Goal: Transaction & Acquisition: Purchase product/service

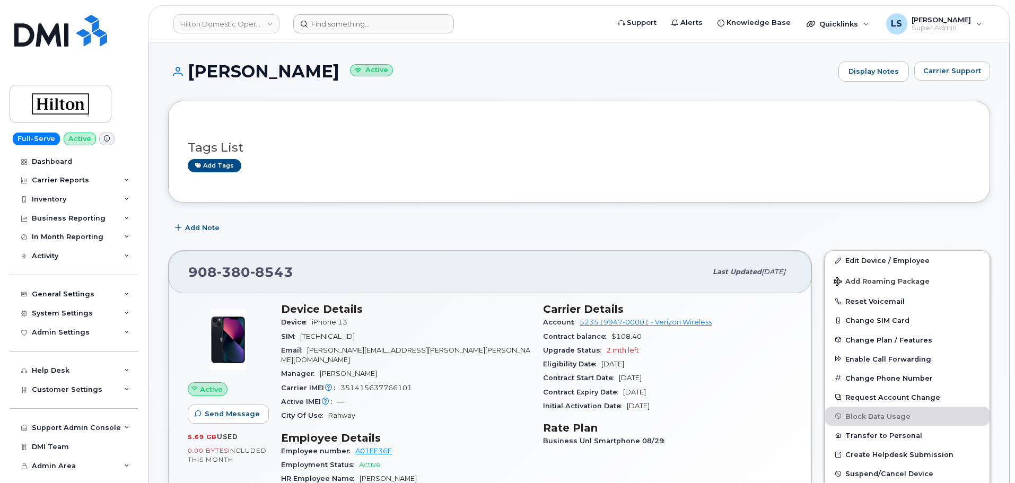
scroll to position [159, 0]
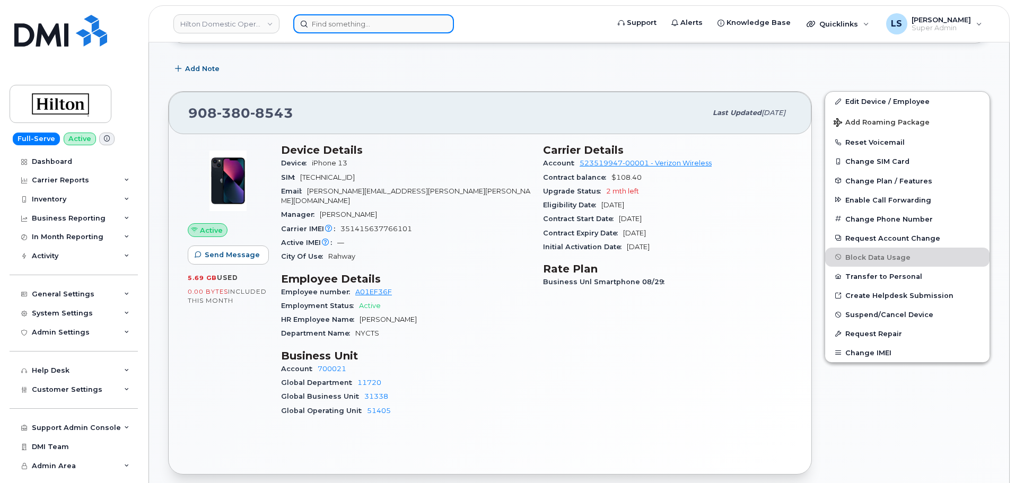
click at [331, 25] on input at bounding box center [373, 23] width 161 height 19
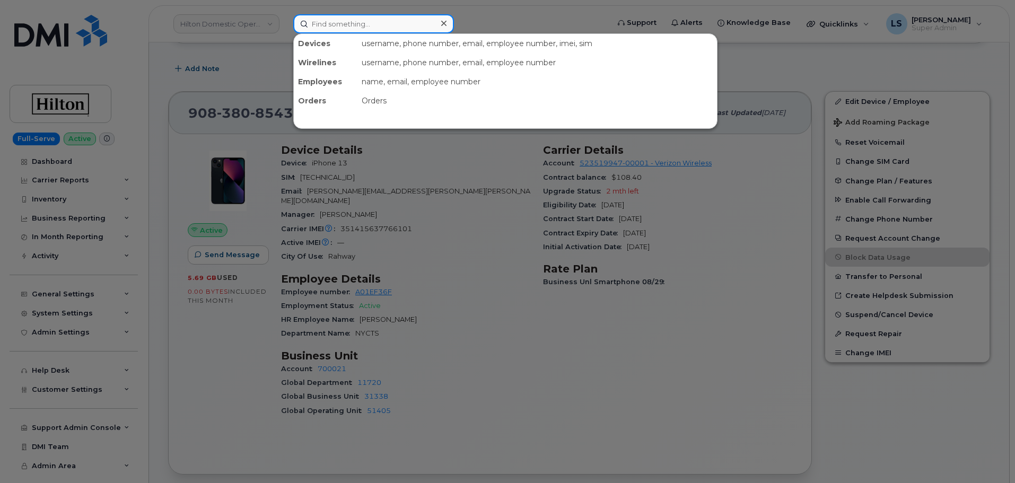
paste input "[PERSON_NAME]"
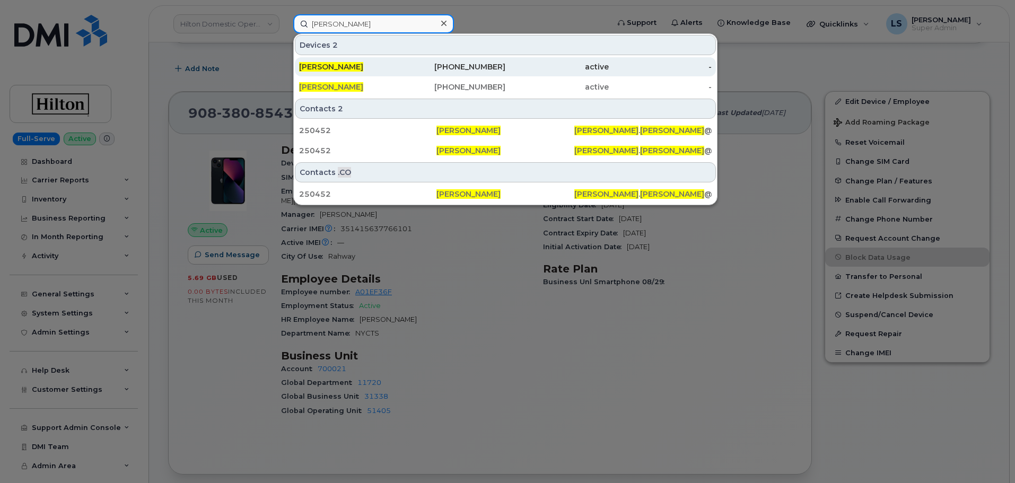
type input "[PERSON_NAME]"
click at [416, 66] on div "907-887-4005" at bounding box center [453, 67] width 103 height 11
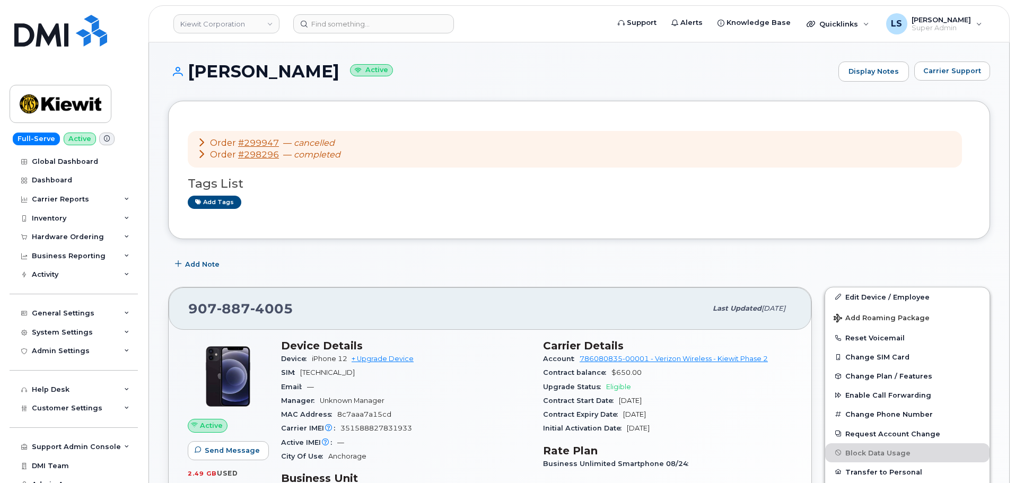
click at [248, 306] on span "887" at bounding box center [233, 309] width 33 height 16
click at [284, 311] on span "4005" at bounding box center [271, 309] width 43 height 16
click at [310, 310] on div "907 887 4005" at bounding box center [447, 308] width 518 height 22
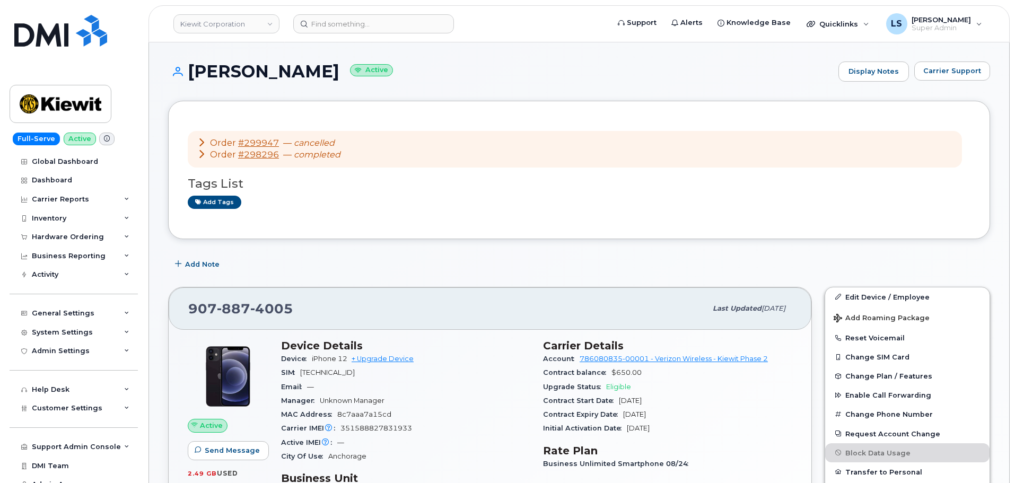
click at [281, 313] on span "4005" at bounding box center [271, 309] width 43 height 16
click at [281, 314] on span "4005" at bounding box center [271, 309] width 43 height 16
click at [320, 303] on div "907 887 4005" at bounding box center [447, 308] width 518 height 22
click at [299, 317] on div "907 887 4005" at bounding box center [447, 308] width 518 height 22
click at [375, 360] on link "+ Upgrade Device" at bounding box center [383, 359] width 62 height 8
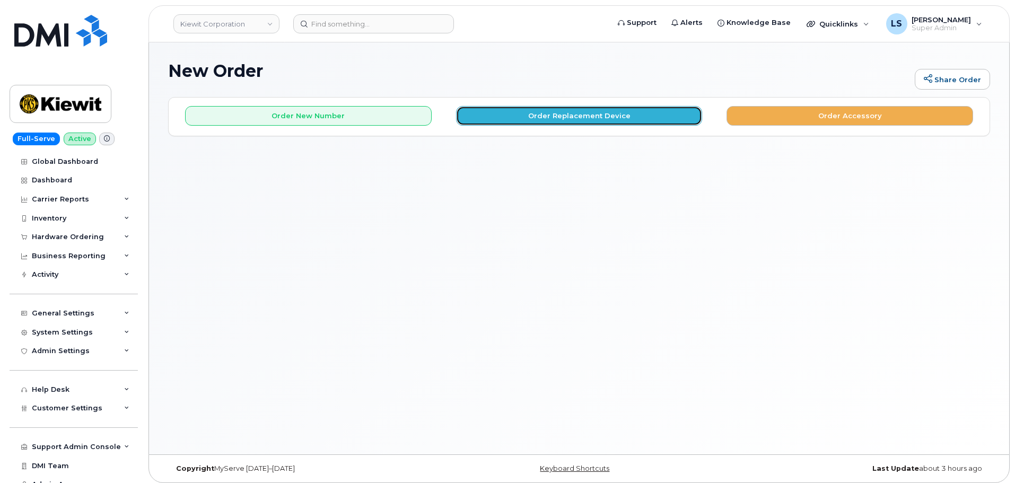
click at [627, 118] on button "Order Replacement Device" at bounding box center [579, 116] width 247 height 20
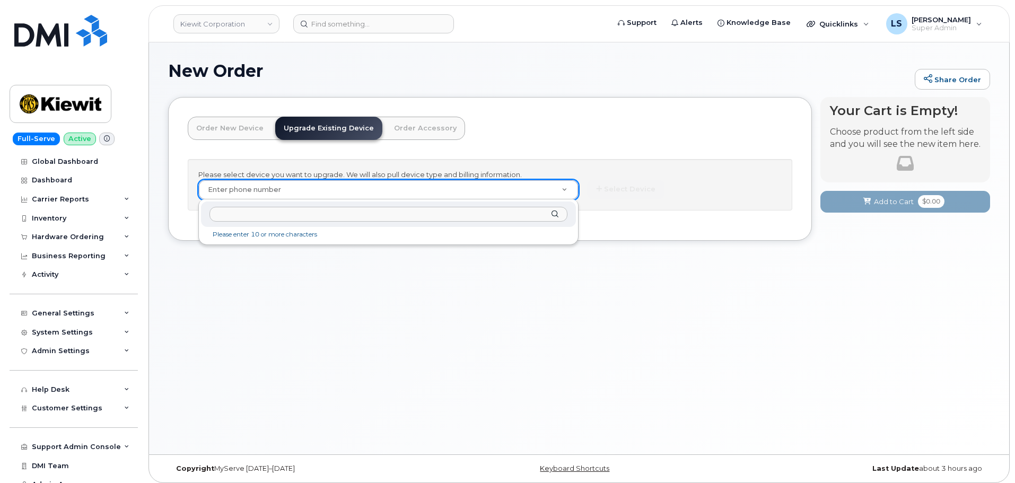
click at [271, 211] on input "text" at bounding box center [388, 214] width 358 height 15
paste input "9078874005"
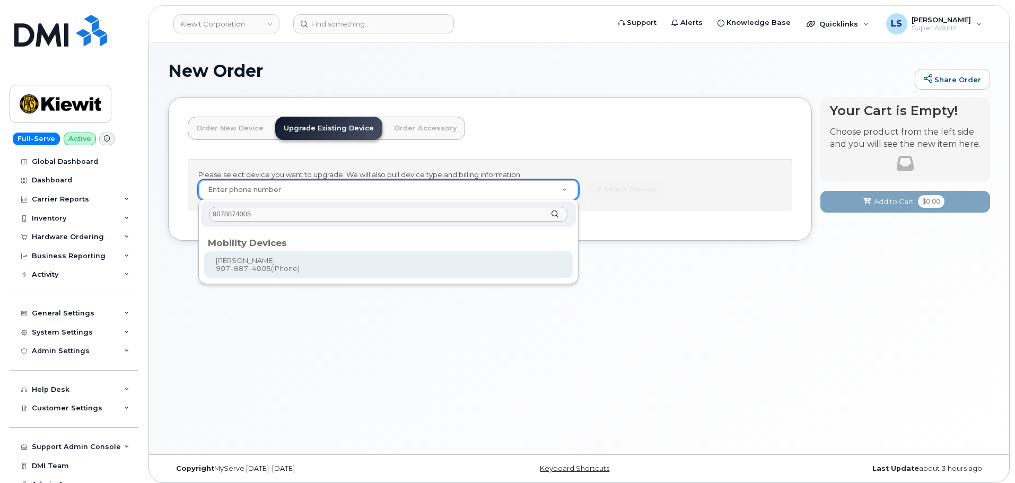
type input "9078874005"
type input "1242858"
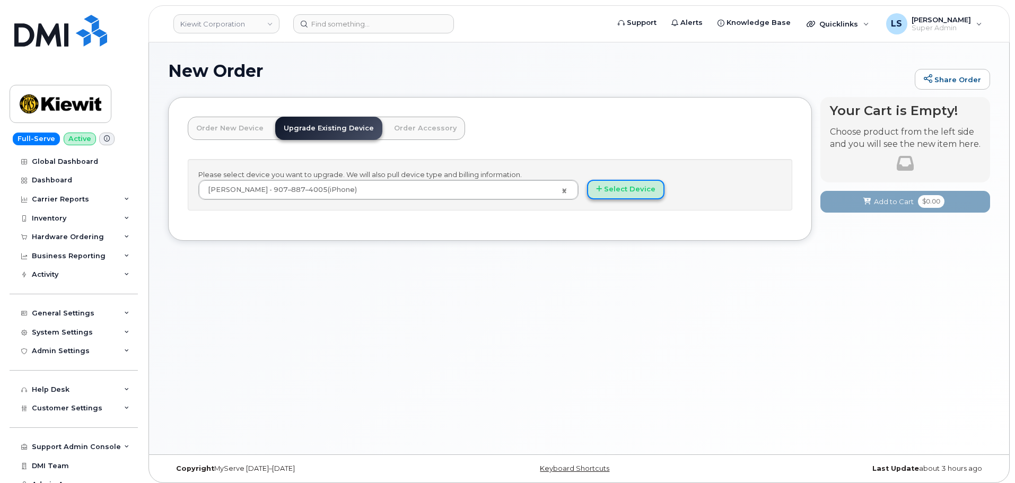
click at [615, 197] on button "Select Device" at bounding box center [625, 190] width 77 height 20
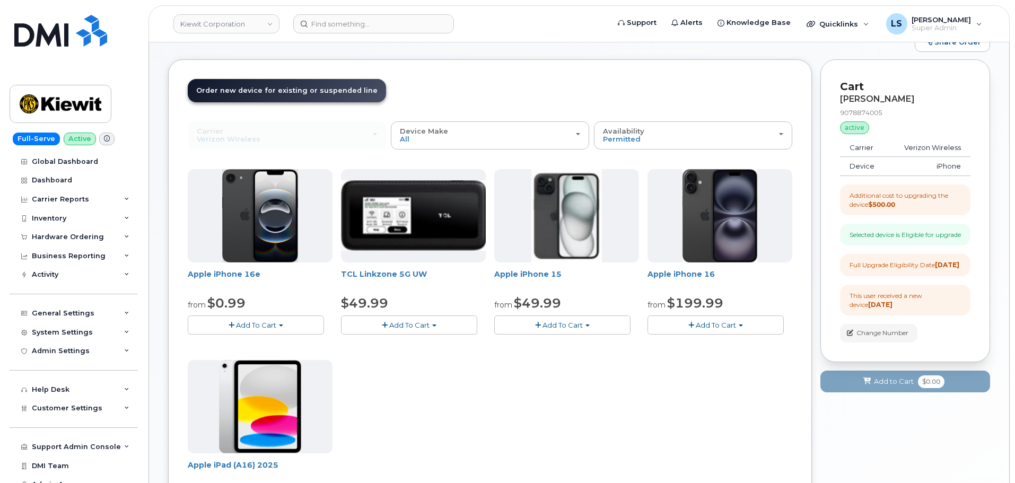
scroll to position [37, 0]
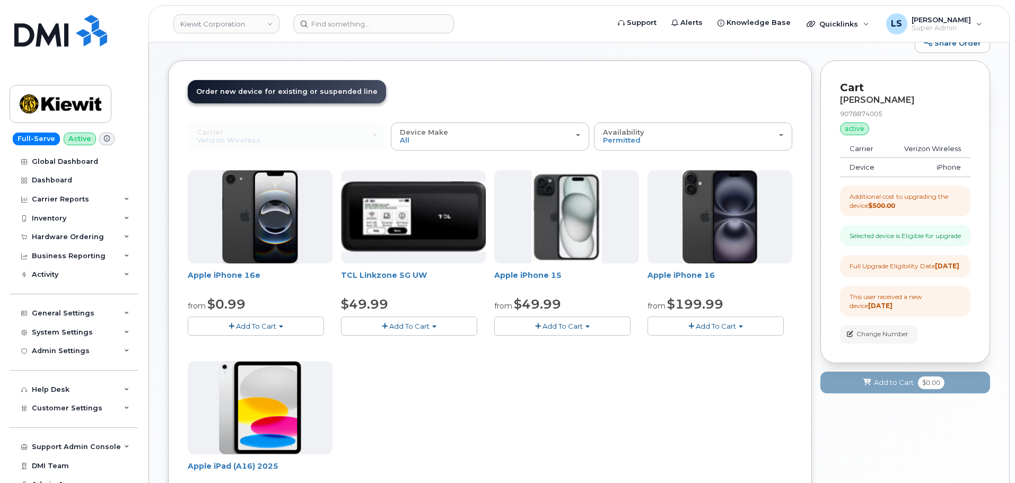
click at [572, 335] on button "Add To Cart" at bounding box center [562, 326] width 136 height 19
click at [567, 347] on link "$49.99 - 2 Year Upgrade (128GB)" at bounding box center [566, 345] width 138 height 13
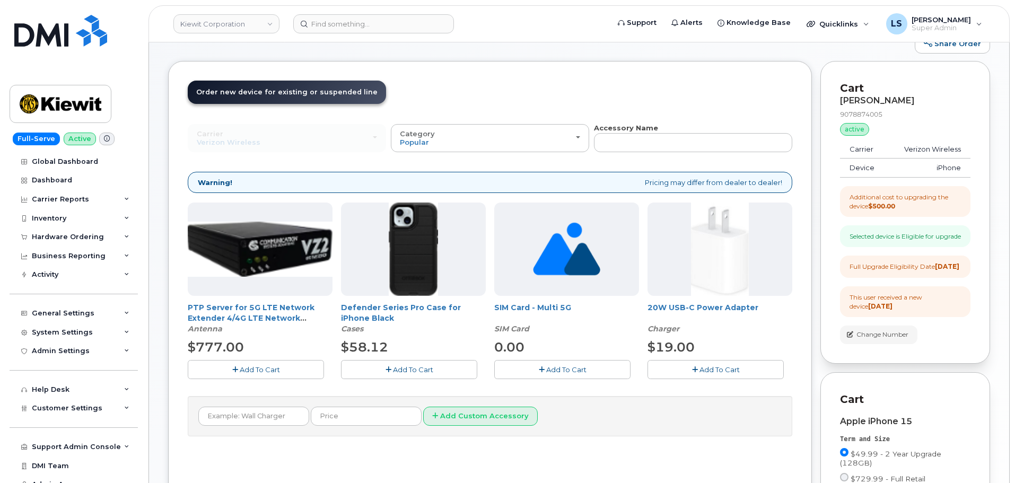
scroll to position [0, 0]
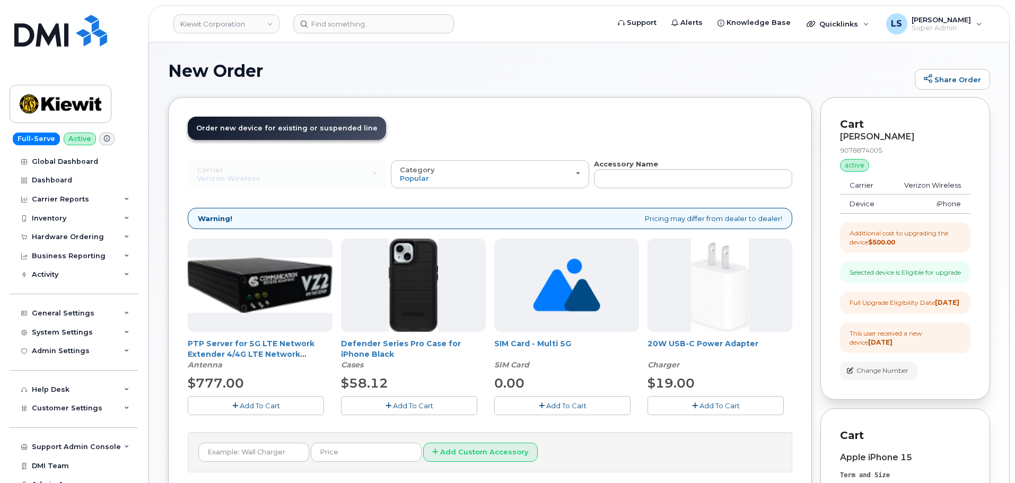
click at [688, 411] on button "Add To Cart" at bounding box center [715, 405] width 136 height 19
click at [411, 406] on span "Add To Cart" at bounding box center [413, 405] width 40 height 8
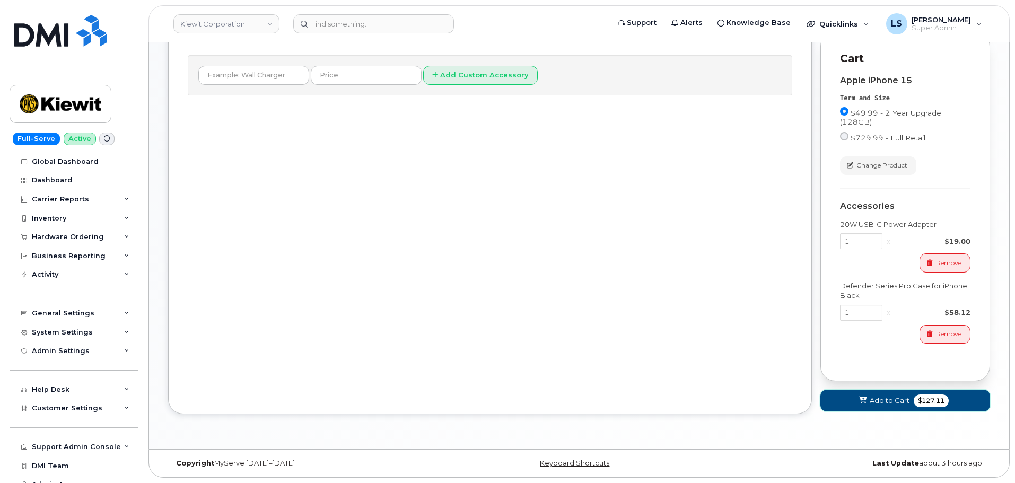
click at [894, 397] on span "Add to Cart" at bounding box center [890, 401] width 40 height 10
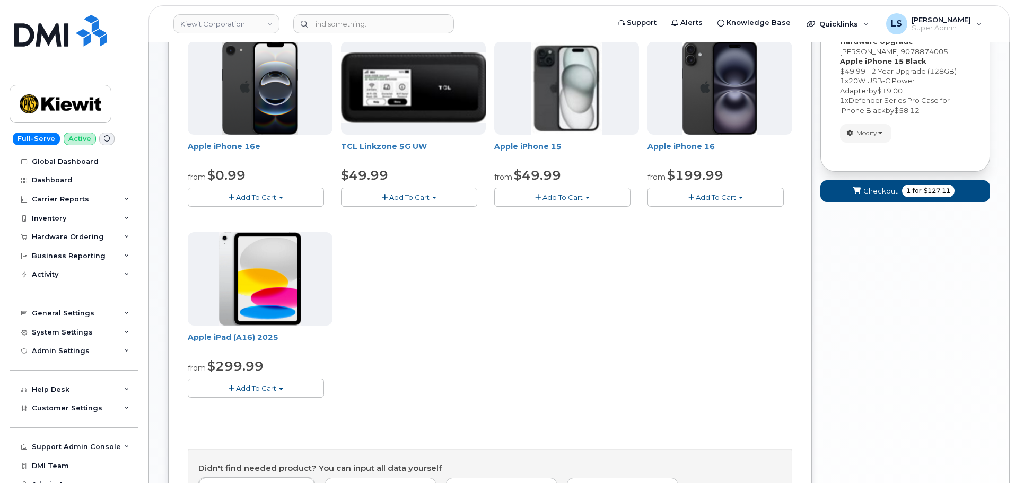
scroll to position [84, 0]
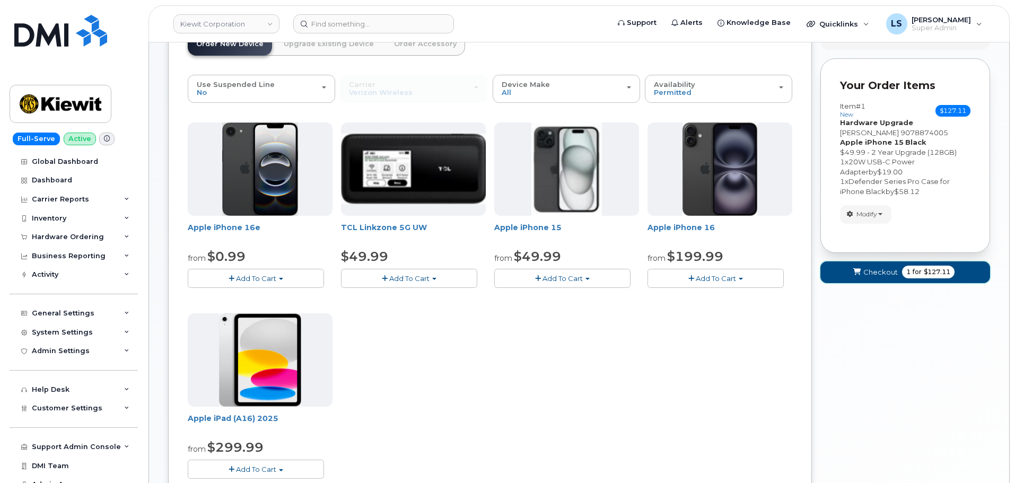
click at [888, 271] on span "Checkout" at bounding box center [880, 272] width 34 height 10
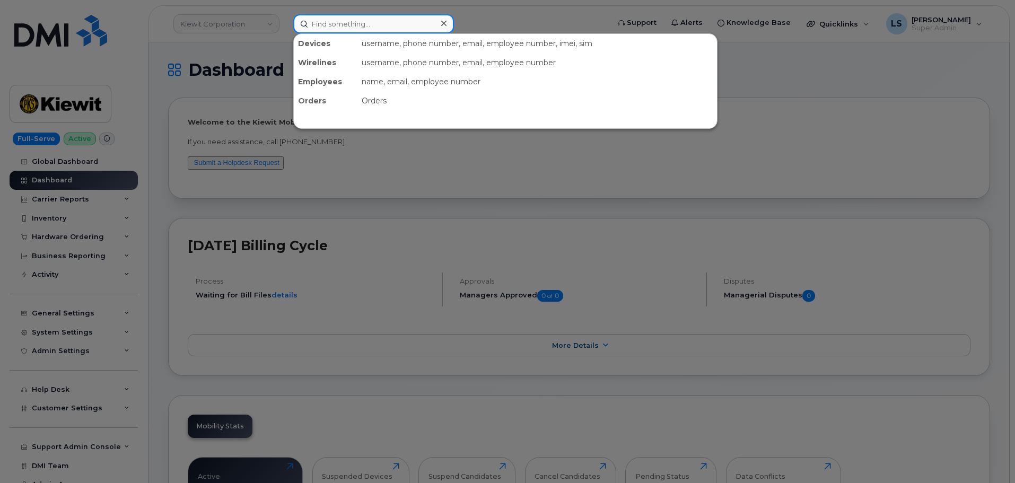
click at [360, 23] on input at bounding box center [373, 23] width 161 height 19
paste input "Brady Harrison"
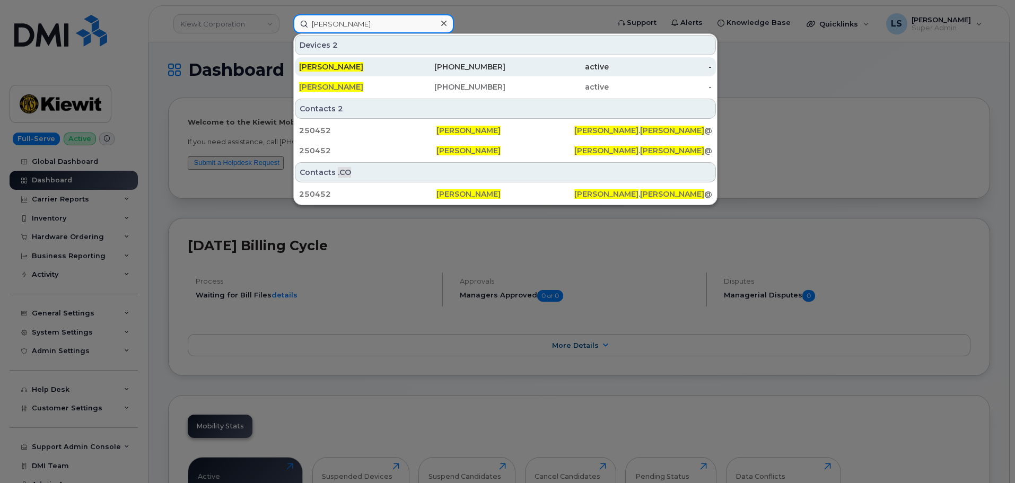
type input "Brady Harrison"
drag, startPoint x: 399, startPoint y: 65, endPoint x: 400, endPoint y: 71, distance: 6.0
click at [399, 65] on div "[PERSON_NAME]" at bounding box center [350, 67] width 103 height 11
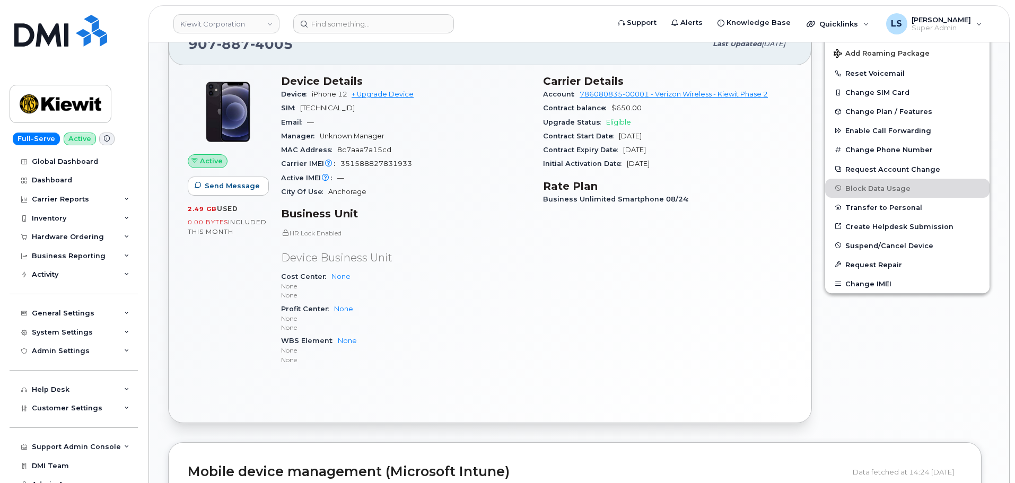
scroll to position [265, 0]
click at [504, 352] on p "None" at bounding box center [405, 349] width 249 height 9
drag, startPoint x: 95, startPoint y: 226, endPoint x: 90, endPoint y: 230, distance: 6.9
click at [94, 226] on div "Inventory" at bounding box center [74, 218] width 128 height 19
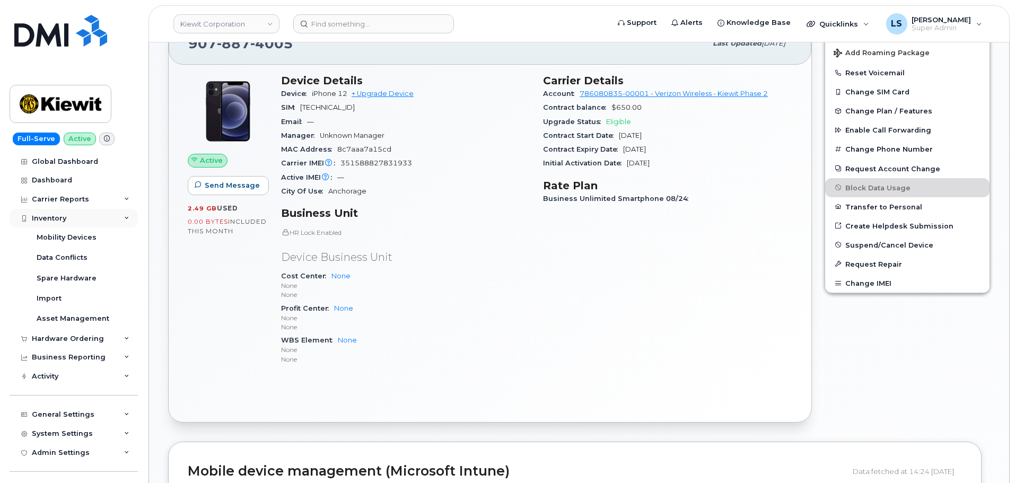
click at [87, 221] on div "Inventory" at bounding box center [74, 218] width 128 height 19
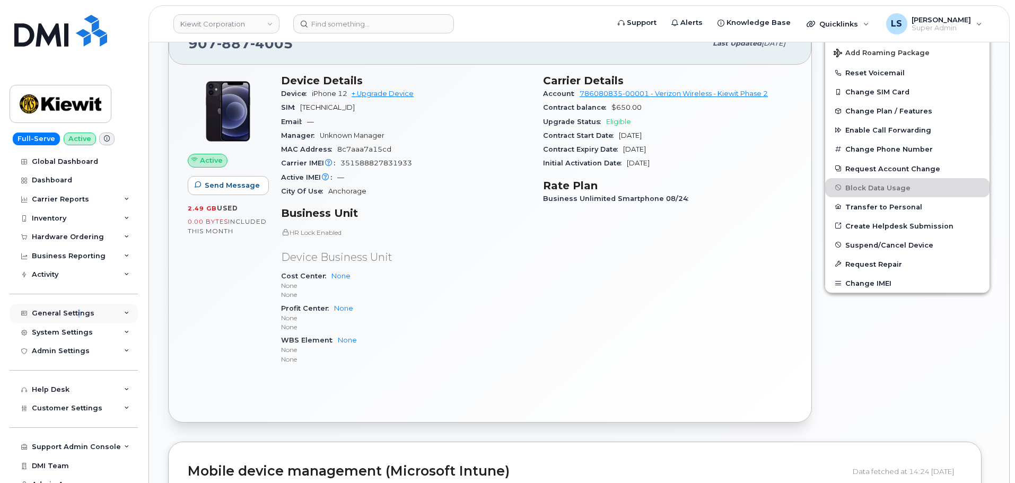
drag, startPoint x: 76, startPoint y: 314, endPoint x: 78, endPoint y: 322, distance: 8.2
click at [76, 314] on div "General Settings" at bounding box center [63, 313] width 63 height 8
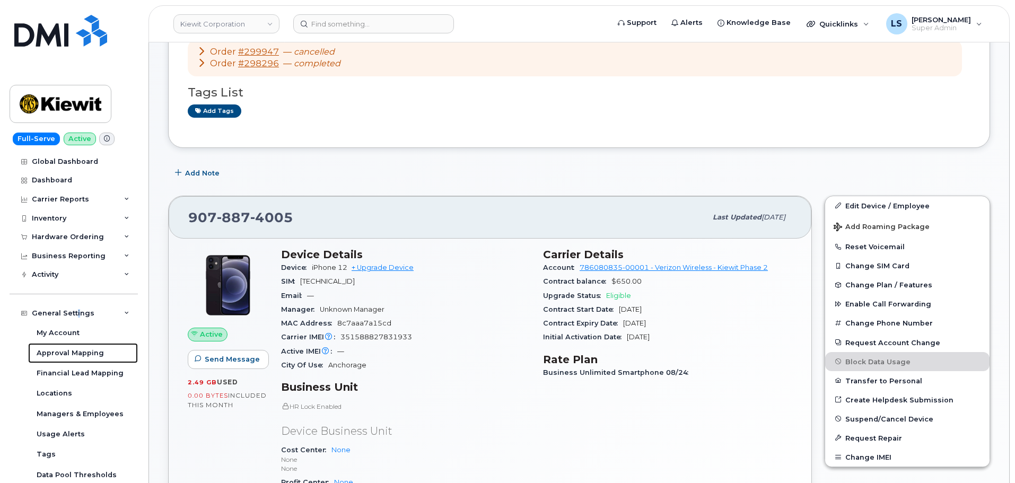
scroll to position [159, 0]
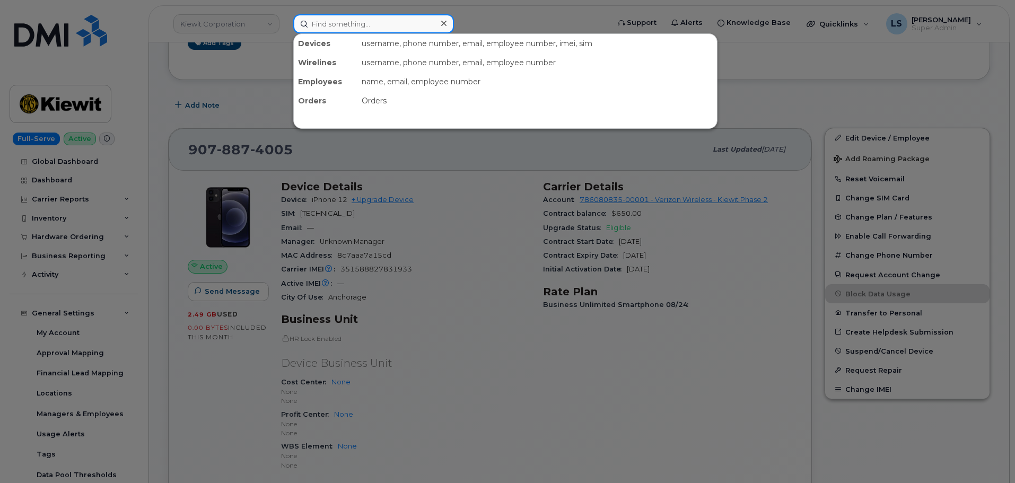
click at [349, 17] on input at bounding box center [373, 23] width 161 height 19
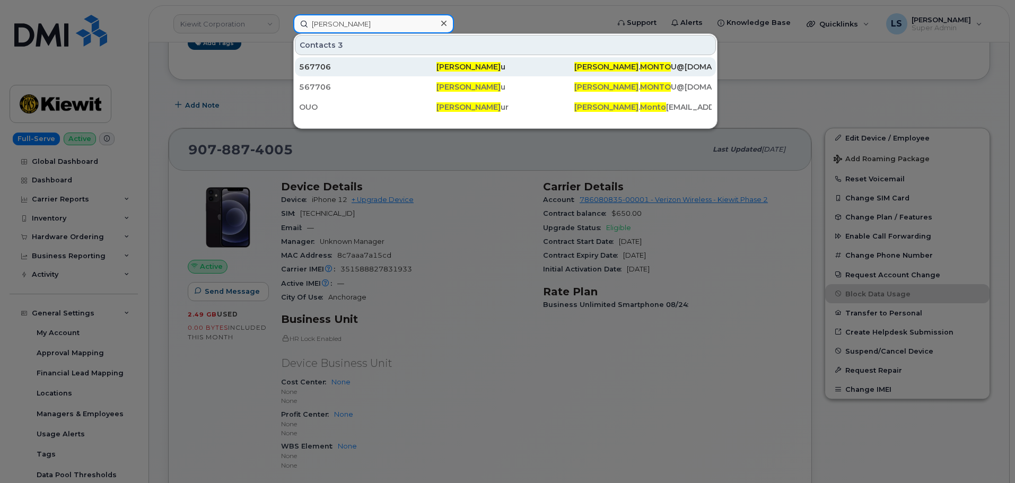
type input "jacob monto"
click at [423, 65] on div "567706" at bounding box center [367, 67] width 137 height 11
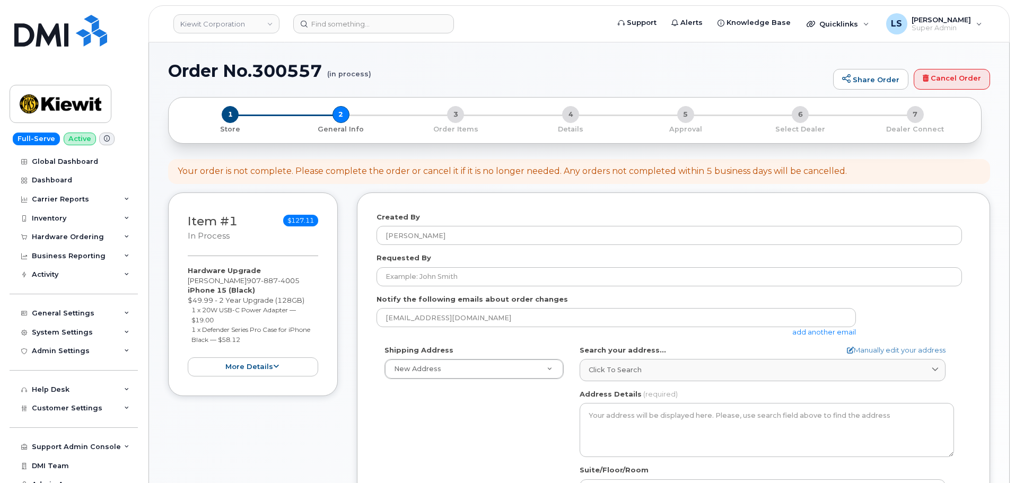
select select
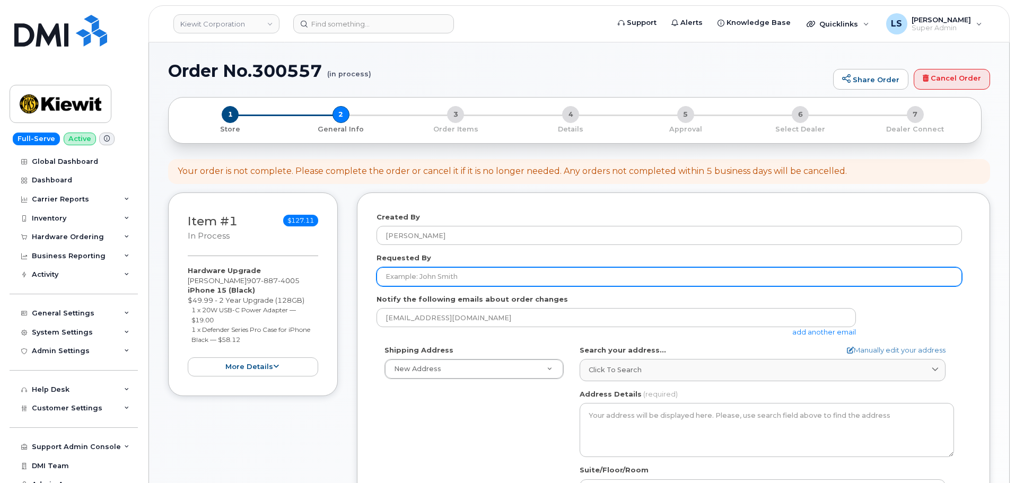
click at [524, 268] on input "Requested By" at bounding box center [668, 276] width 585 height 19
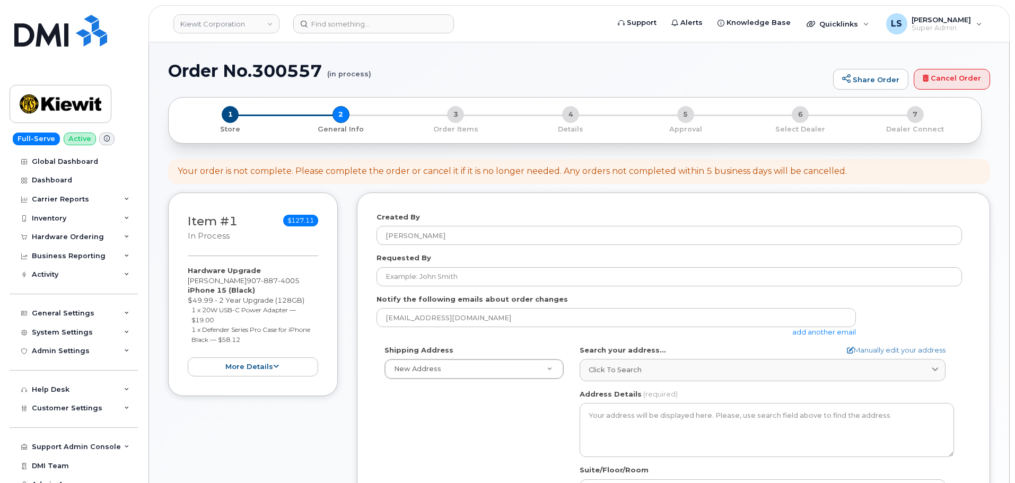
click at [532, 199] on div "Created By [PERSON_NAME] Requested By Notify the following emails about order c…" at bounding box center [673, 413] width 633 height 443
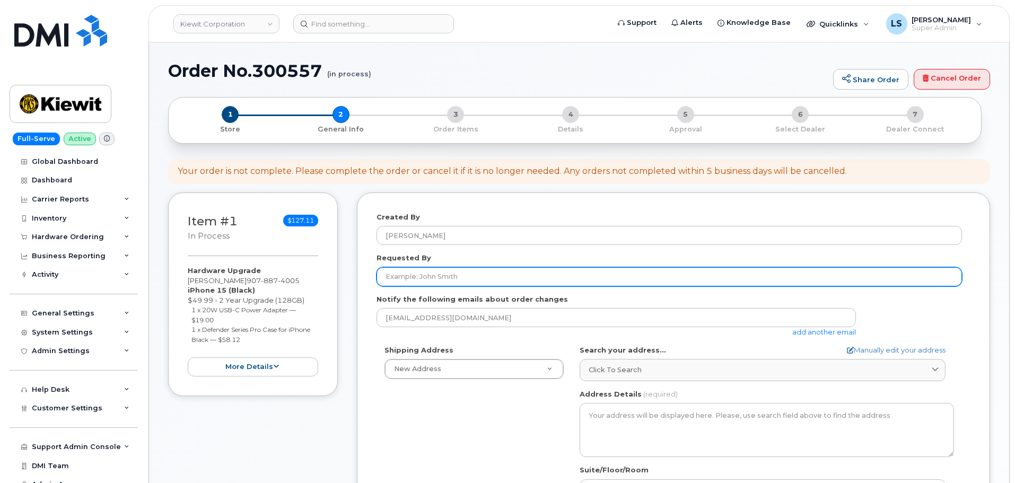
click at [510, 277] on input "Requested By" at bounding box center [668, 276] width 585 height 19
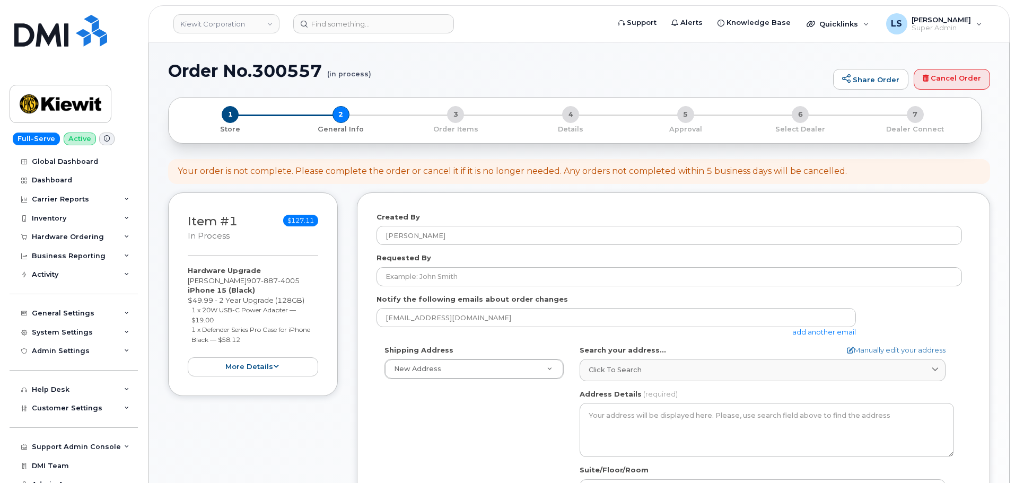
click at [537, 204] on div "Created By [PERSON_NAME] Requested By Notify the following emails about order c…" at bounding box center [673, 413] width 633 height 443
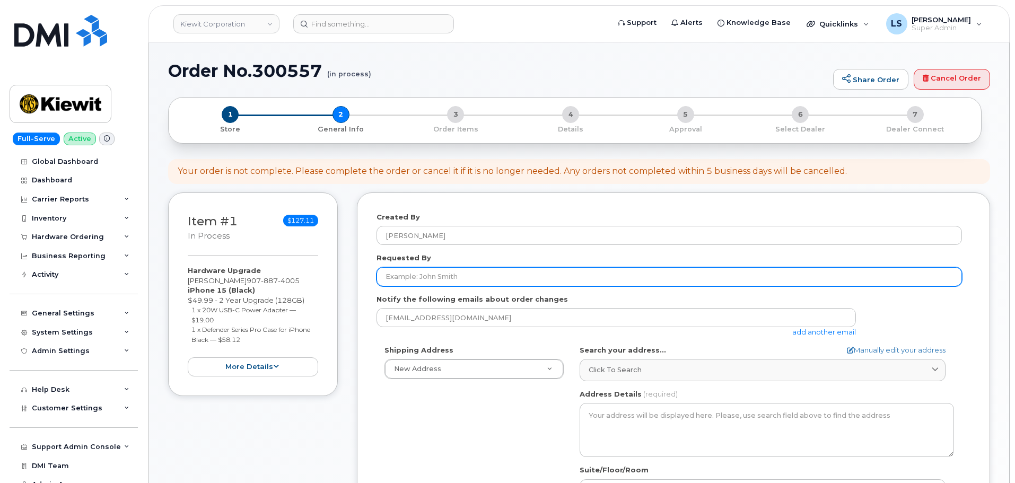
click at [518, 271] on input "Requested By" at bounding box center [668, 276] width 585 height 19
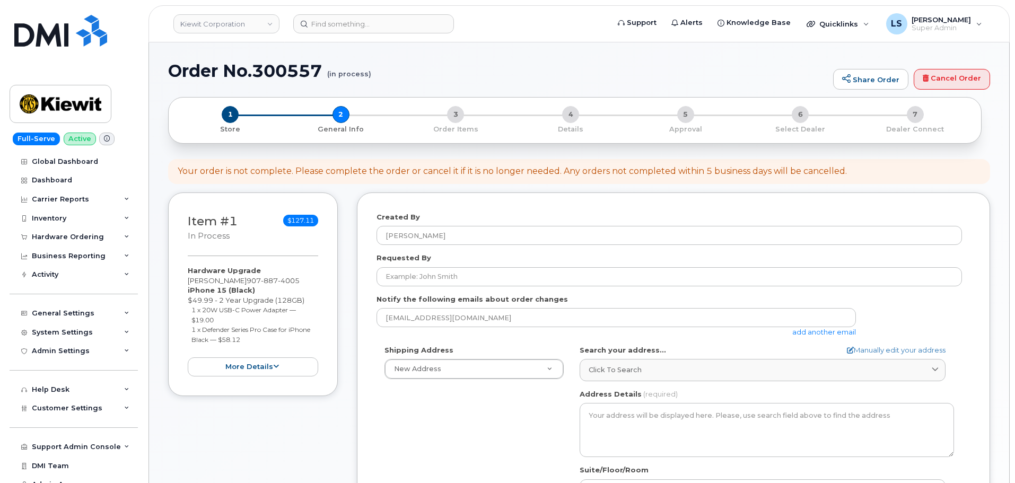
click at [560, 200] on div "Created By Luke Schroeder Requested By Notify the following emails about order …" at bounding box center [673, 413] width 633 height 443
click at [546, 172] on div "Your order is not complete. Please complete the order or cancel it if it is no …" at bounding box center [512, 171] width 669 height 12
drag, startPoint x: 547, startPoint y: 172, endPoint x: 548, endPoint y: 188, distance: 15.9
click at [548, 172] on div "Your order is not complete. Please complete the order or cancel it if it is no …" at bounding box center [512, 171] width 669 height 12
click at [550, 193] on div "Created By Luke Schroeder Requested By Notify the following emails about order …" at bounding box center [673, 413] width 633 height 443
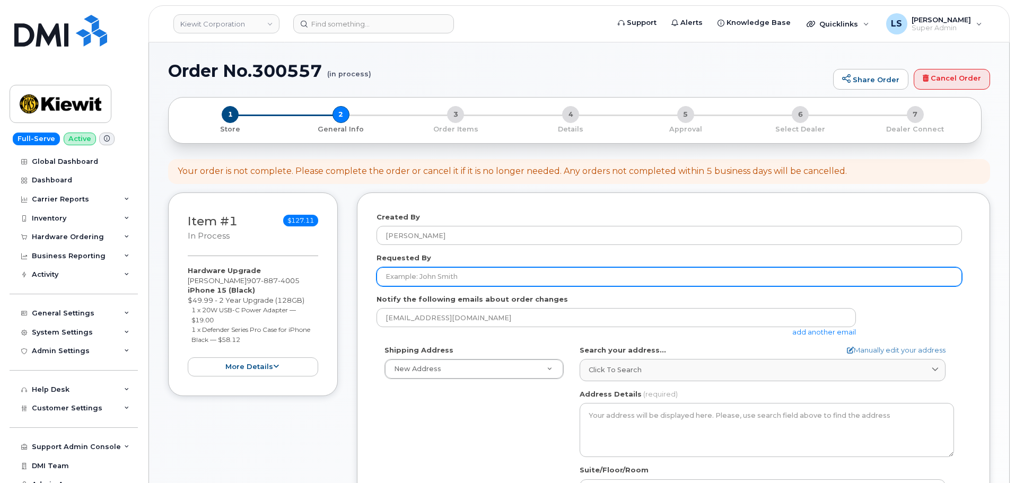
click at [496, 281] on input "Requested By" at bounding box center [668, 276] width 585 height 19
paste input "Brady Harrison"
type input "Brady Harrison"
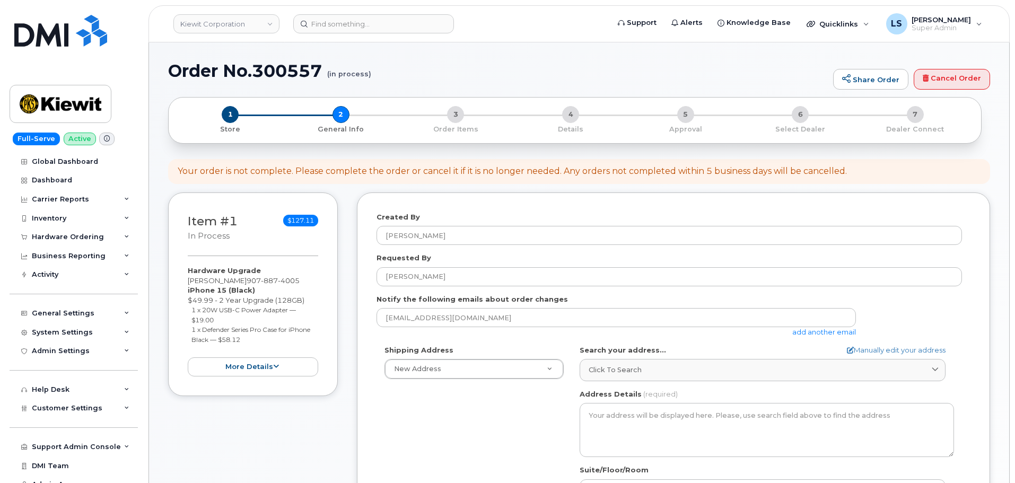
click at [559, 256] on div "Requested By Brady Harrison" at bounding box center [673, 269] width 594 height 33
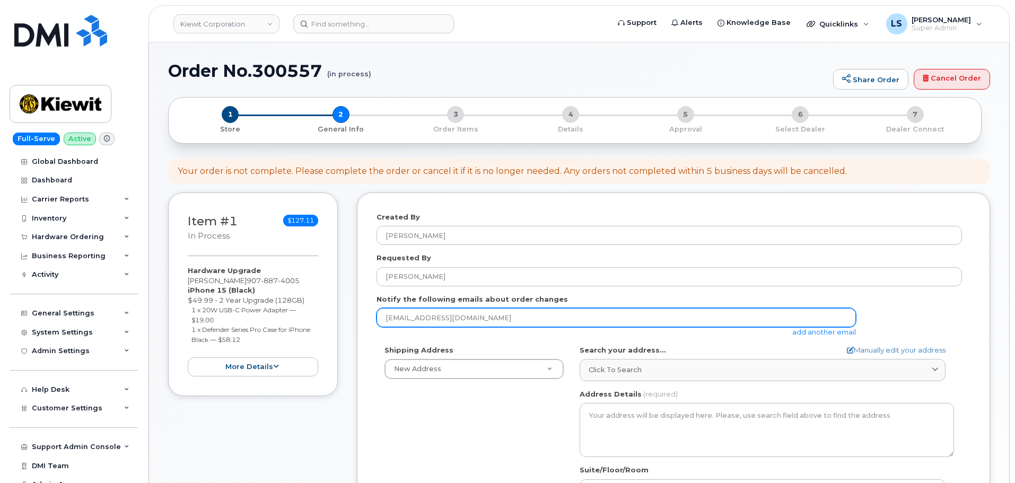
click at [453, 314] on input "lschroeder@dminc.com" at bounding box center [615, 317] width 479 height 19
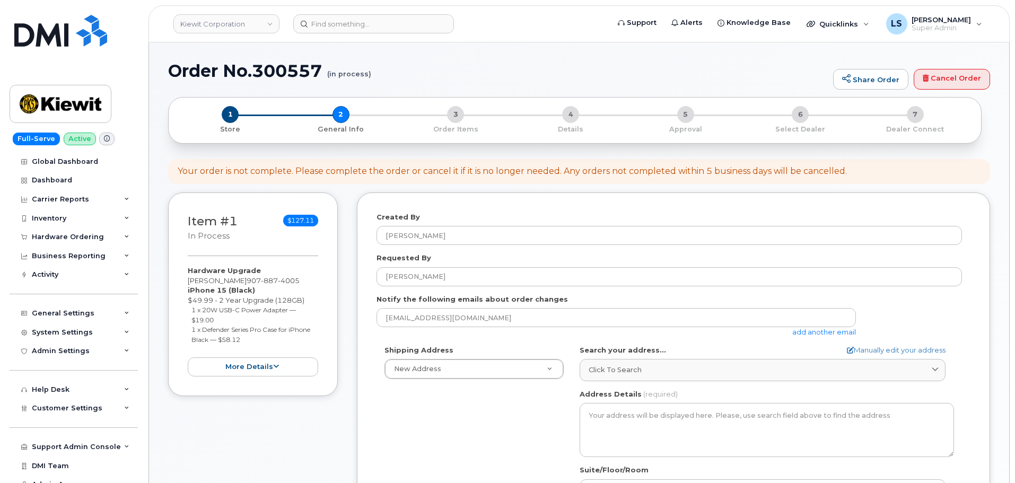
drag, startPoint x: 365, startPoint y: 352, endPoint x: 395, endPoint y: 390, distance: 49.1
click at [364, 353] on div "Created By Luke Schroeder Requested By Brady Harrison Notify the following emai…" at bounding box center [673, 413] width 633 height 443
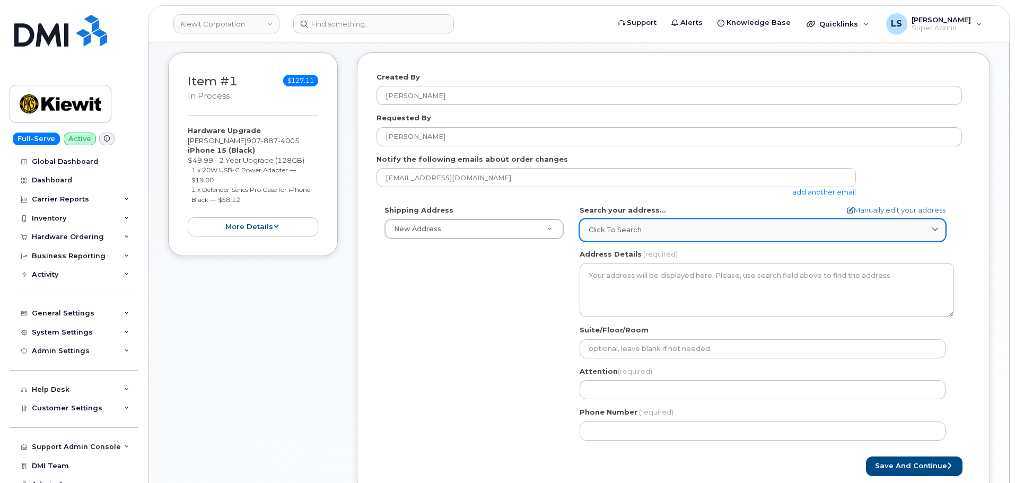
scroll to position [159, 0]
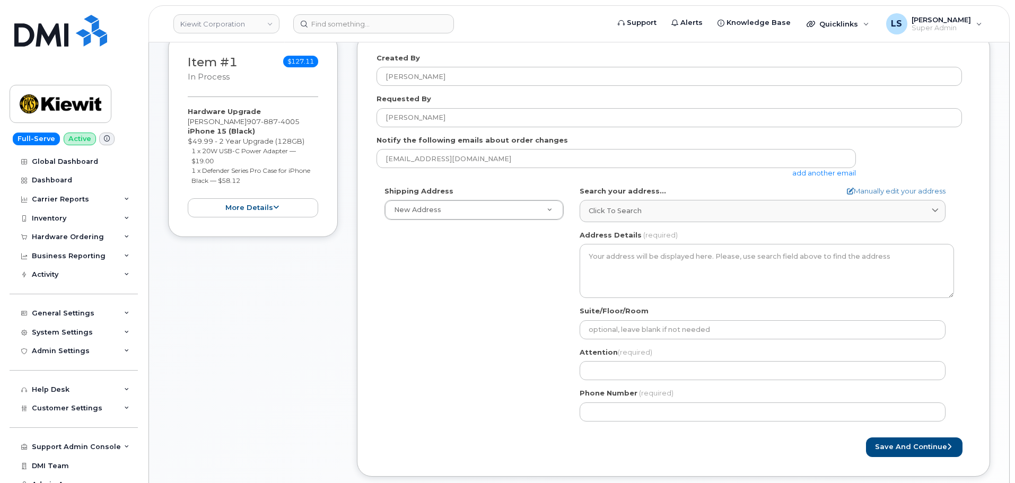
click at [212, 150] on small "1 x 20W USB-C Power Adapter — $19.00" at bounding box center [243, 156] width 104 height 18
drag, startPoint x: 212, startPoint y: 150, endPoint x: 235, endPoint y: 152, distance: 24.0
click at [212, 150] on small "1 x 20W USB-C Power Adapter — $19.00" at bounding box center [243, 156] width 104 height 18
click at [240, 152] on small "1 x 20W USB-C Power Adapter — $19.00" at bounding box center [243, 156] width 104 height 18
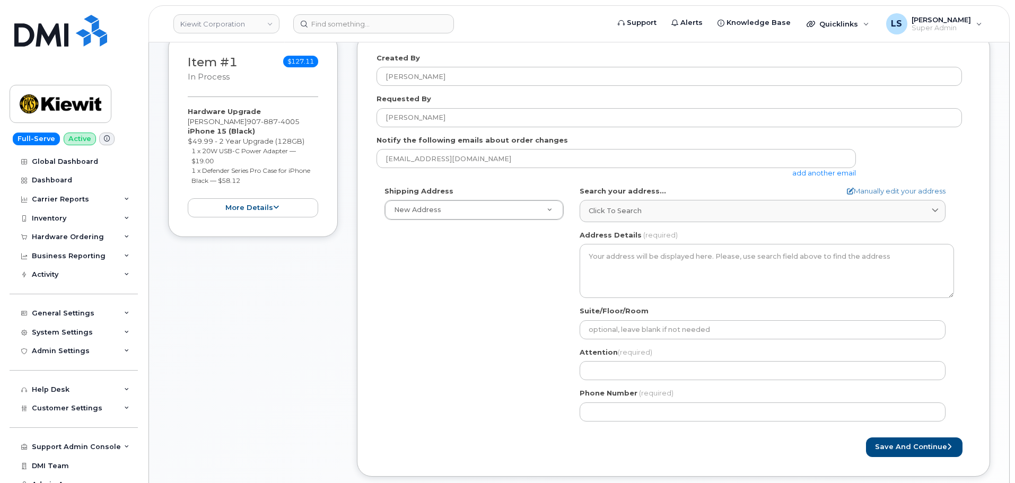
click at [215, 160] on li "1 x 20W USB-C Power Adapter — $19.00" at bounding box center [254, 156] width 127 height 20
click at [219, 168] on small "1 x Defender Series Pro Case for iPhone Black — $58.12" at bounding box center [250, 176] width 119 height 18
click at [238, 171] on small "1 x Defender Series Pro Case for iPhone Black — $58.12" at bounding box center [250, 176] width 119 height 18
click at [238, 172] on small "1 x Defender Series Pro Case for iPhone Black — $58.12" at bounding box center [250, 176] width 119 height 18
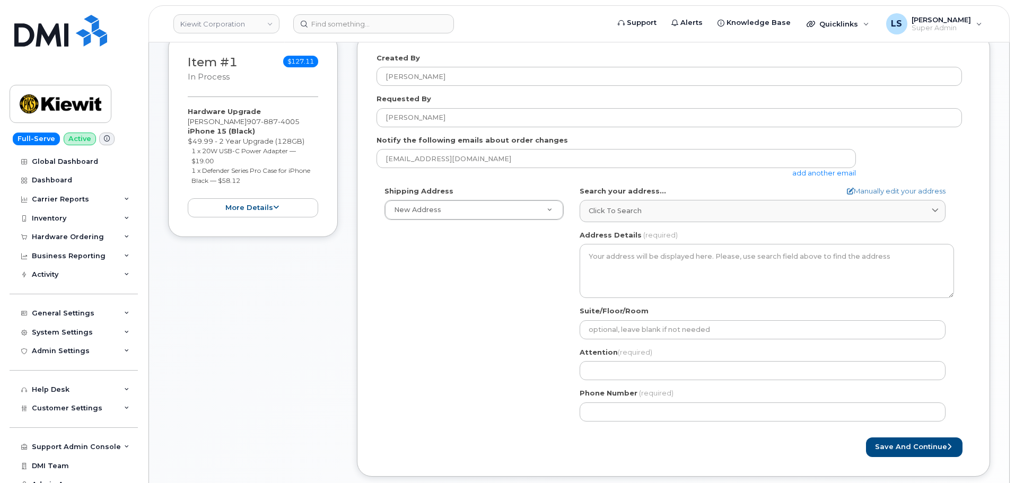
drag, startPoint x: 376, startPoint y: 255, endPoint x: 385, endPoint y: 270, distance: 18.1
click at [375, 254] on div "Created By Luke Schroeder Requested By Brady Harrison Notify the following emai…" at bounding box center [673, 254] width 633 height 443
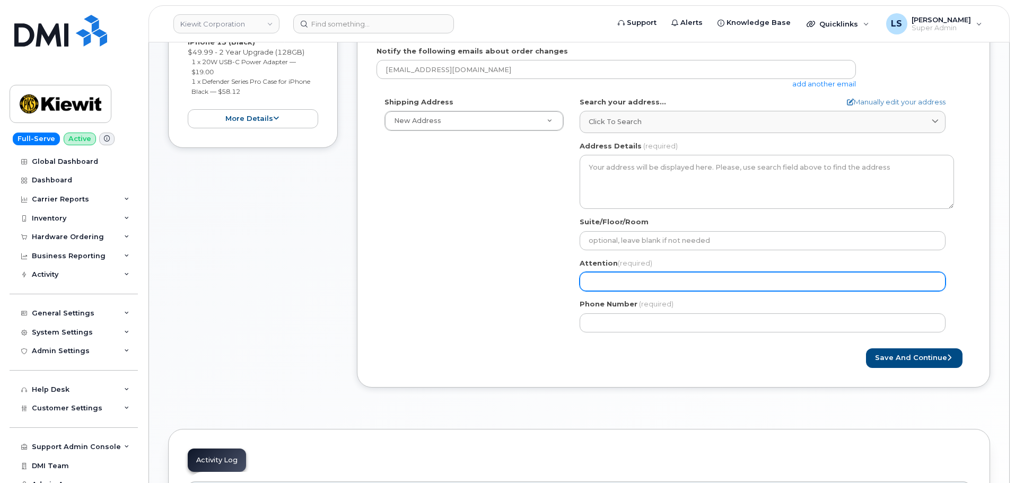
scroll to position [265, 0]
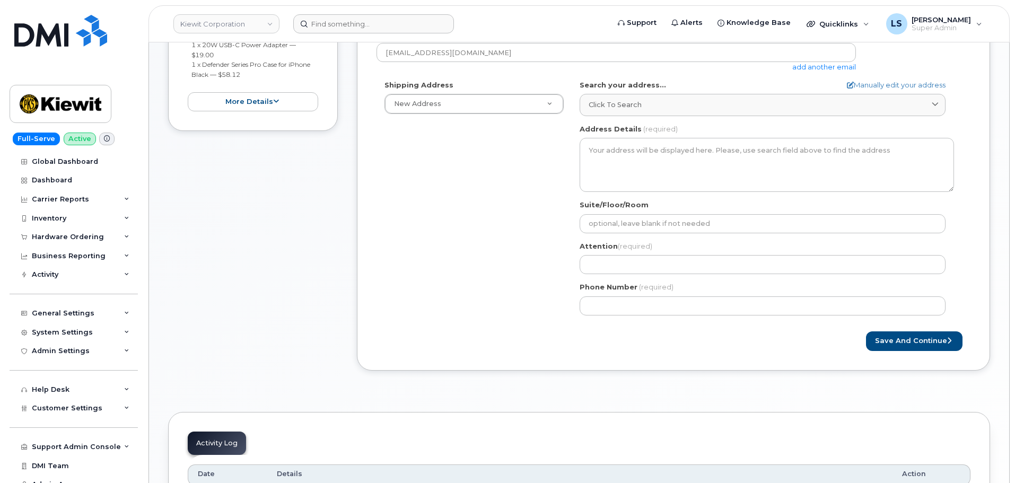
drag, startPoint x: 651, startPoint y: 108, endPoint x: 580, endPoint y: 29, distance: 106.6
click at [651, 107] on div "Click to search" at bounding box center [763, 105] width 348 height 10
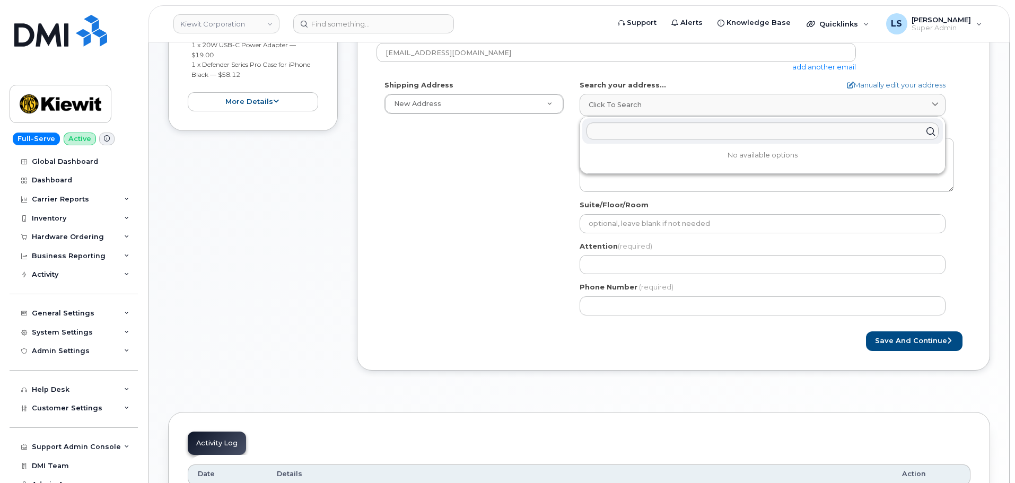
paste input "10489 Robb CtWestminster, CO 80021"
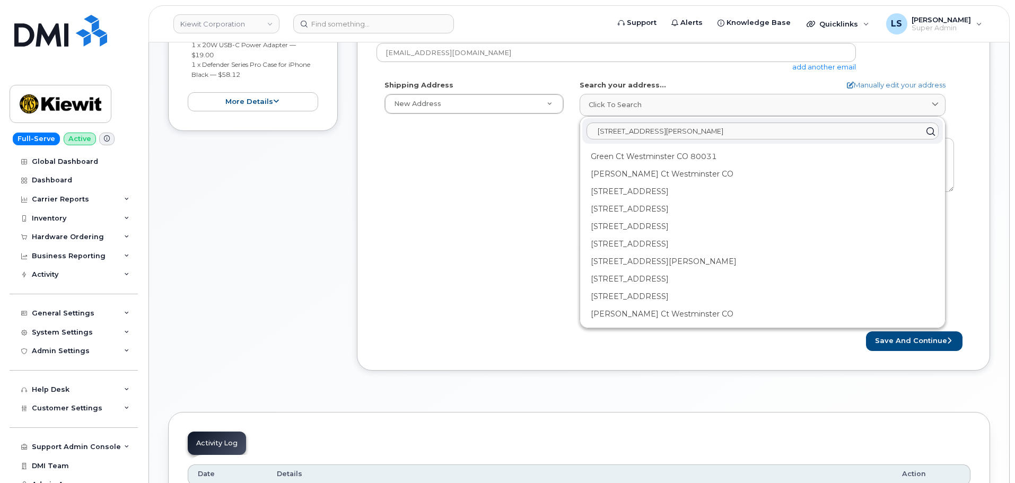
click at [431, 225] on div "Shipping Address New Address New Address 6200 Lee Vista Blvd 206 Mcgavock Pike …" at bounding box center [668, 201] width 585 height 243
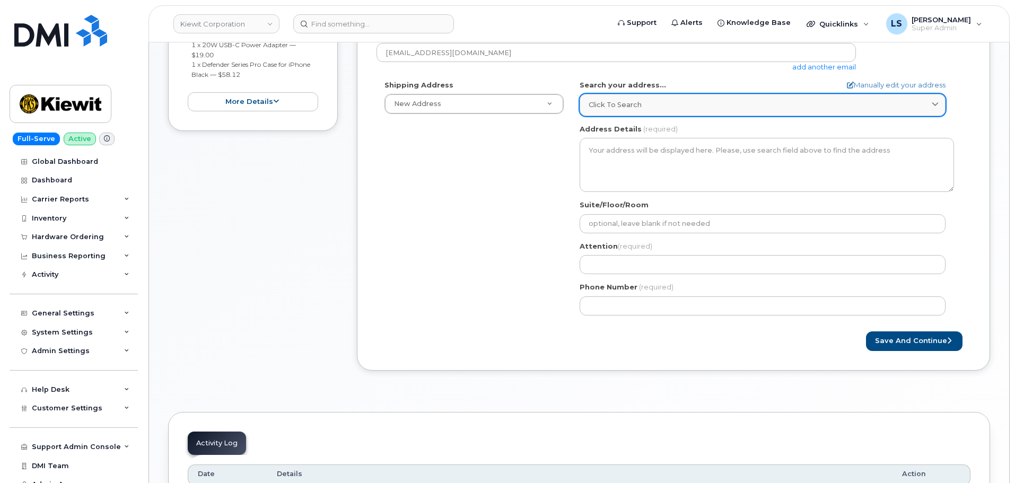
click at [696, 96] on link "Click to search" at bounding box center [763, 105] width 366 height 22
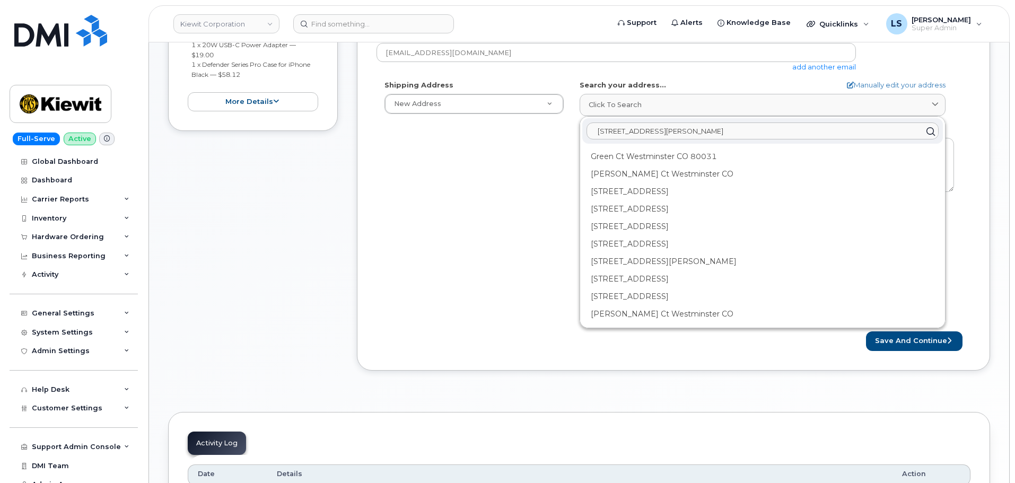
click at [671, 134] on input "10489 Robb CtWestminster, CO 80021" at bounding box center [762, 131] width 352 height 17
click at [652, 129] on input "10489 Robb CtWestminster, CO 80021" at bounding box center [762, 131] width 352 height 17
click at [678, 131] on input "10489 Robb Ct Westminster, CO 80021" at bounding box center [762, 131] width 352 height 17
drag, startPoint x: 678, startPoint y: 131, endPoint x: 712, endPoint y: 178, distance: 57.8
click at [678, 131] on input "10489 Robb Ct Westminster, CO 80021" at bounding box center [762, 131] width 352 height 17
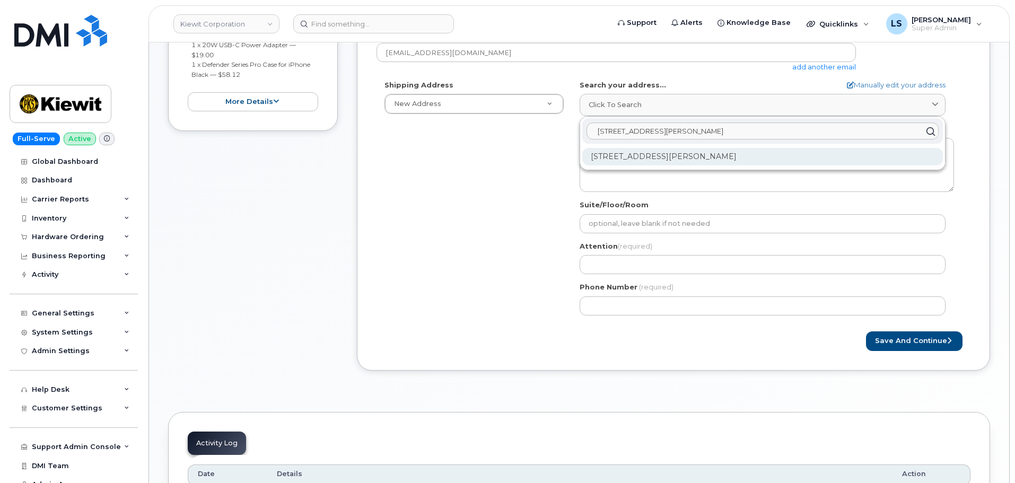
type input "10489 Robb Ct broomfield, CO 80021"
click at [698, 155] on div "10489 Robb Ct Broomfield CO 80021-6662" at bounding box center [762, 156] width 361 height 17
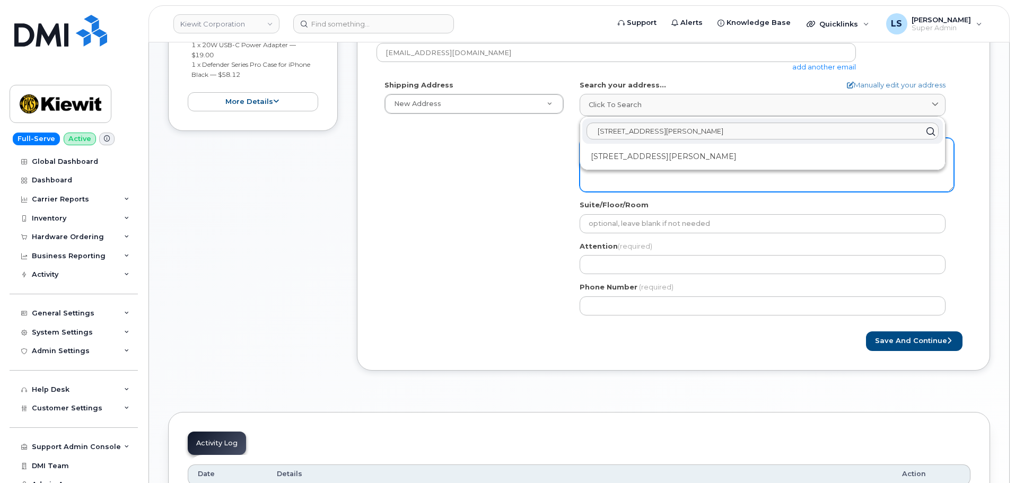
select select
type textarea "10489 Robb Ct BROOMFIELD CO 80021-6662 UNITED STATES"
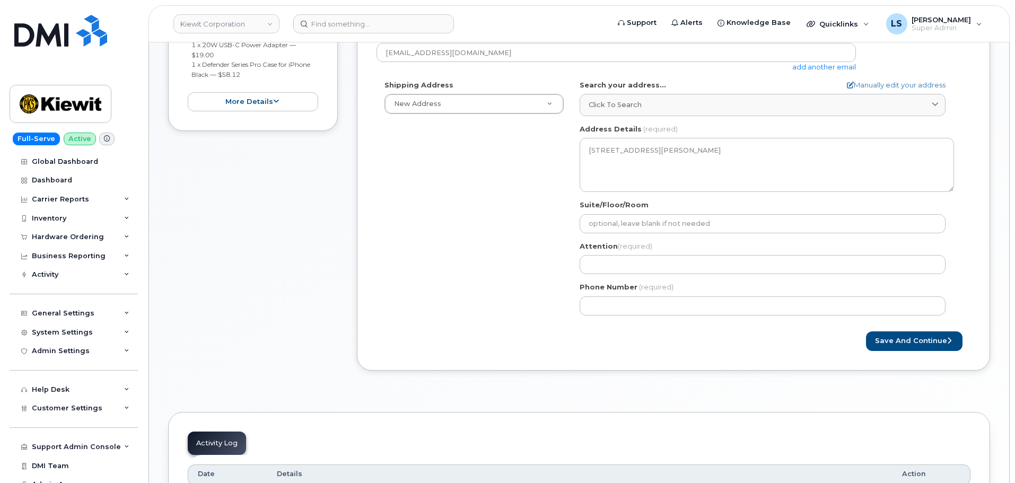
click at [506, 182] on div "Shipping Address New Address New Address 6200 Lee Vista Blvd 206 Mcgavock Pike …" at bounding box center [668, 201] width 585 height 243
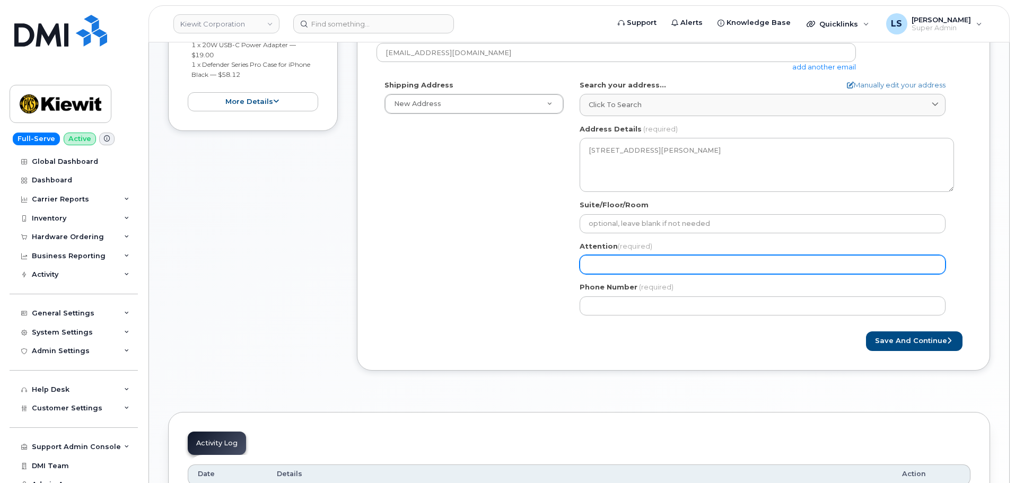
click at [616, 269] on input "Attention (required)" at bounding box center [763, 264] width 366 height 19
paste input "Brady Harrison"
select select
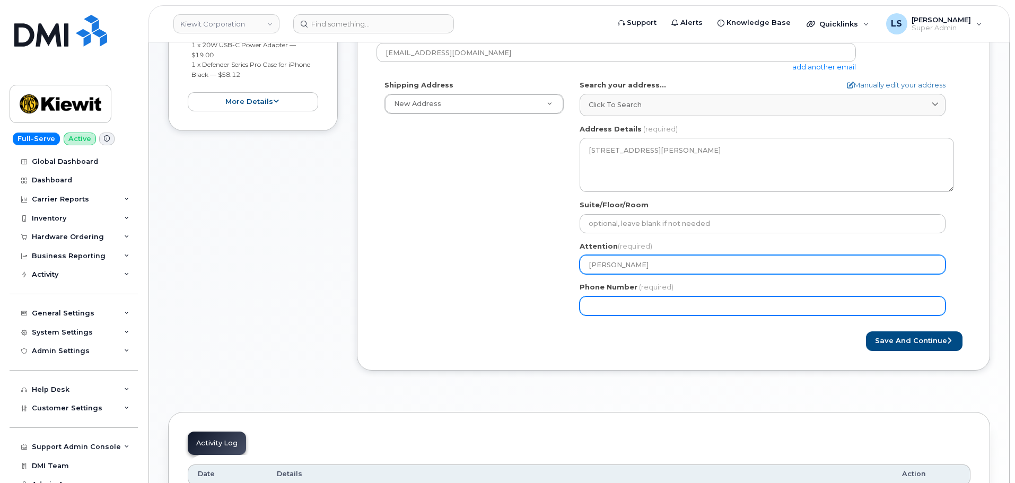
type input "Brady Harrison"
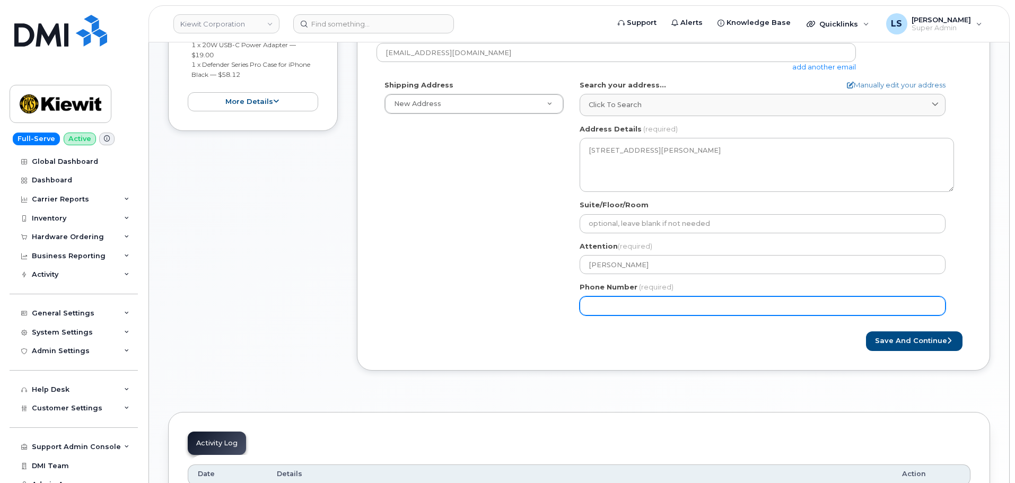
click at [602, 304] on input "Phone Number" at bounding box center [763, 305] width 366 height 19
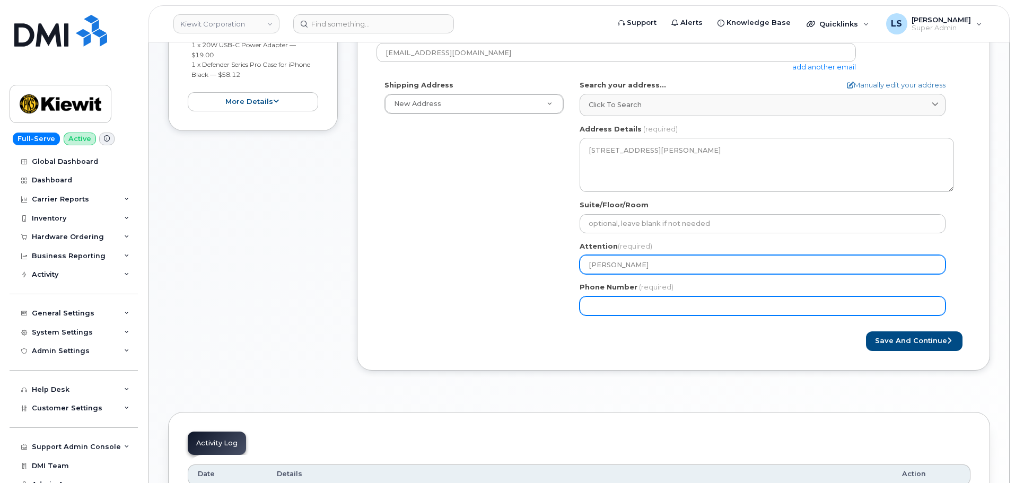
paste input "9078874005"
select select
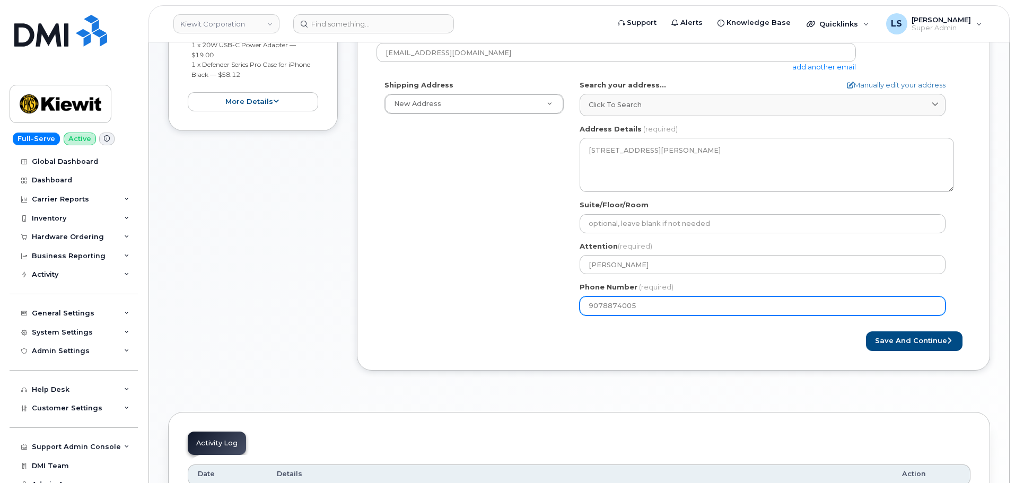
type input "9078874005"
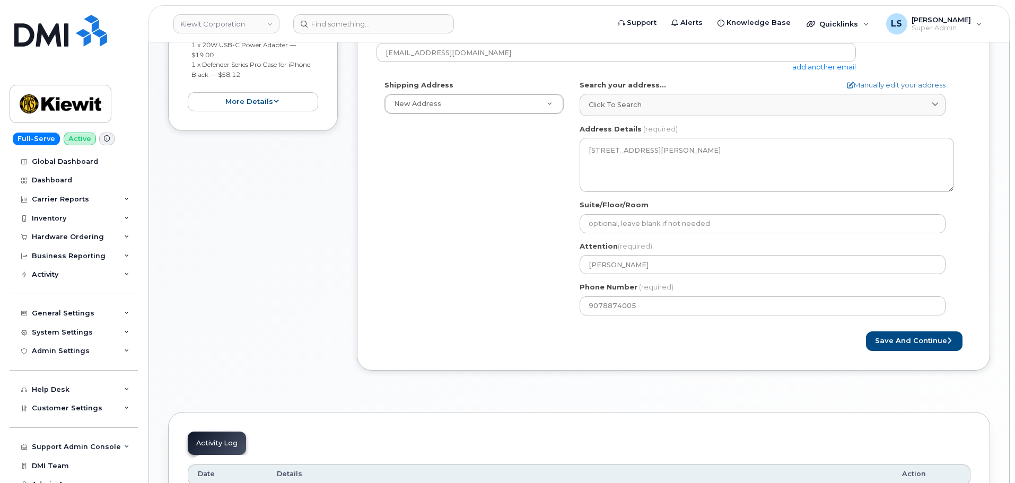
drag, startPoint x: 459, startPoint y: 327, endPoint x: 539, endPoint y: 357, distance: 85.4
click at [459, 327] on form "Created By Luke Schroeder Requested By Brady Harrison Notify the following emai…" at bounding box center [673, 149] width 594 height 404
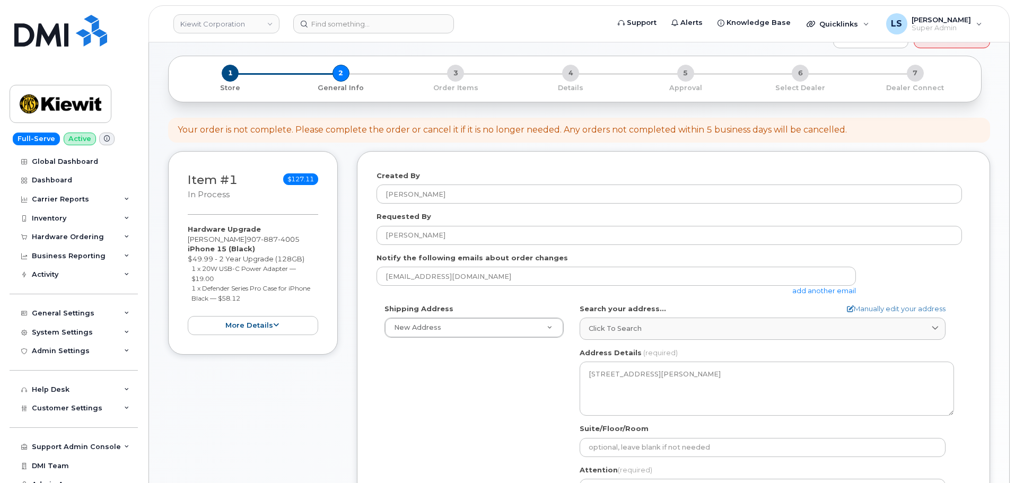
scroll to position [212, 0]
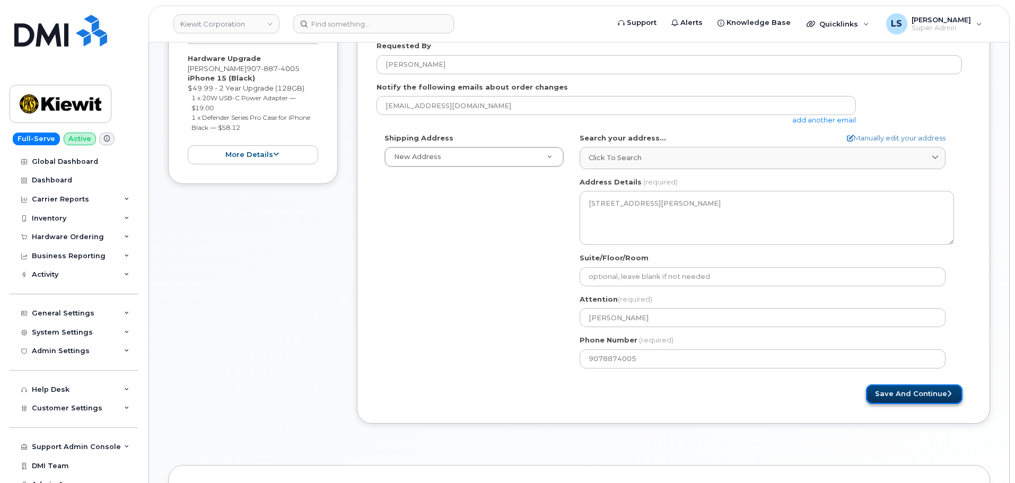
click at [894, 392] on button "Save and Continue" at bounding box center [914, 394] width 97 height 20
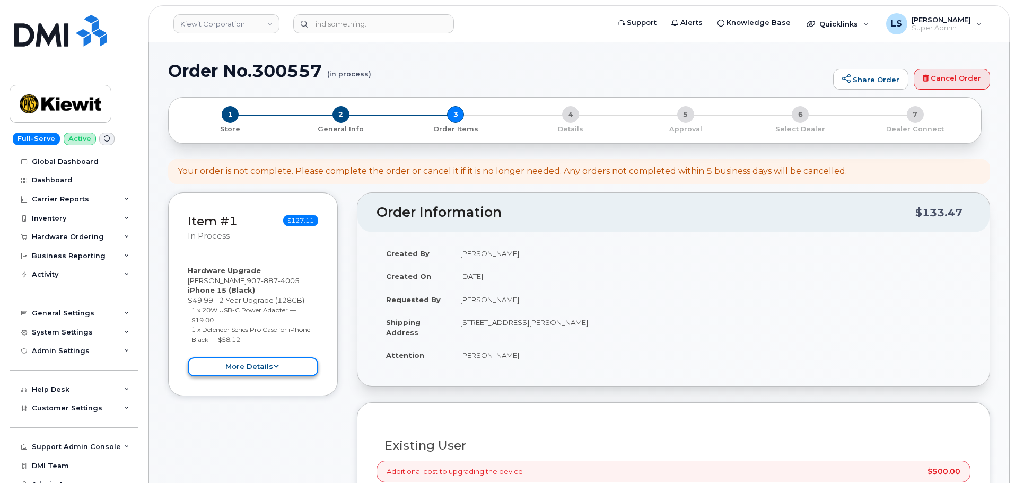
click at [270, 367] on button "more details" at bounding box center [253, 367] width 130 height 20
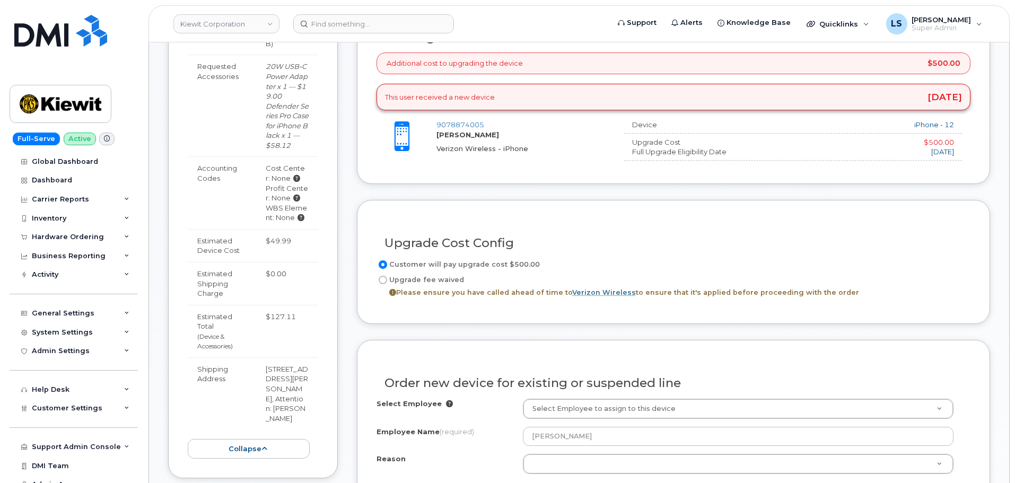
scroll to position [583, 0]
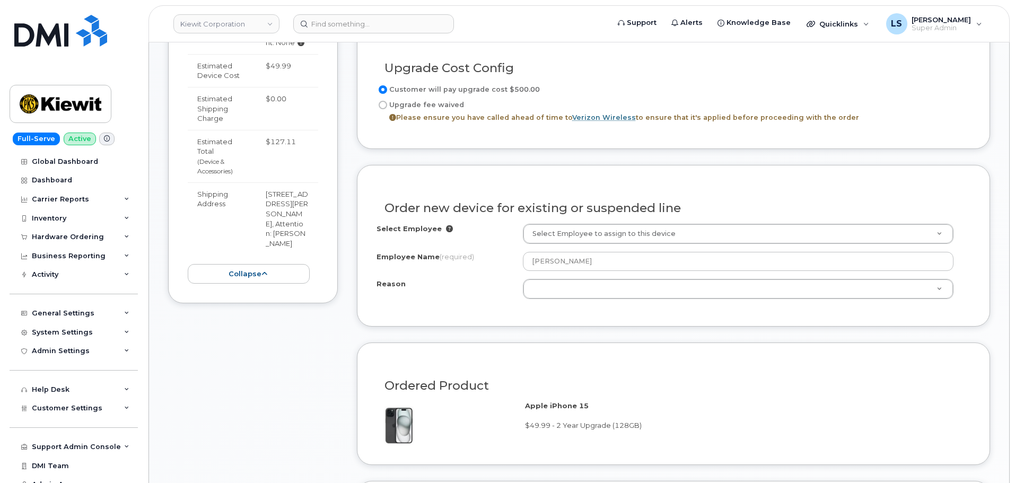
click at [270, 130] on td "$127.11" at bounding box center [287, 156] width 62 height 52
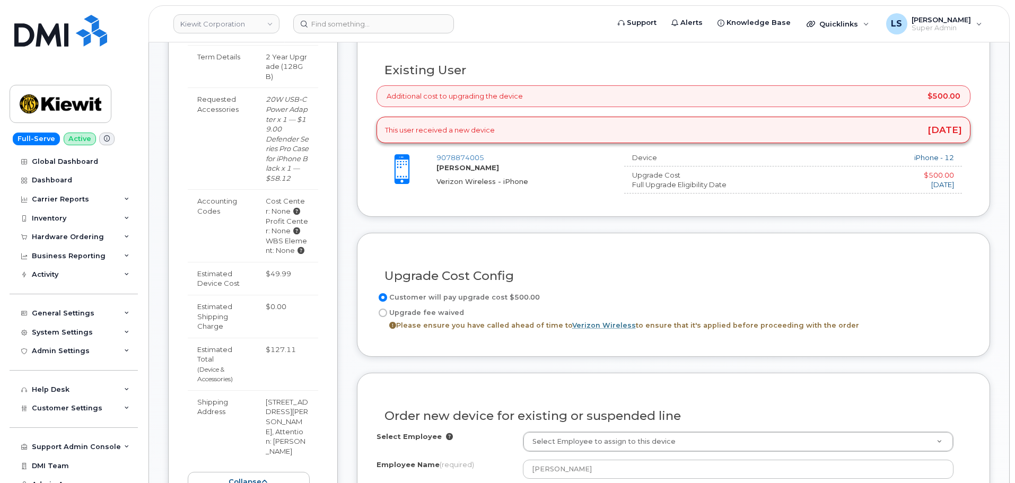
scroll to position [371, 0]
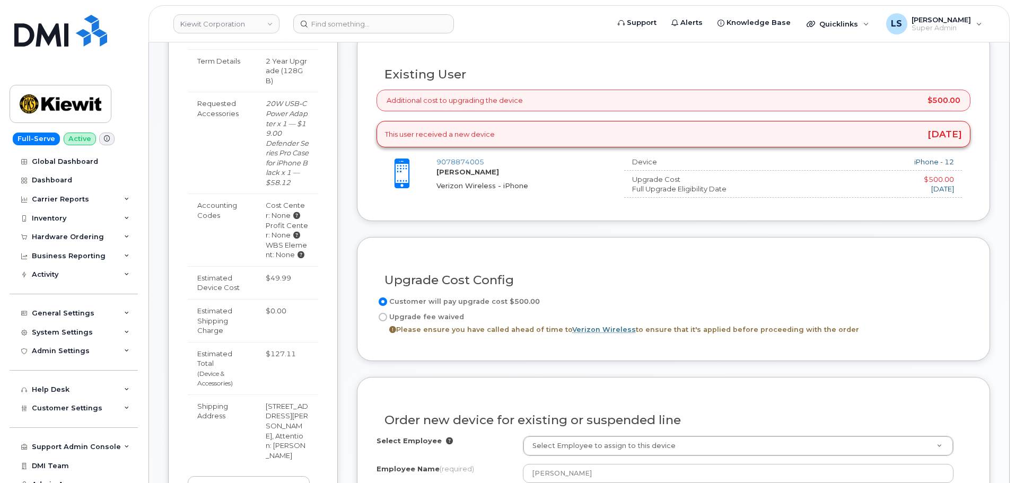
click at [276, 266] on td "$49.99" at bounding box center [287, 282] width 62 height 33
drag, startPoint x: 276, startPoint y: 262, endPoint x: 276, endPoint y: 270, distance: 7.4
click at [275, 266] on td "$49.99" at bounding box center [287, 282] width 62 height 33
click at [301, 267] on td "$49.99" at bounding box center [287, 282] width 62 height 33
click at [296, 275] on td "$49.99" at bounding box center [287, 282] width 62 height 33
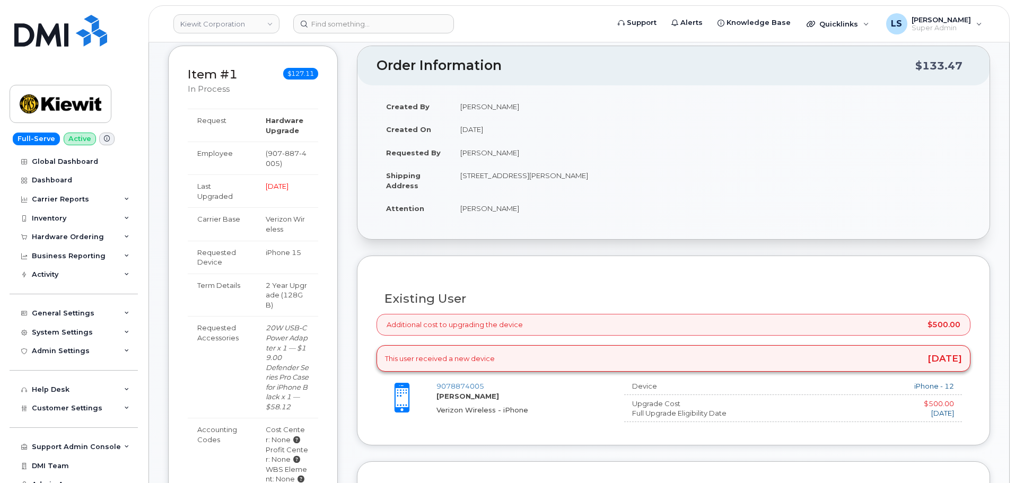
scroll to position [159, 0]
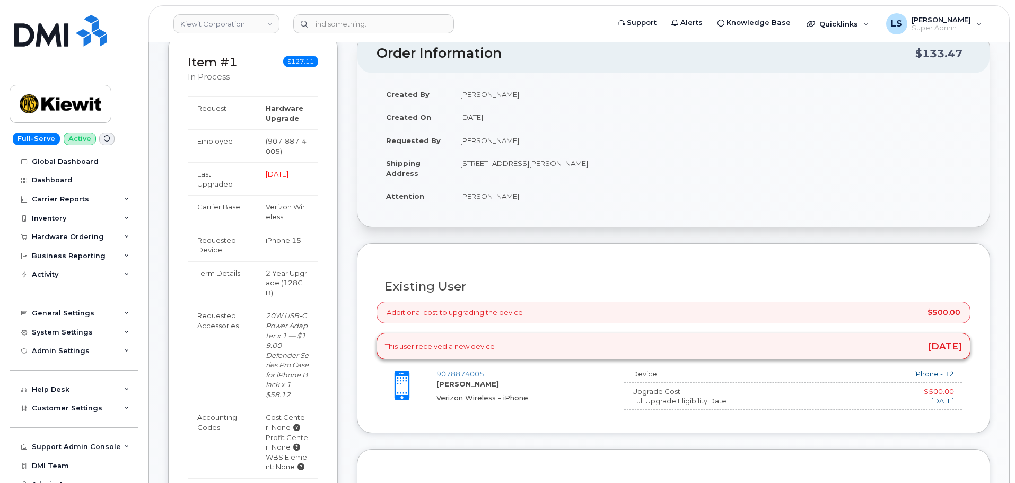
click at [472, 197] on td "Brady Harrison" at bounding box center [711, 196] width 520 height 23
click at [473, 197] on td "Brady Harrison" at bounding box center [711, 196] width 520 height 23
click at [497, 196] on td "Brady Harrison" at bounding box center [711, 196] width 520 height 23
click at [497, 195] on td "Brady Harrison" at bounding box center [711, 196] width 520 height 23
click at [468, 192] on td "Brady Harrison" at bounding box center [711, 196] width 520 height 23
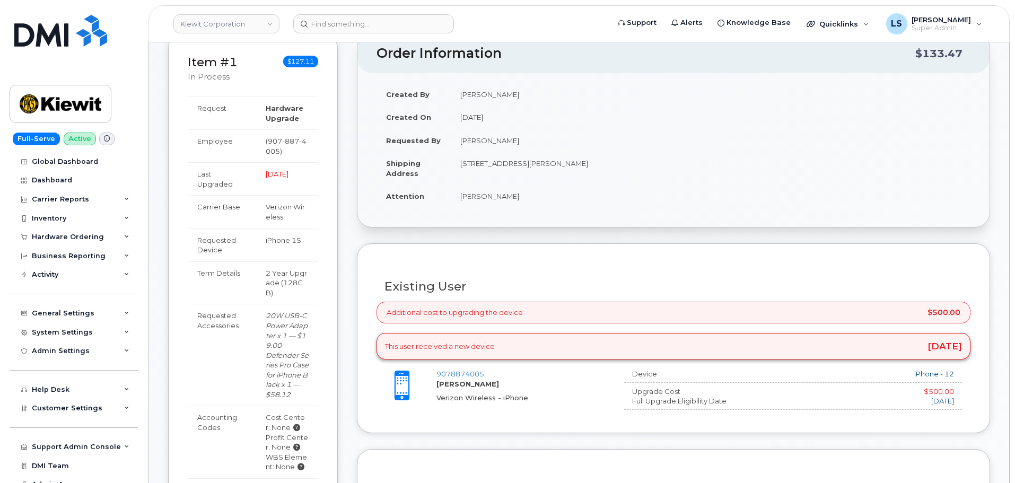
click at [494, 161] on td "10489 Robb Ct BROOMFIELD CO 80021-6662 UNITED STATES" at bounding box center [711, 168] width 520 height 33
click at [493, 161] on td "10489 Robb Ct BROOMFIELD CO 80021-6662 UNITED STATES" at bounding box center [711, 168] width 520 height 33
click at [532, 163] on td "10489 Robb Ct BROOMFIELD CO 80021-6662 UNITED STATES" at bounding box center [711, 168] width 520 height 33
drag, startPoint x: 532, startPoint y: 163, endPoint x: 529, endPoint y: 177, distance: 14.7
click at [531, 166] on td "10489 Robb Ct BROOMFIELD CO 80021-6662 UNITED STATES" at bounding box center [711, 168] width 520 height 33
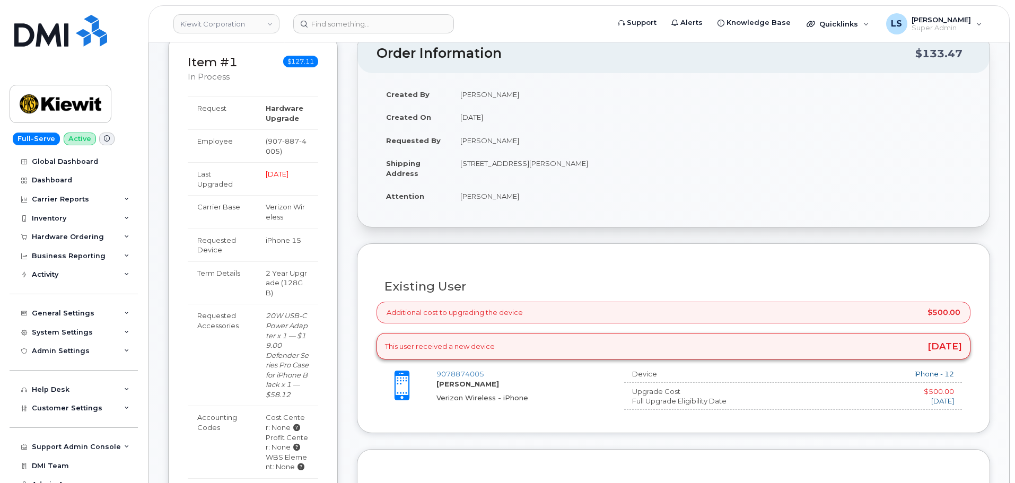
click at [518, 198] on td "Brady Harrison" at bounding box center [711, 196] width 520 height 23
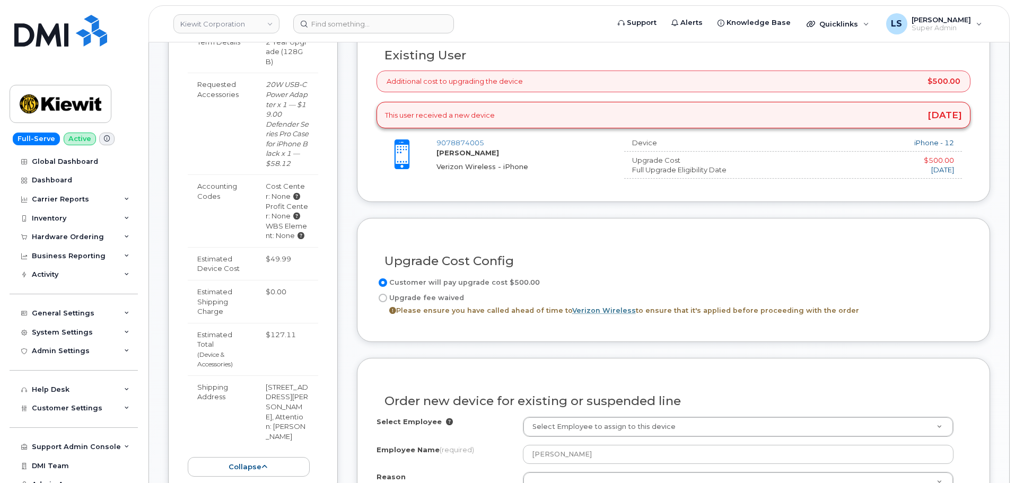
scroll to position [371, 0]
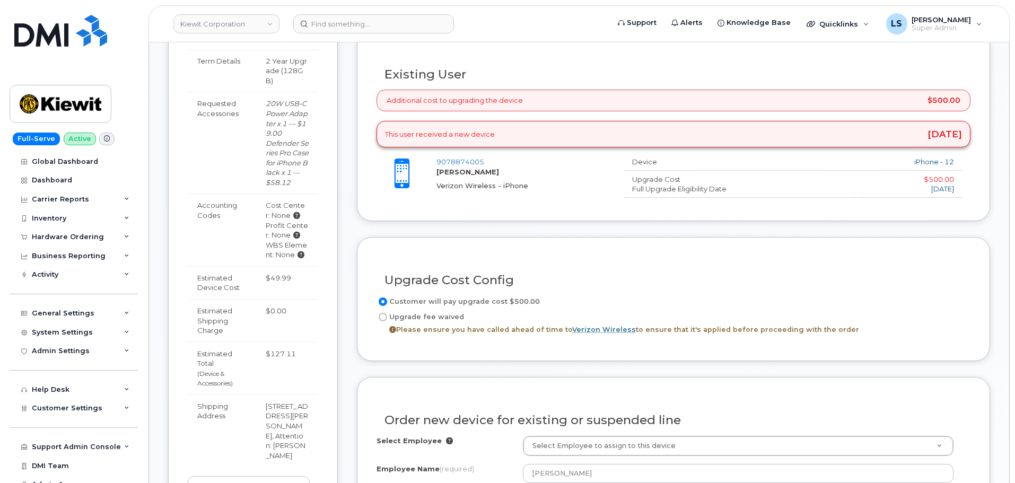
click at [485, 134] on div "This user received a new device 3 weeks ago" at bounding box center [673, 134] width 594 height 27
click at [484, 134] on div "This user received a new device 3 weeks ago" at bounding box center [673, 134] width 594 height 27
click at [485, 157] on div "9078874005 BRADY HARRISON Verizon Wireless - iPhone" at bounding box center [525, 173] width 179 height 33
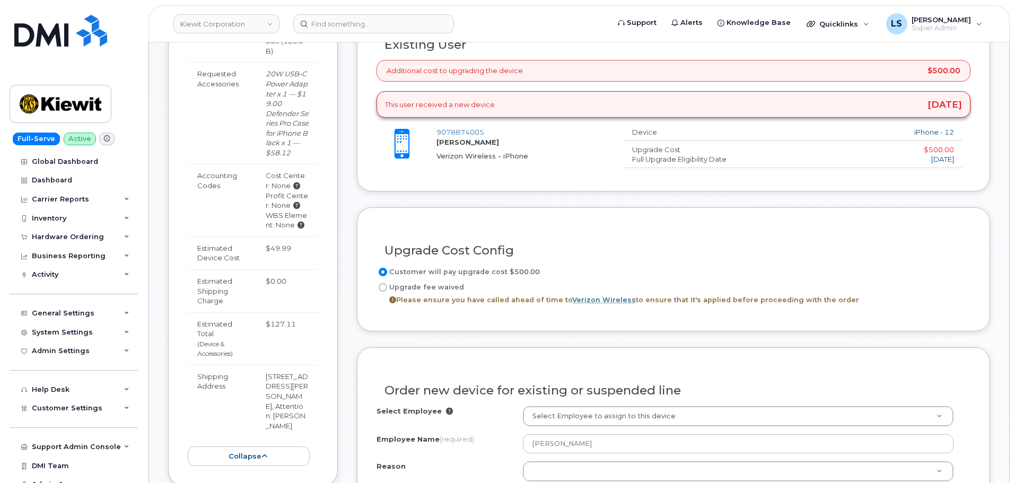
scroll to position [424, 0]
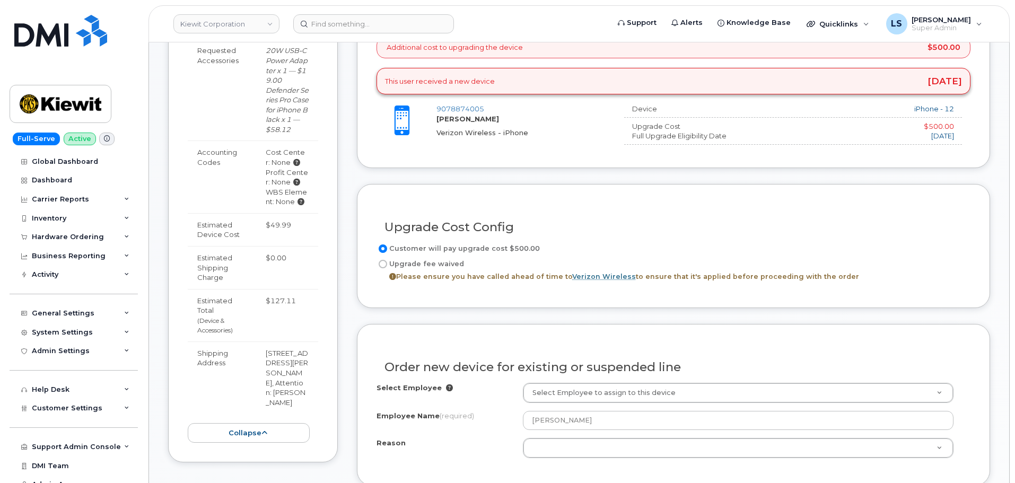
click at [409, 264] on label "Upgrade fee waived Please ensure you have called ahead of time to Verizon Wirel…" at bounding box center [617, 270] width 483 height 25
click at [387, 264] on input "Upgrade fee waived Please ensure you have called ahead of time to Verizon Wirel…" at bounding box center [383, 264] width 8 height 8
radio input "true"
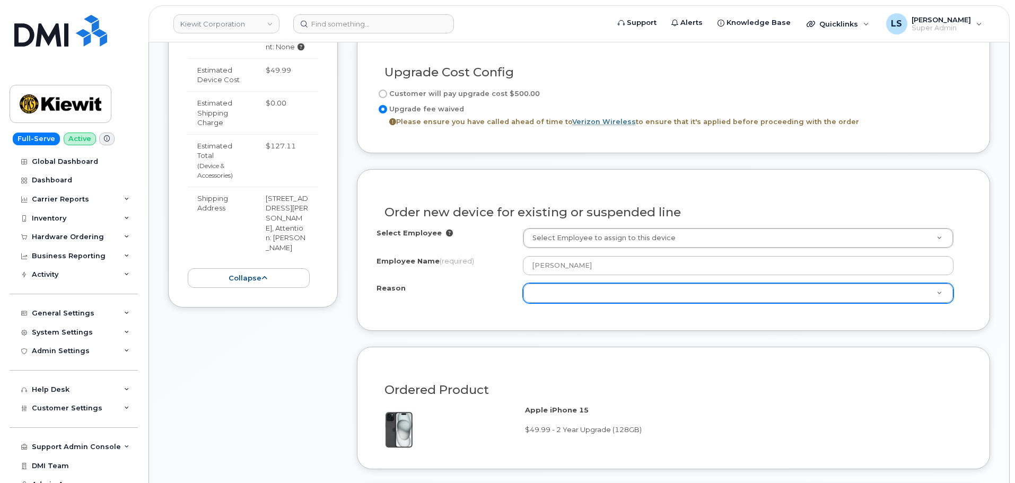
scroll to position [583, 0]
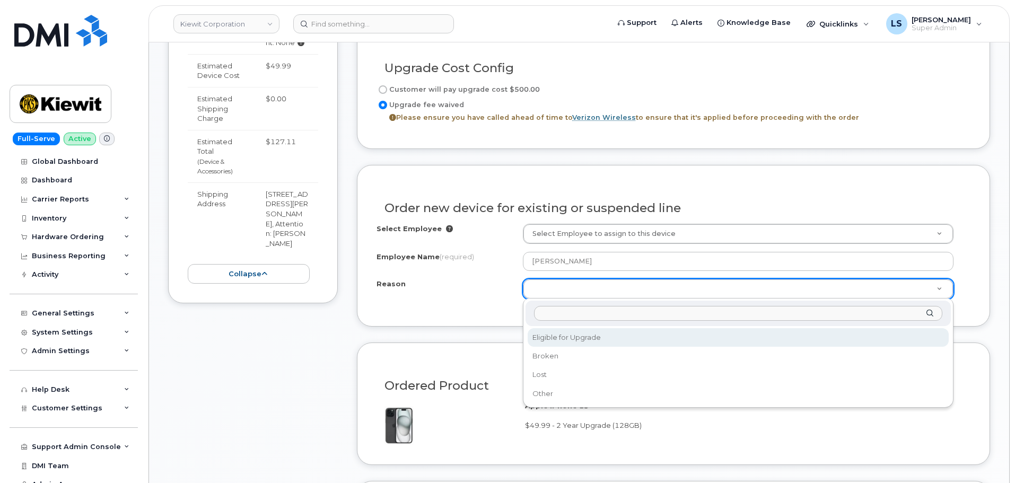
drag, startPoint x: 620, startPoint y: 288, endPoint x: 620, endPoint y: 294, distance: 5.8
drag, startPoint x: 576, startPoint y: 335, endPoint x: 478, endPoint y: 320, distance: 99.3
select select "eligible_for_upgrade"
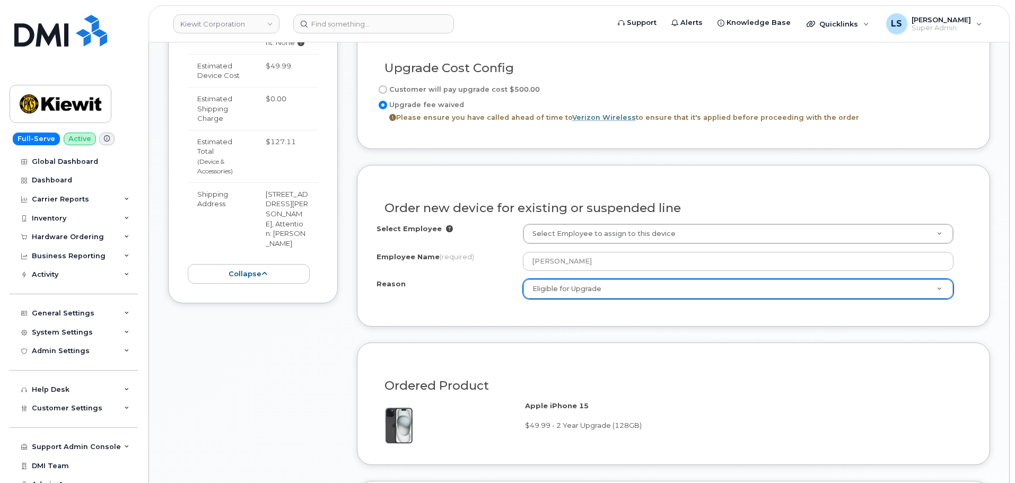
click at [432, 282] on div "Reason" at bounding box center [449, 286] width 146 height 14
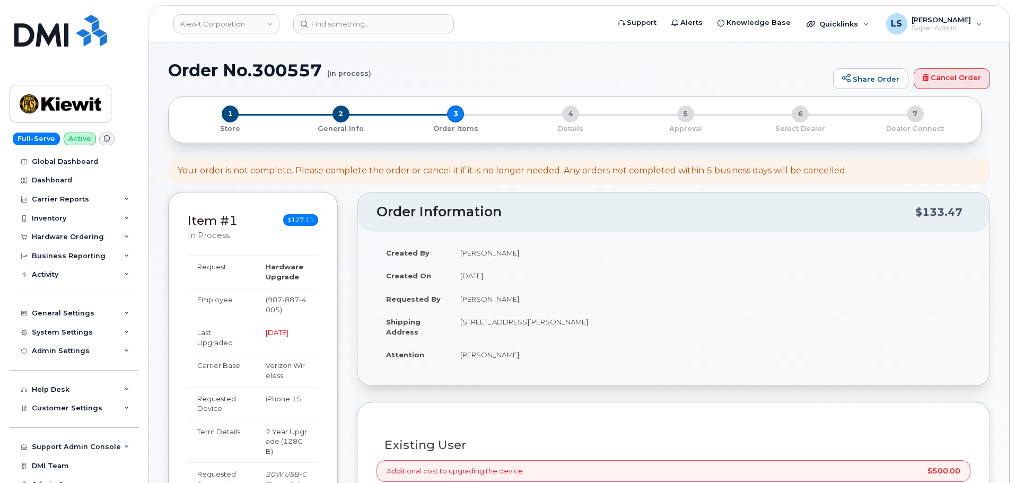
scroll to position [0, 0]
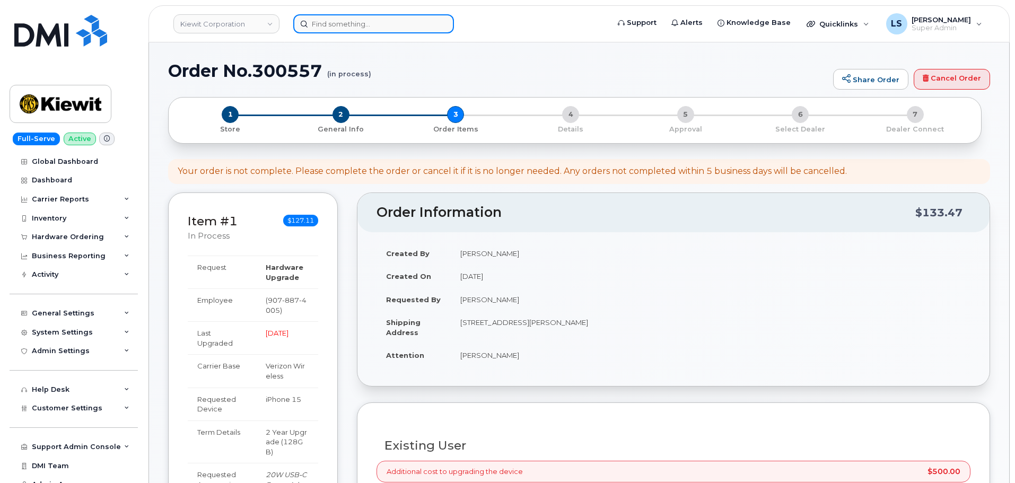
click at [352, 22] on input at bounding box center [373, 23] width 161 height 19
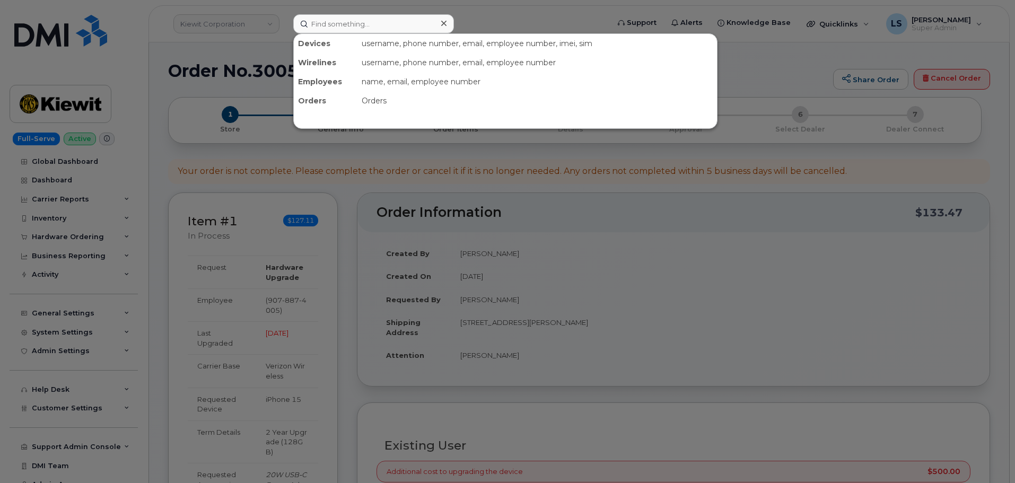
click at [538, 13] on div at bounding box center [507, 241] width 1015 height 483
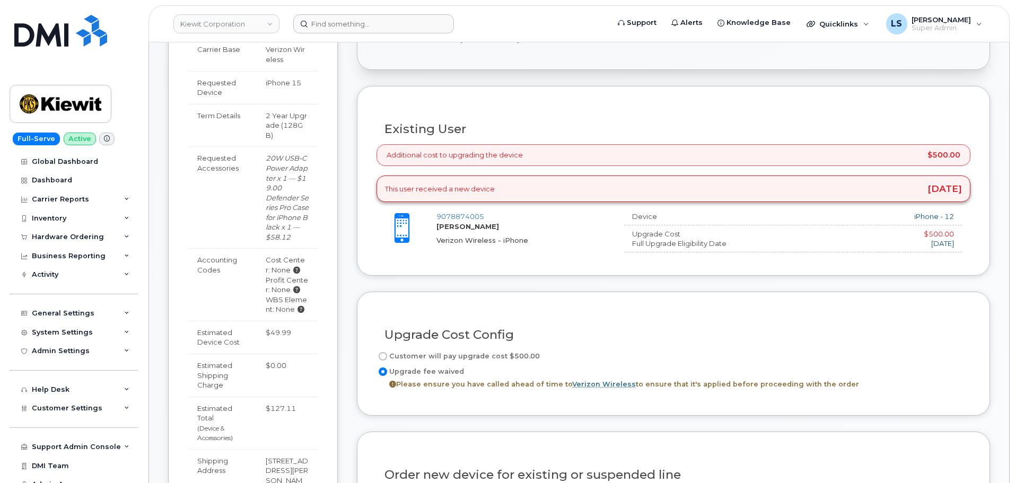
scroll to position [265, 0]
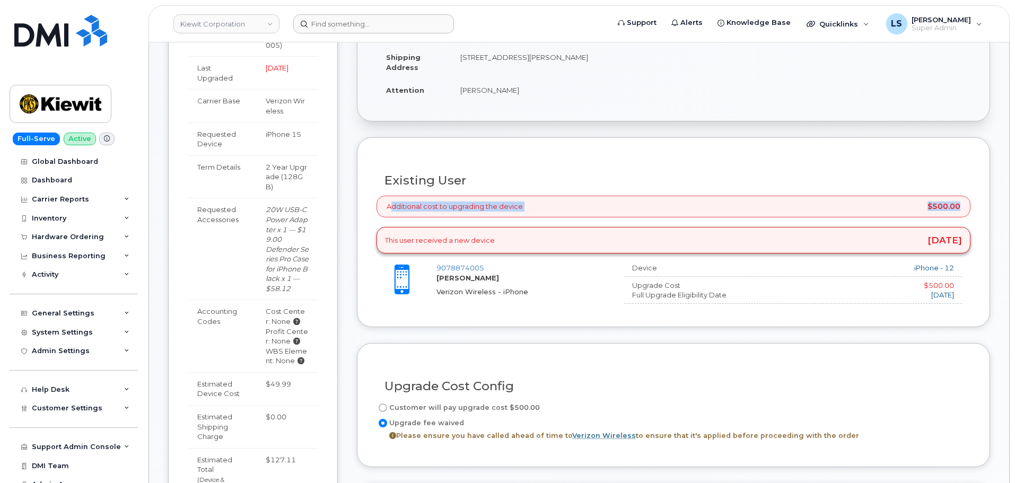
drag, startPoint x: 385, startPoint y: 207, endPoint x: 960, endPoint y: 206, distance: 574.3
click at [960, 206] on div "Additional cost to upgrading the device $500.00" at bounding box center [673, 207] width 594 height 22
copy div "Additional cost to upgrading the device $500.00"
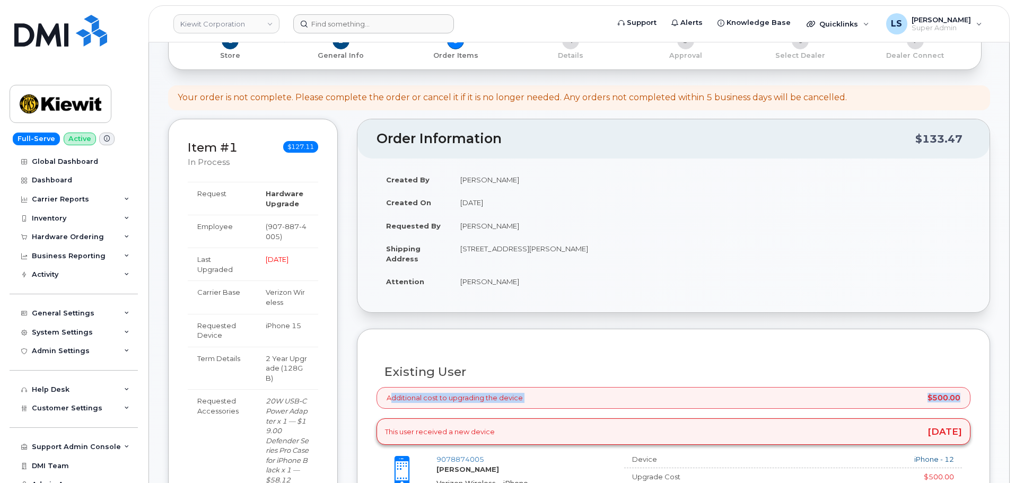
scroll to position [0, 0]
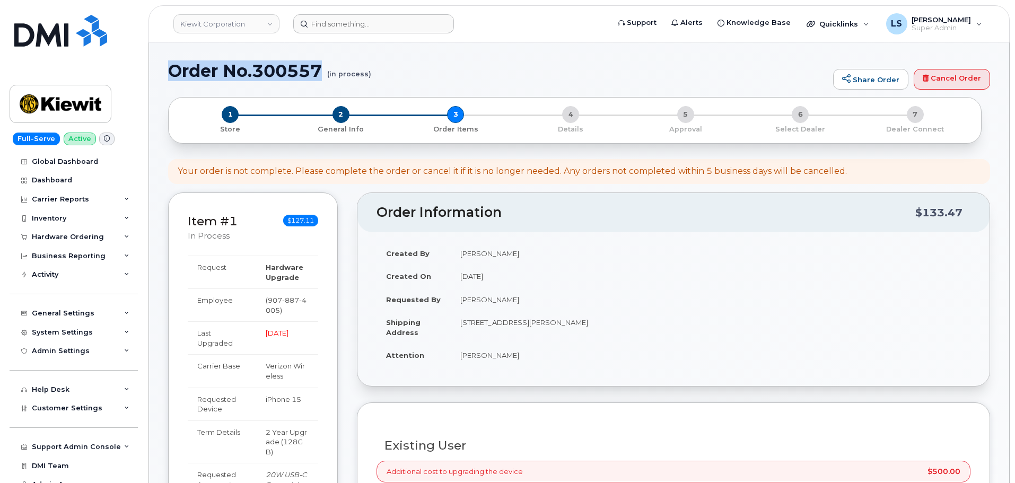
drag, startPoint x: 323, startPoint y: 64, endPoint x: 171, endPoint y: 89, distance: 154.7
click at [169, 80] on h1 "Order No.300557 (in process)" at bounding box center [498, 71] width 660 height 19
copy h1 "Order No.300557"
click at [454, 69] on h1 "Order No.300557 (in process)" at bounding box center [498, 71] width 660 height 19
click at [266, 69] on h1 "Order No.300557 (in process)" at bounding box center [498, 71] width 660 height 19
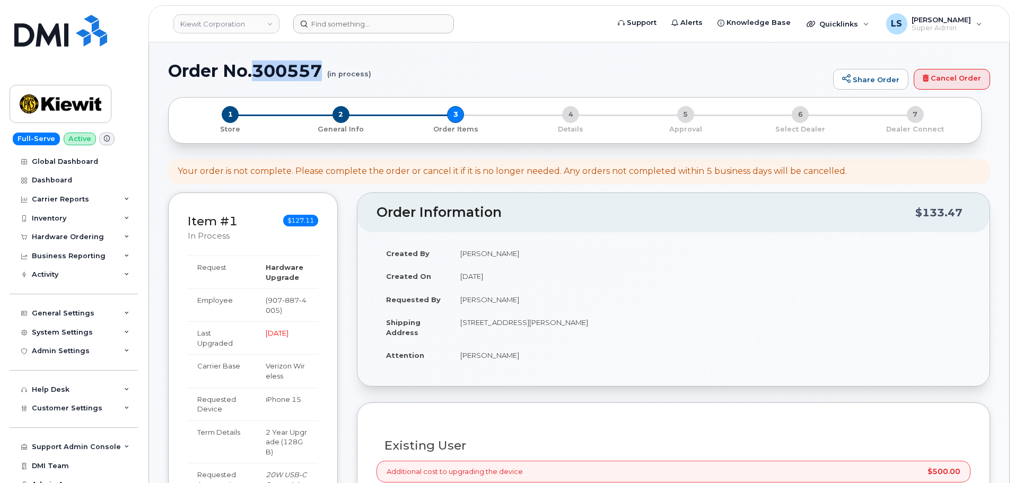
drag, startPoint x: 266, startPoint y: 69, endPoint x: 294, endPoint y: 92, distance: 36.2
click at [267, 69] on h1 "Order No.300557 (in process)" at bounding box center [498, 71] width 660 height 19
click at [431, 85] on div "Order No.300557 (in process) Share Order Cancel Order" at bounding box center [579, 80] width 822 height 36
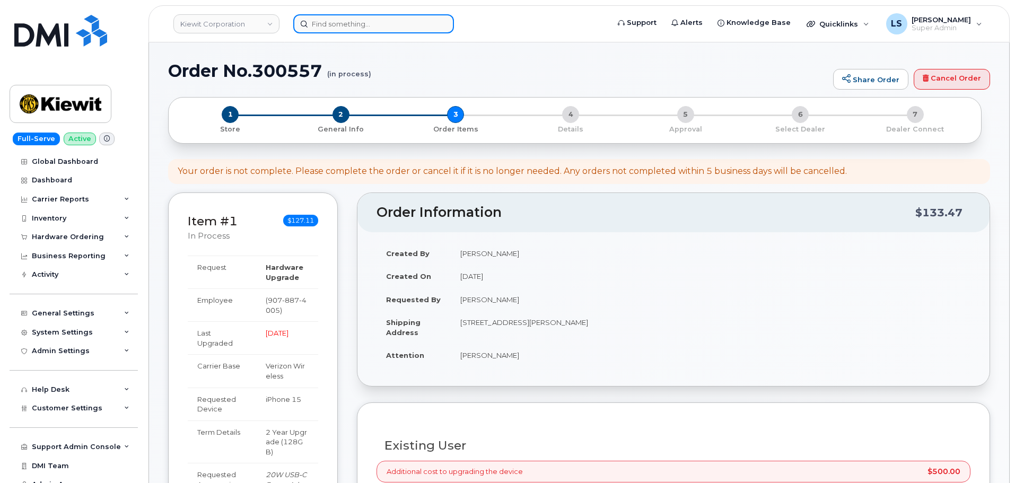
click at [326, 29] on input at bounding box center [373, 23] width 161 height 19
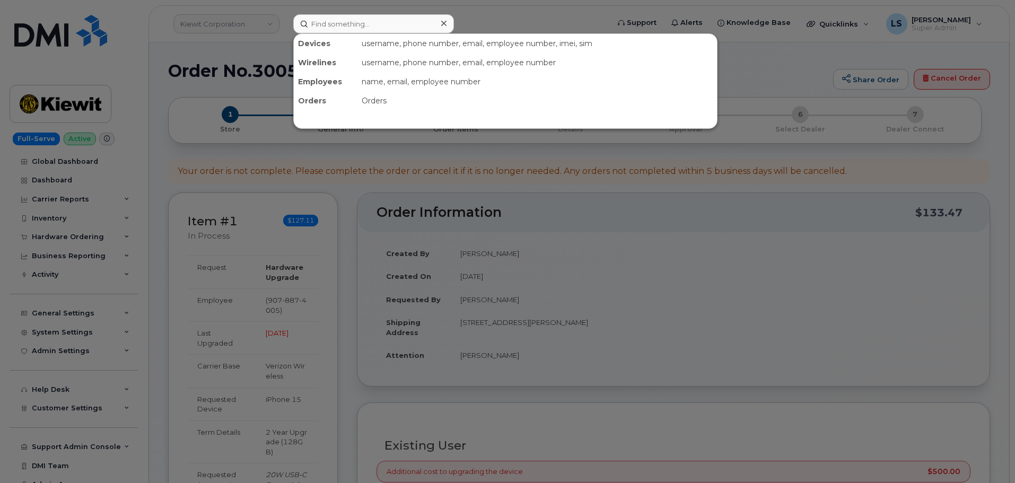
click at [538, 29] on div at bounding box center [507, 241] width 1015 height 483
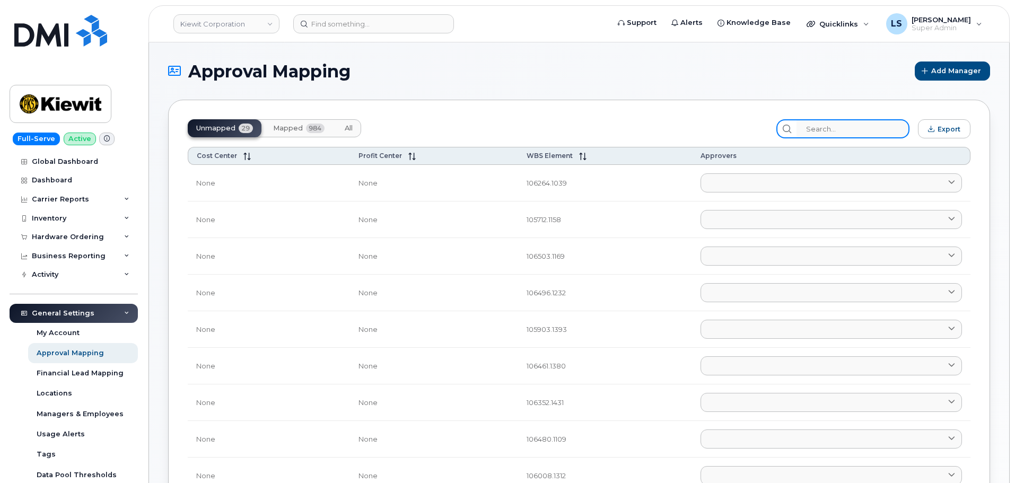
click at [868, 126] on input "search" at bounding box center [852, 128] width 113 height 19
paste input "105082.4166"
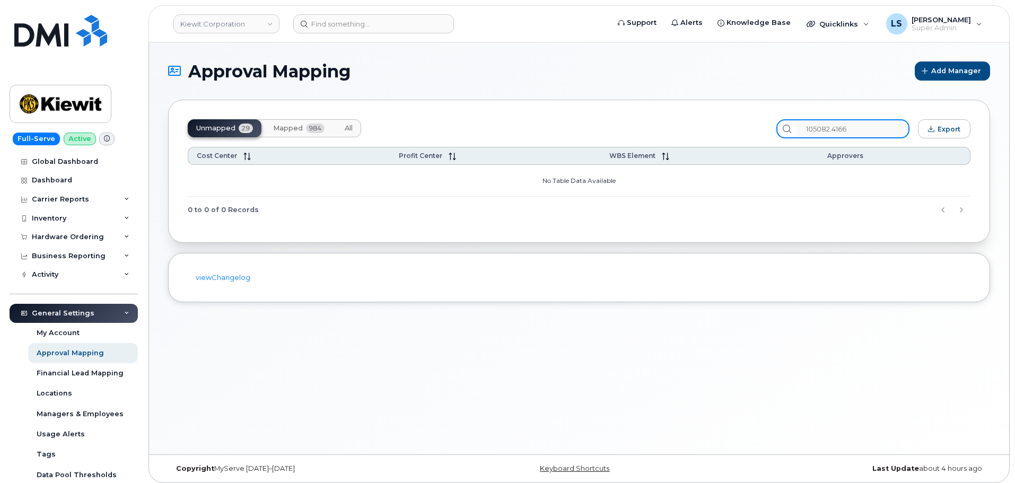
type input "105082.4166"
click at [673, 135] on div "Unmapped 29 Mapped 984 All" at bounding box center [478, 128] width 581 height 19
click at [871, 127] on input "105082.4166" at bounding box center [852, 128] width 113 height 19
click at [346, 133] on button "All" at bounding box center [348, 128] width 25 height 18
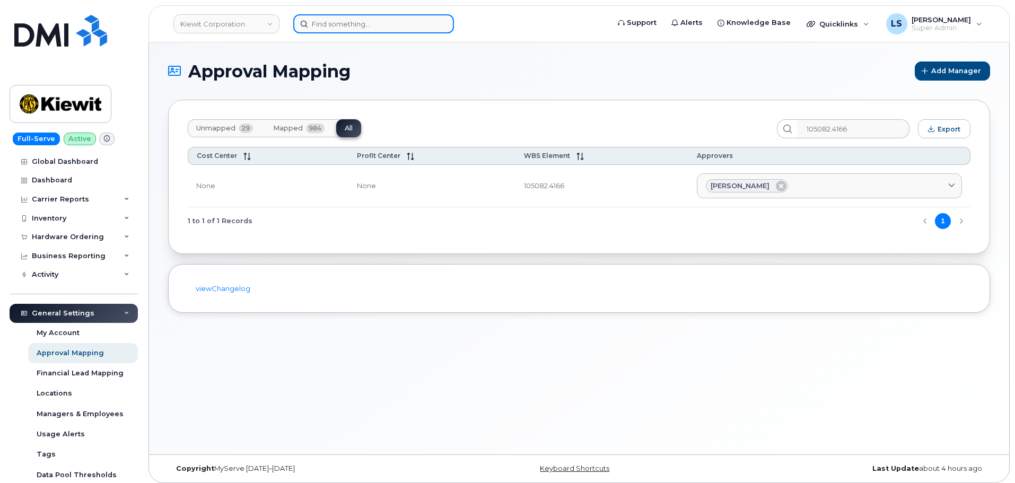
click at [346, 28] on input at bounding box center [373, 23] width 161 height 19
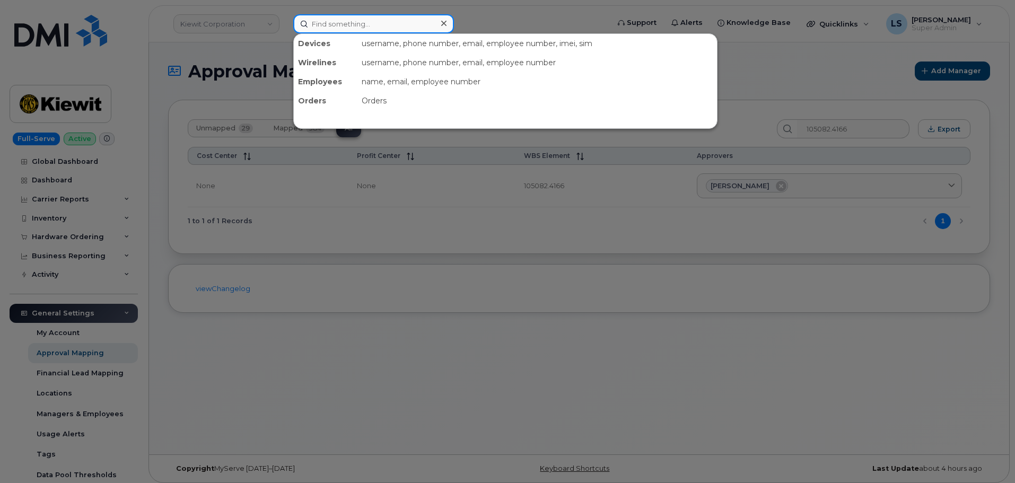
paste input "3462989825"
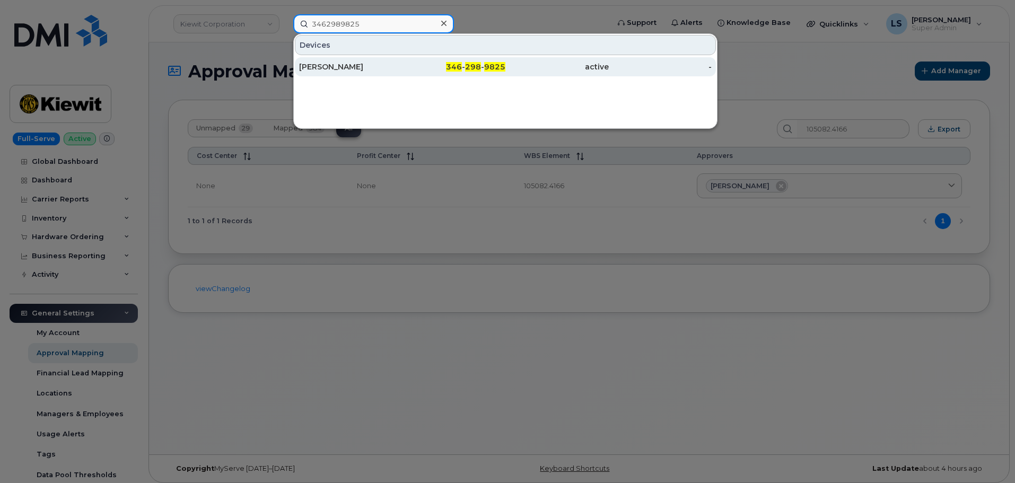
type input "3462989825"
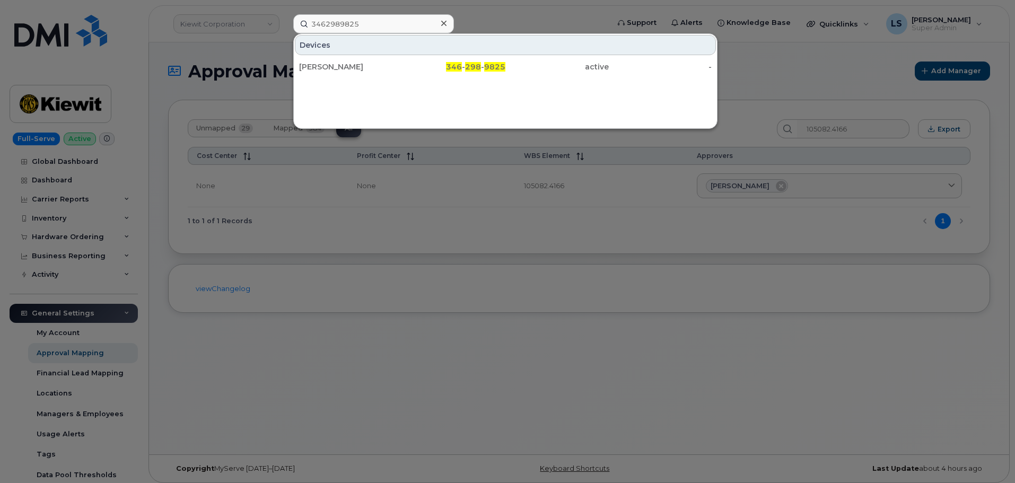
drag, startPoint x: 354, startPoint y: 66, endPoint x: 355, endPoint y: 89, distance: 23.3
click at [354, 66] on div "[PERSON_NAME]" at bounding box center [350, 67] width 103 height 11
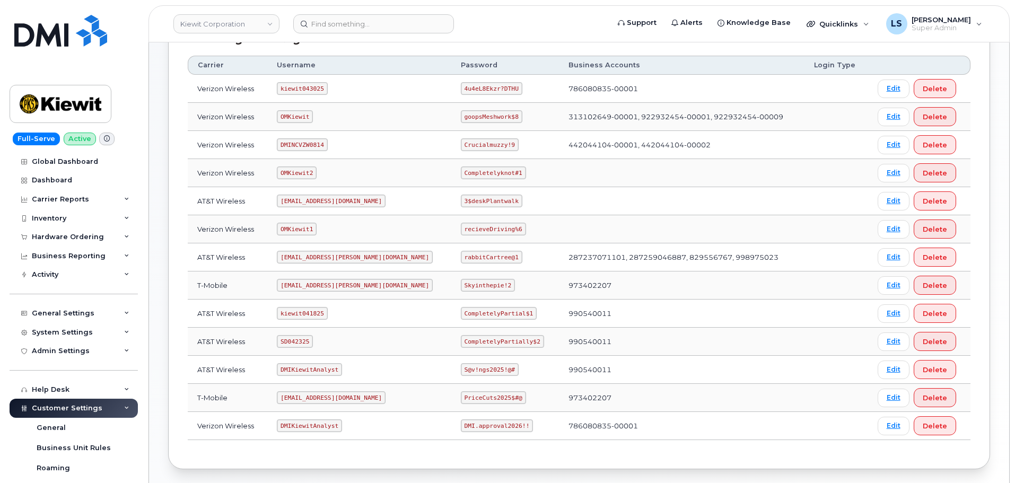
scroll to position [109, 0]
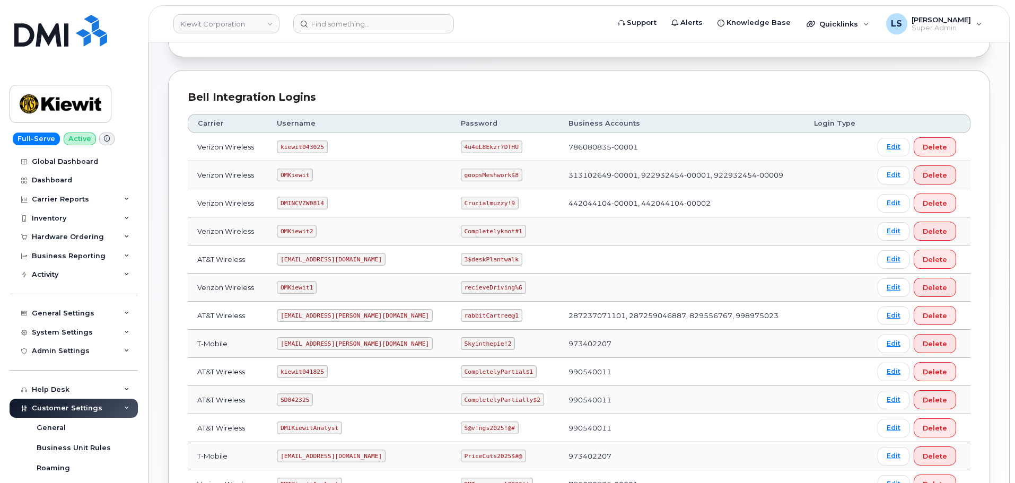
click at [461, 147] on code "4u4eL8Ekzr?DTHU" at bounding box center [492, 147] width 62 height 13
copy code "4u4eL8Ekzr?DTHU"
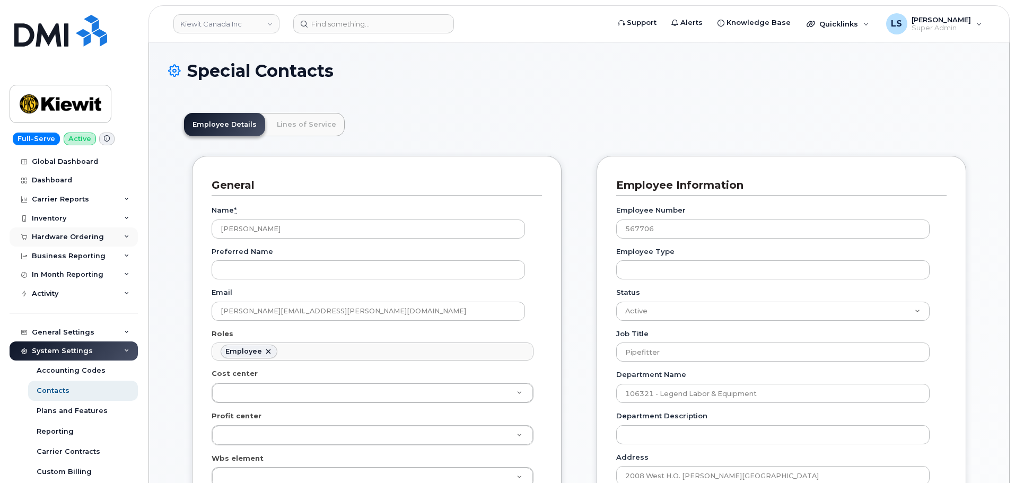
click at [113, 237] on div "Hardware Ordering" at bounding box center [74, 236] width 128 height 19
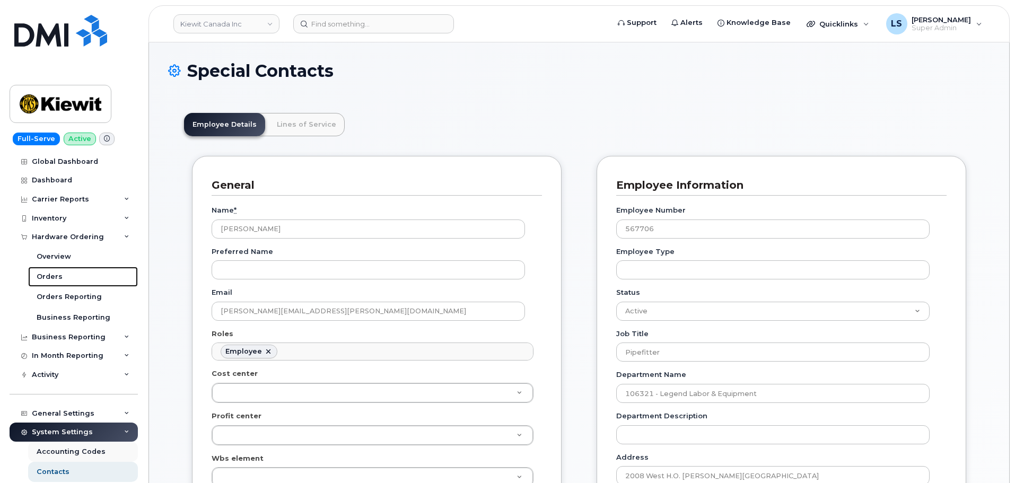
scroll to position [53, 0]
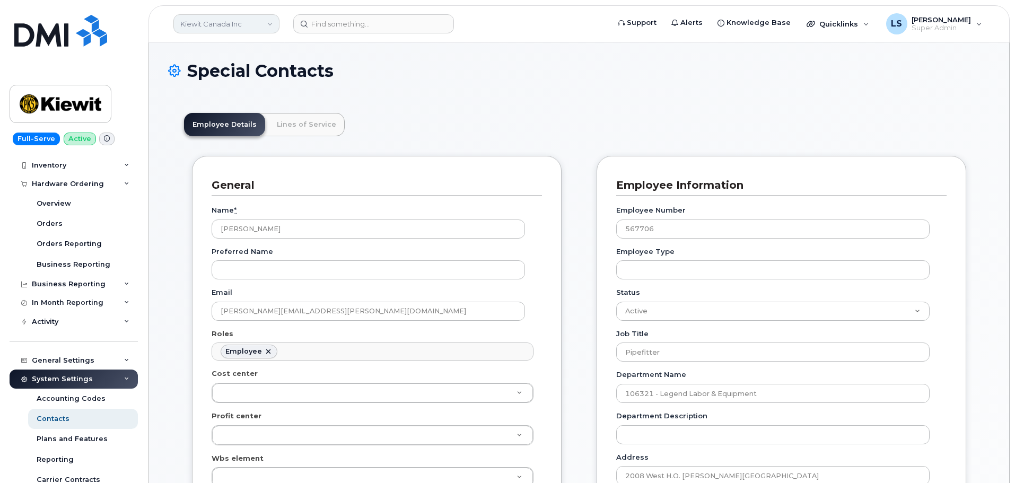
click at [209, 21] on link "Kiewit Canada Inc" at bounding box center [226, 23] width 106 height 19
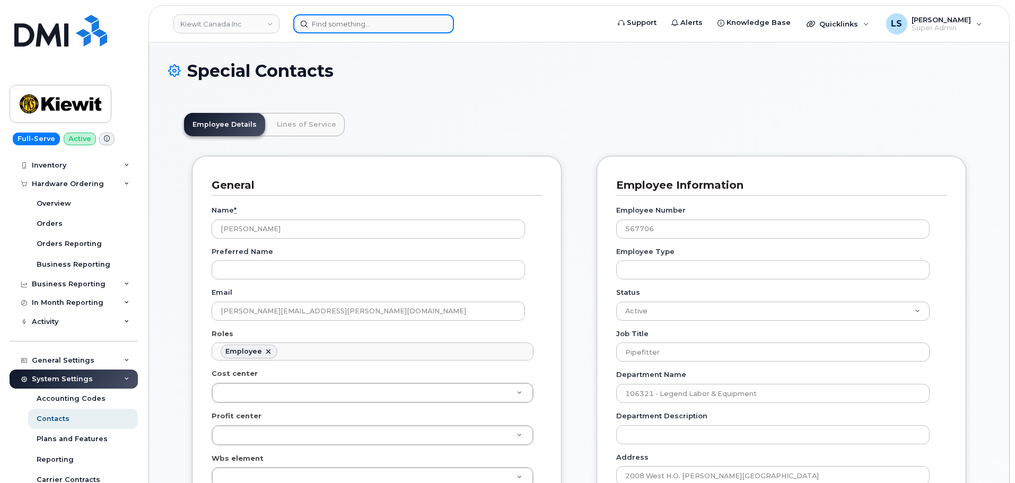
click at [385, 23] on input at bounding box center [373, 23] width 161 height 19
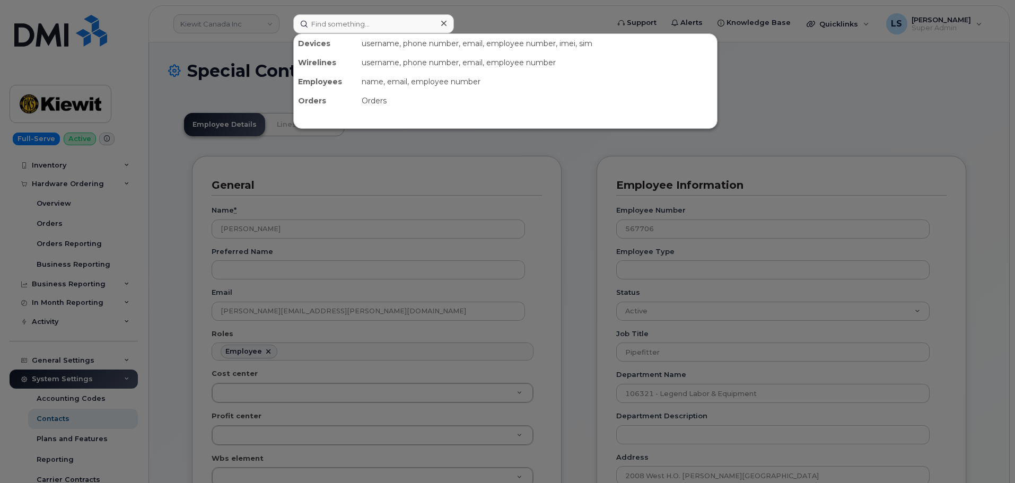
click at [230, 75] on div at bounding box center [507, 241] width 1015 height 483
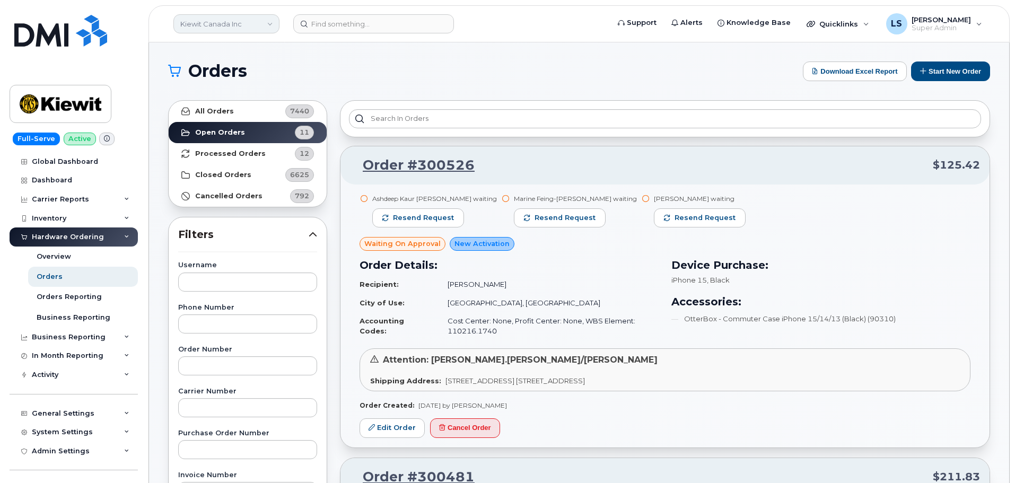
click at [261, 23] on link "Kiewit Canada Inc" at bounding box center [226, 23] width 106 height 19
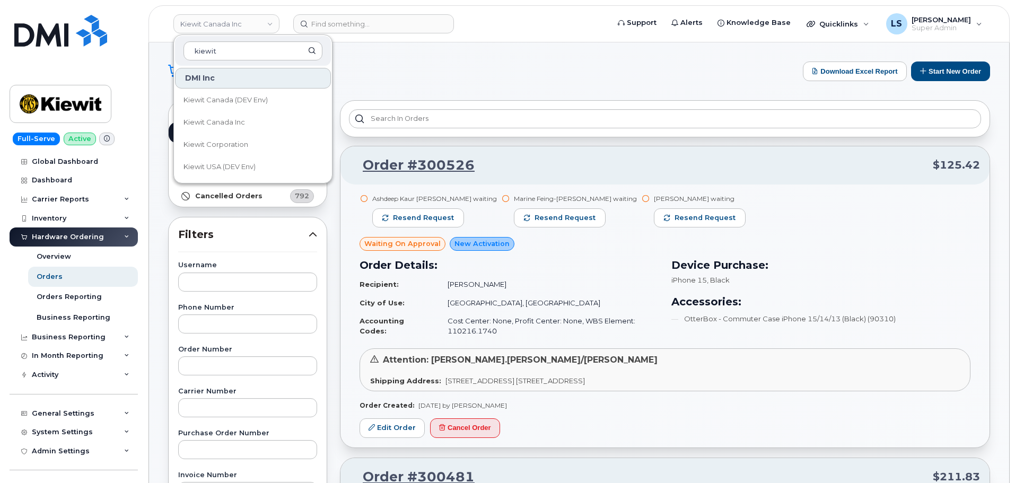
type input "kiewit"
click at [243, 144] on span "Kiewit Corporation" at bounding box center [215, 144] width 65 height 11
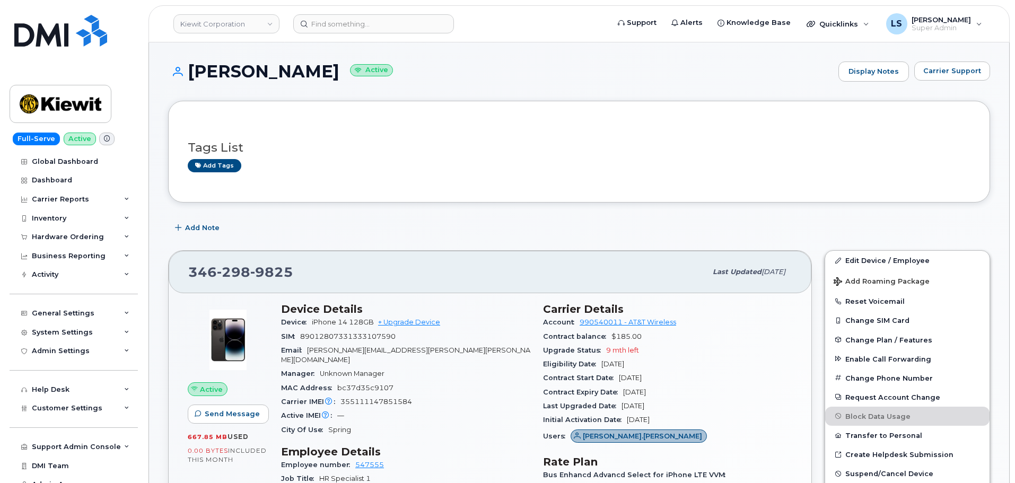
drag, startPoint x: 191, startPoint y: 72, endPoint x: 346, endPoint y: 84, distance: 155.3
click at [347, 83] on div "[PERSON_NAME] Active Display Notes Carrier Support" at bounding box center [579, 81] width 822 height 39
copy h1 "[PERSON_NAME]"
click at [86, 308] on div "General Settings" at bounding box center [74, 313] width 128 height 19
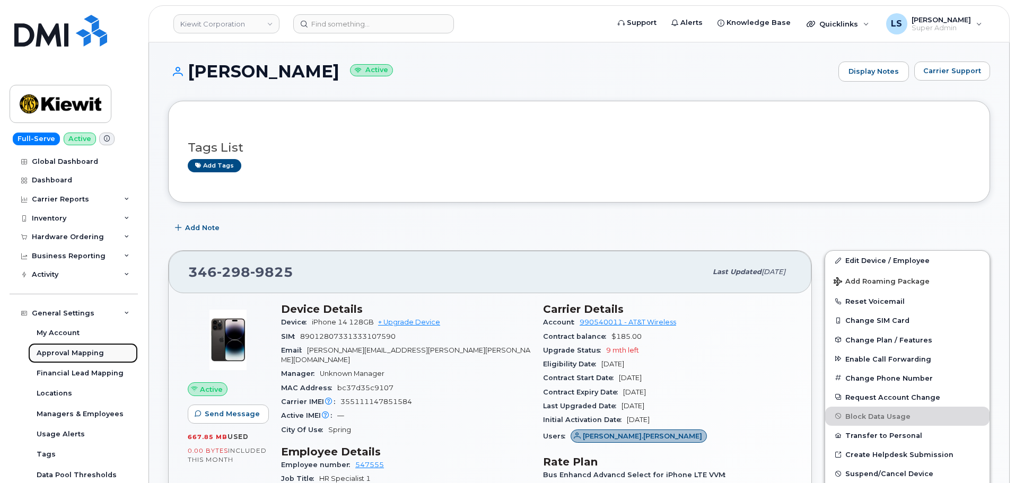
click at [80, 349] on div "Approval Mapping" at bounding box center [70, 353] width 67 height 10
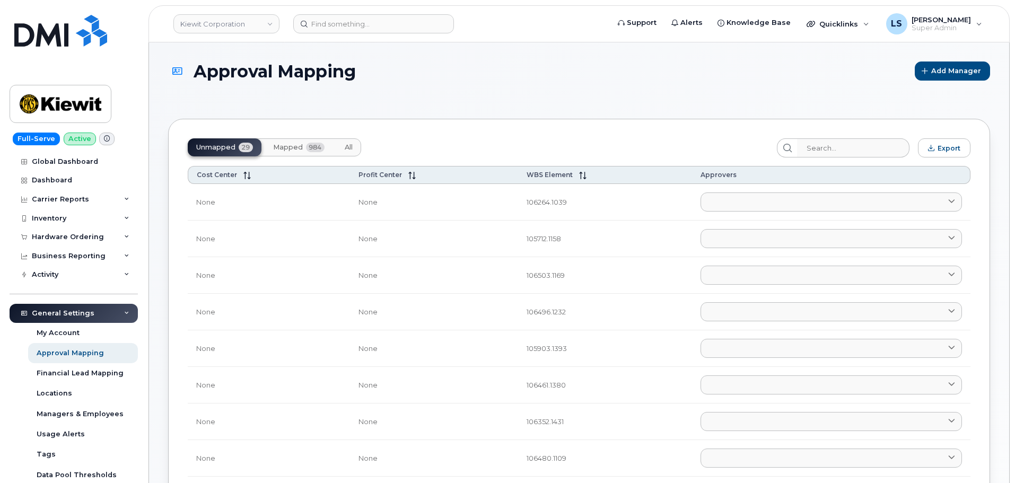
click at [315, 154] on button "Mapped 984" at bounding box center [299, 147] width 68 height 18
click at [339, 150] on button "All" at bounding box center [348, 147] width 25 height 18
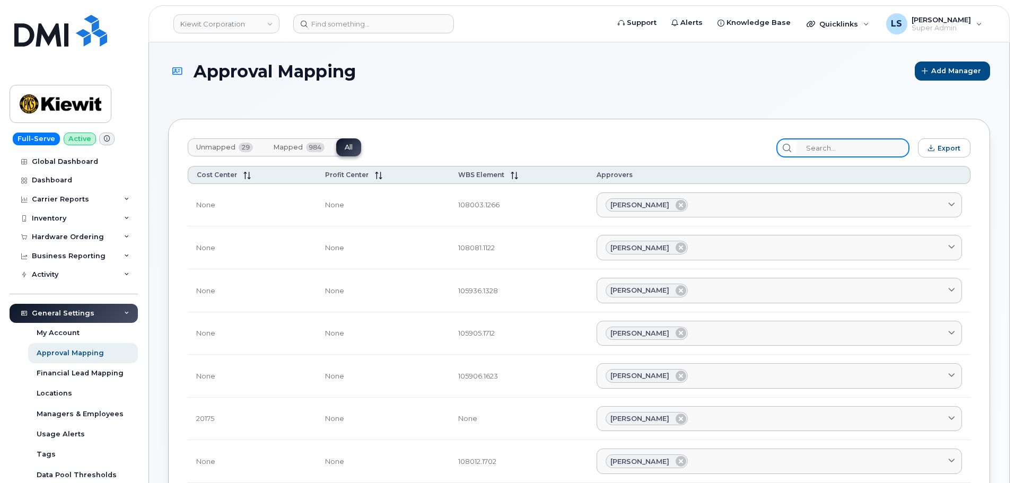
click at [820, 140] on input "search" at bounding box center [852, 147] width 113 height 19
paste input "[PERSON_NAME]"
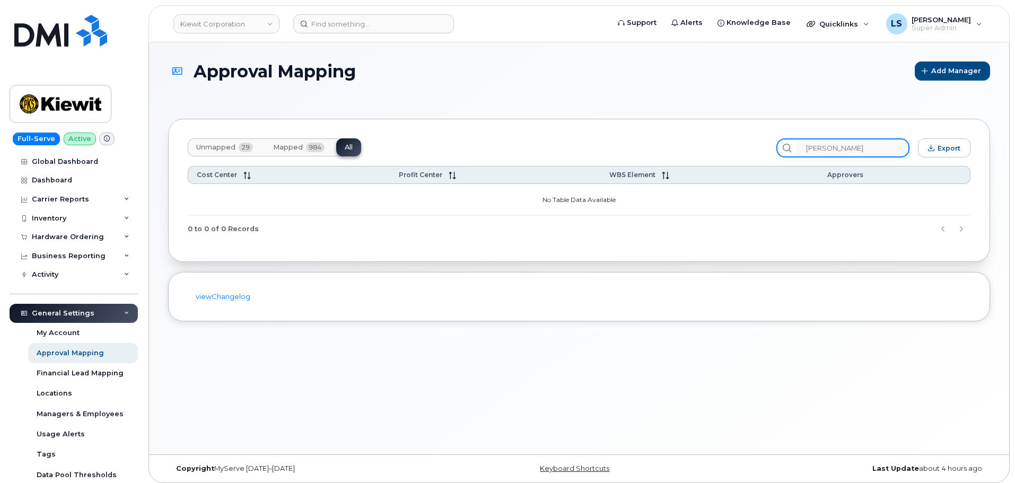
drag, startPoint x: 837, startPoint y: 156, endPoint x: 756, endPoint y: 159, distance: 81.7
click at [756, 159] on div "Unmapped 29 Mapped 984 All KEENAN VEILLON Export Cost Center Profit Center WBS …" at bounding box center [579, 190] width 822 height 143
paste input "106321.1623"
click at [702, 143] on div "Unmapped 29 Mapped 984 All" at bounding box center [478, 147] width 581 height 19
click at [309, 151] on span "984" at bounding box center [315, 148] width 19 height 10
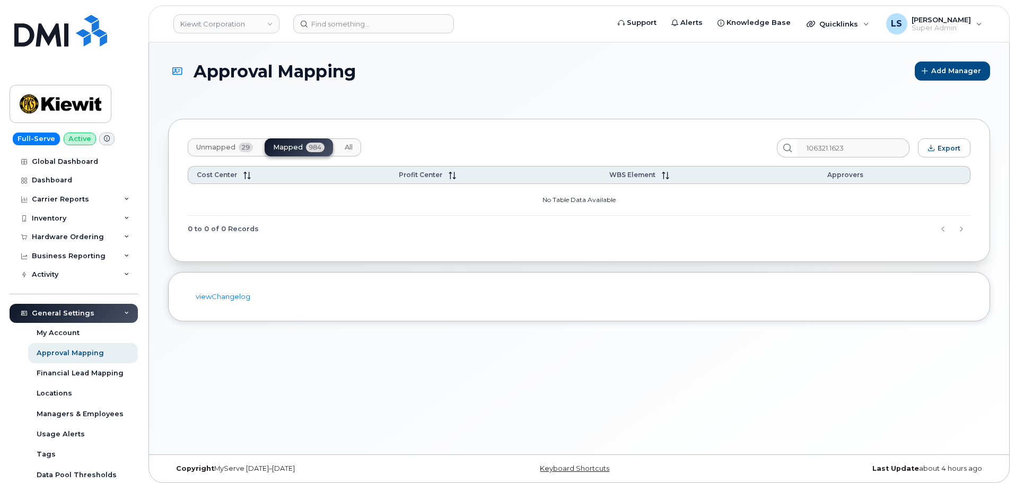
click at [337, 146] on button "All" at bounding box center [348, 147] width 25 height 18
drag, startPoint x: 868, startPoint y: 163, endPoint x: 868, endPoint y: 153, distance: 10.1
click at [868, 162] on div "Unmapped 29 Mapped 984 All 106321.1623 Export Cost Center Profit Center WBS Ele…" at bounding box center [579, 190] width 822 height 143
click at [867, 152] on input "106321.1623" at bounding box center [852, 147] width 113 height 19
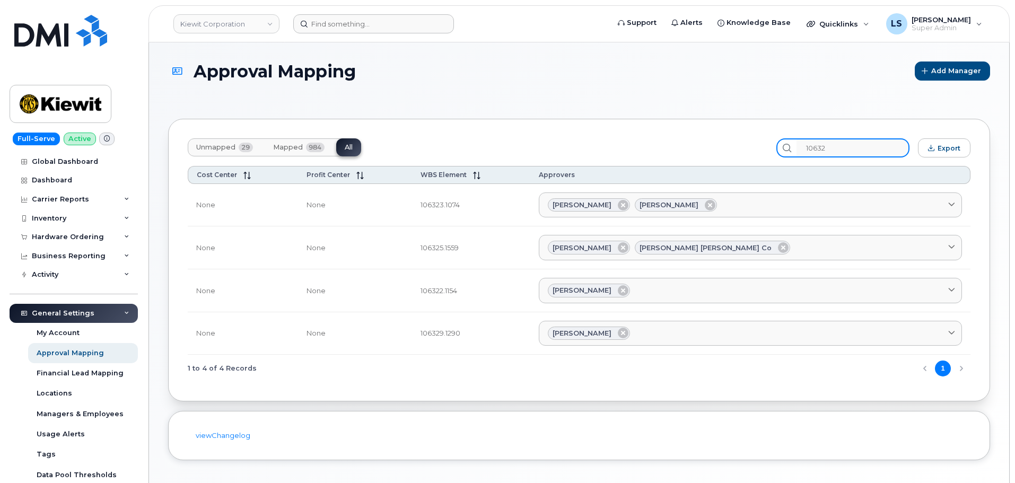
type input "10632"
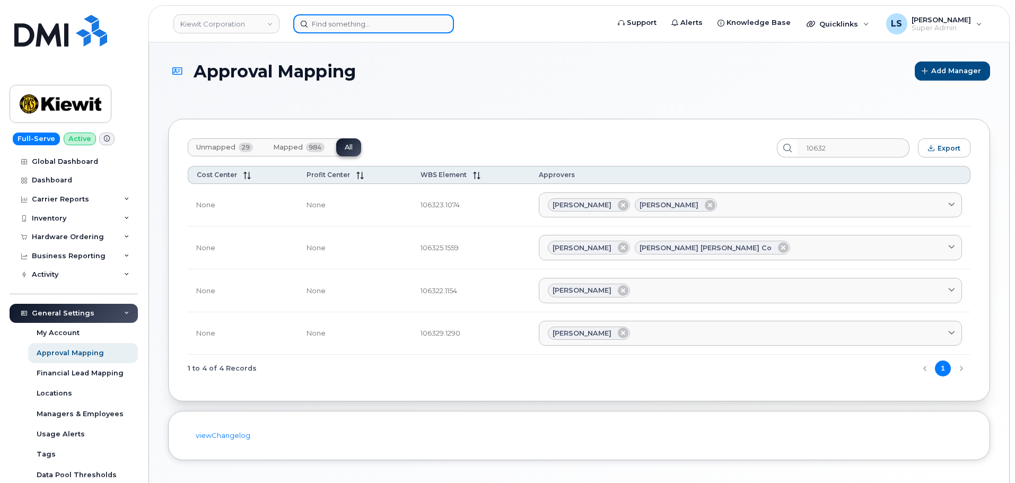
click at [352, 22] on input at bounding box center [373, 23] width 161 height 19
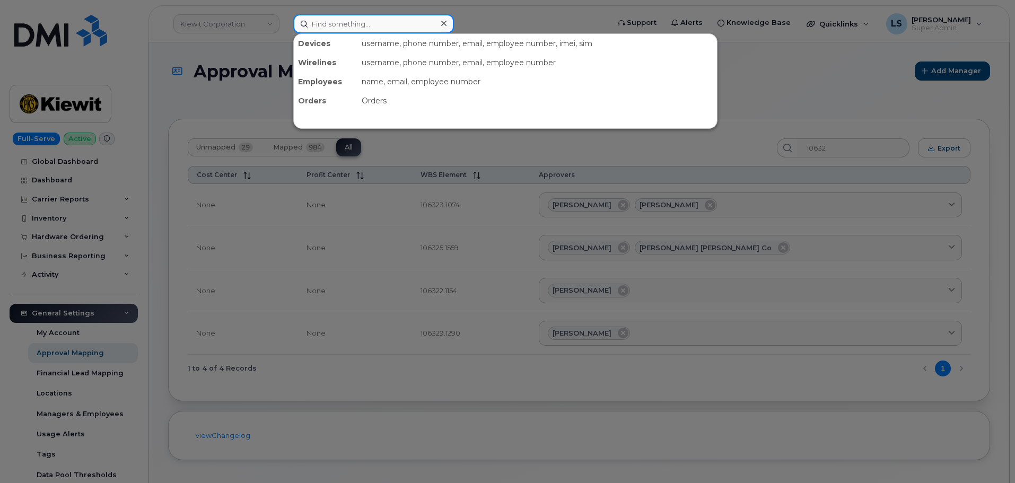
paste input "[PERSON_NAME]"
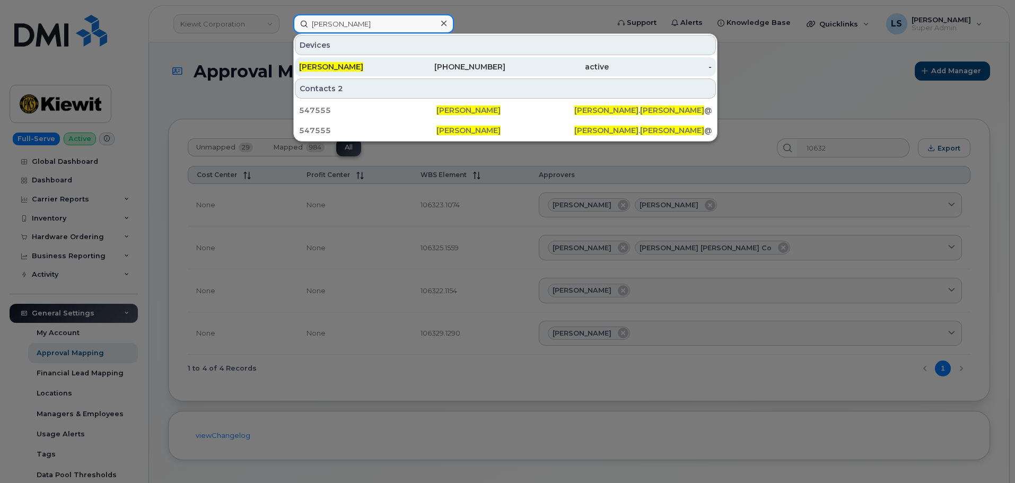
type input "[PERSON_NAME]"
click at [419, 63] on div "346-298-9825" at bounding box center [453, 67] width 103 height 11
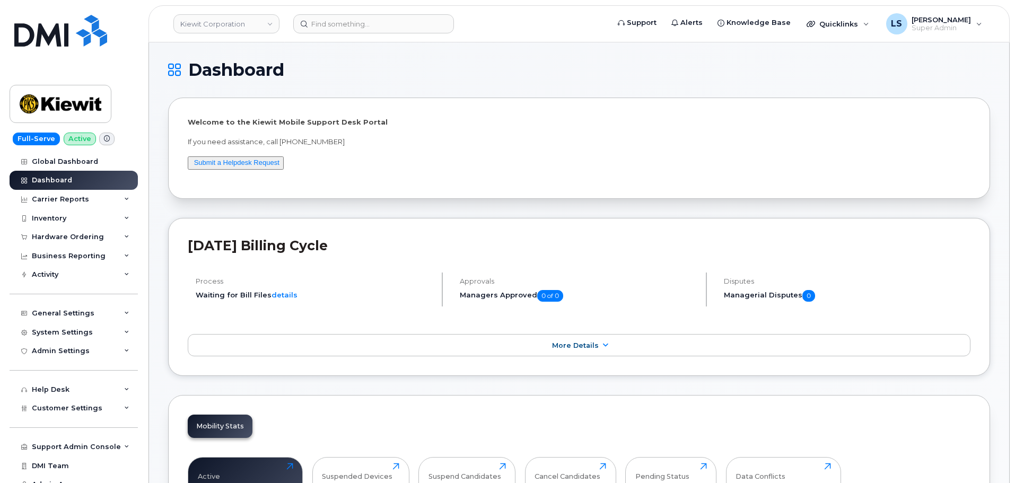
click at [304, 145] on p "If you need assistance, call [PHONE_NUMBER]" at bounding box center [579, 142] width 783 height 10
click at [324, 139] on p "If you need assistance, call [PHONE_NUMBER]" at bounding box center [579, 142] width 783 height 10
click at [298, 141] on p "If you need assistance, call [PHONE_NUMBER]" at bounding box center [579, 142] width 783 height 10
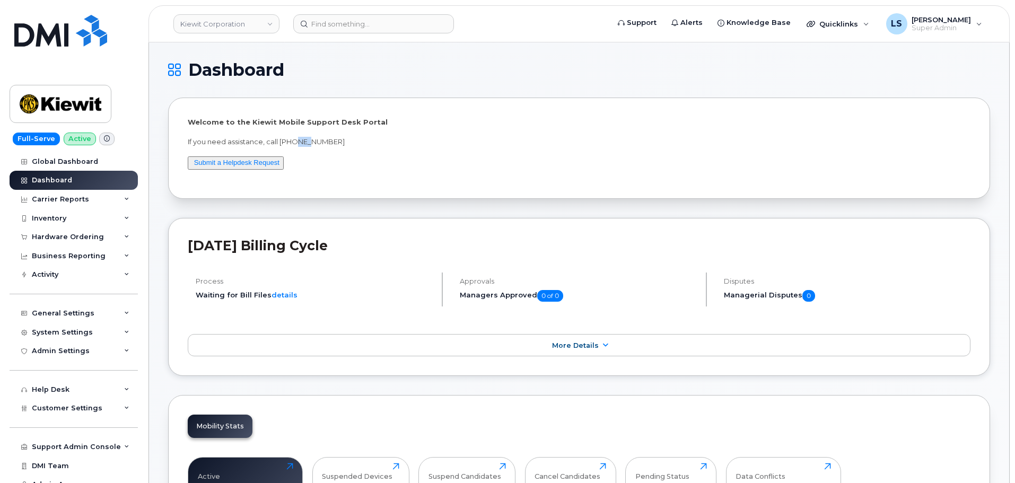
click at [298, 141] on p "If you need assistance, call [PHONE_NUMBER]" at bounding box center [579, 142] width 783 height 10
click at [325, 138] on p "If you need assistance, call [PHONE_NUMBER]" at bounding box center [579, 142] width 783 height 10
click at [325, 137] on p "If you need assistance, call [PHONE_NUMBER]" at bounding box center [579, 142] width 783 height 10
click at [308, 145] on p "If you need assistance, call [PHONE_NUMBER]" at bounding box center [579, 142] width 783 height 10
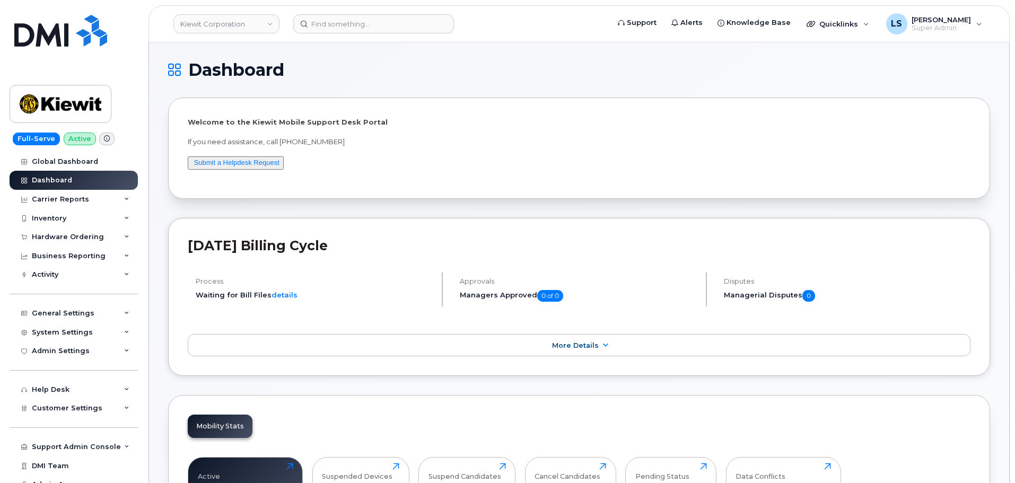
click at [288, 137] on p "If you need assistance, call [PHONE_NUMBER]" at bounding box center [579, 142] width 783 height 10
drag, startPoint x: 288, startPoint y: 137, endPoint x: 309, endPoint y: 146, distance: 22.4
click at [291, 138] on p "If you need assistance, call 877-886-7778" at bounding box center [579, 142] width 783 height 10
click at [306, 139] on p "If you need assistance, call 877-886-7778" at bounding box center [579, 142] width 783 height 10
drag, startPoint x: 306, startPoint y: 139, endPoint x: 320, endPoint y: 141, distance: 14.5
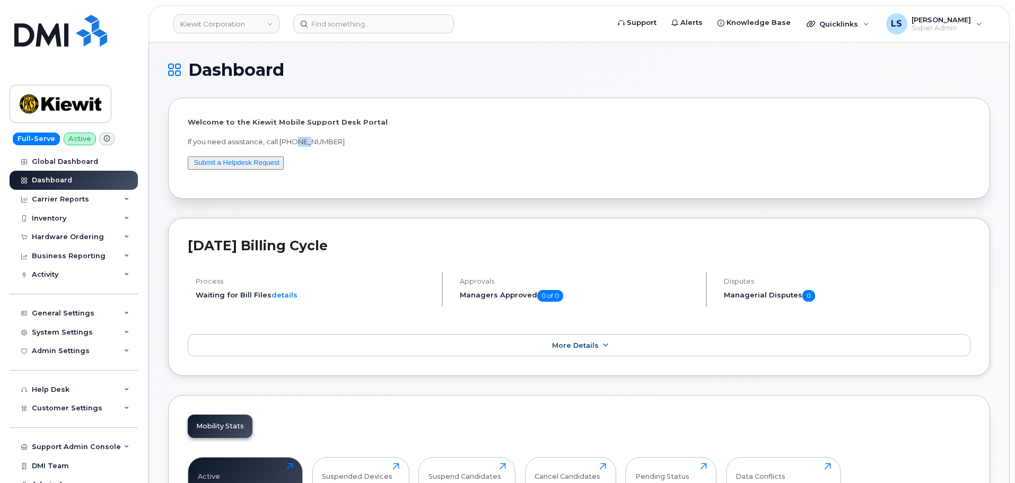
click at [306, 139] on p "If you need assistance, call 877-886-7778" at bounding box center [579, 142] width 783 height 10
drag, startPoint x: 326, startPoint y: 137, endPoint x: 317, endPoint y: 141, distance: 10.1
click at [325, 137] on p "If you need assistance, call 877-886-7778" at bounding box center [579, 142] width 783 height 10
click at [314, 142] on p "If you need assistance, call 877-886-7778" at bounding box center [579, 142] width 783 height 10
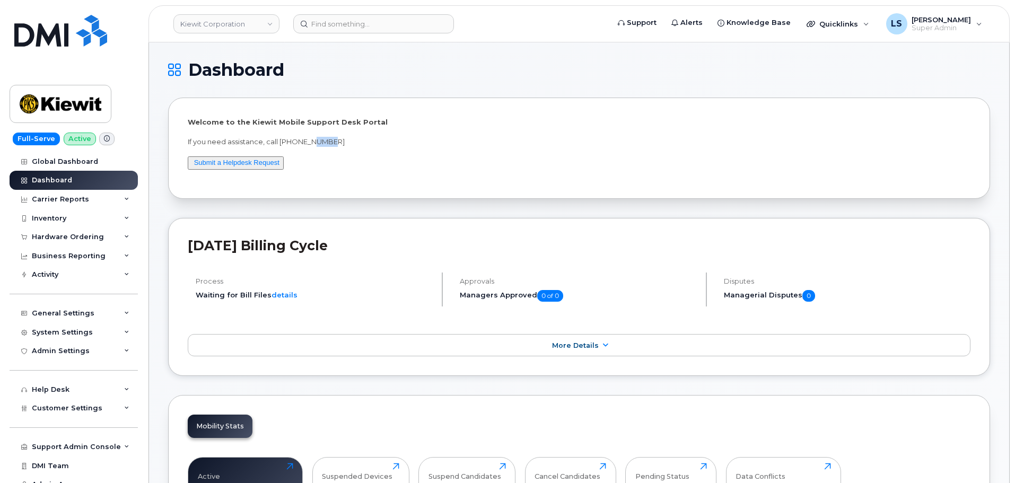
click at [338, 141] on p "If you need assistance, call 877-886-7778" at bounding box center [579, 142] width 783 height 10
click at [305, 141] on p "If you need assistance, call 877-886-7778" at bounding box center [579, 142] width 783 height 10
click at [305, 140] on p "If you need assistance, call 877-886-7778" at bounding box center [579, 142] width 783 height 10
drag, startPoint x: 350, startPoint y: 145, endPoint x: 344, endPoint y: 144, distance: 6.6
click at [350, 144] on p "If you need assistance, call 877-886-7778" at bounding box center [579, 142] width 783 height 10
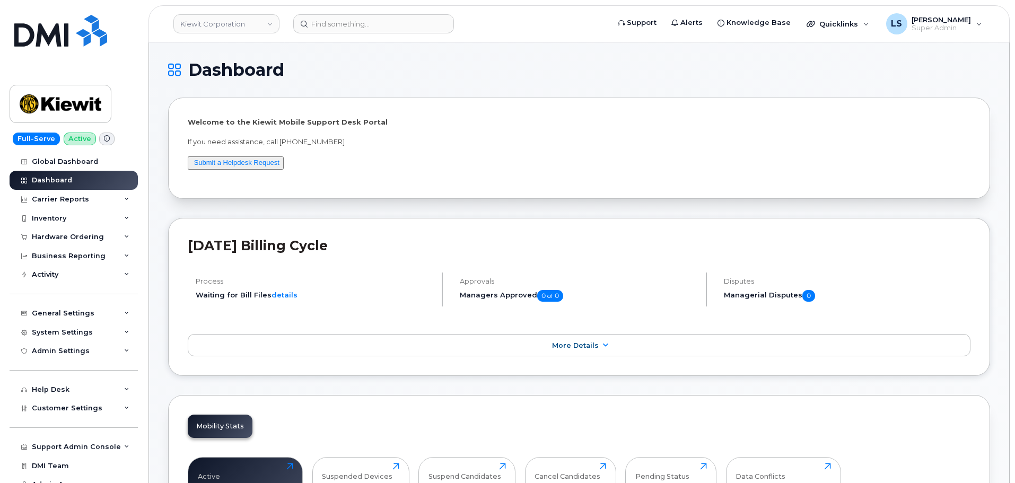
click at [303, 137] on p "If you need assistance, call 877-886-7778" at bounding box center [579, 142] width 783 height 10
click at [346, 136] on div "Welcome to the Kiewit Mobile Support Desk Portal If you need assistance, call 8…" at bounding box center [579, 148] width 783 height 62
click at [90, 241] on div "Hardware Ordering" at bounding box center [74, 236] width 128 height 19
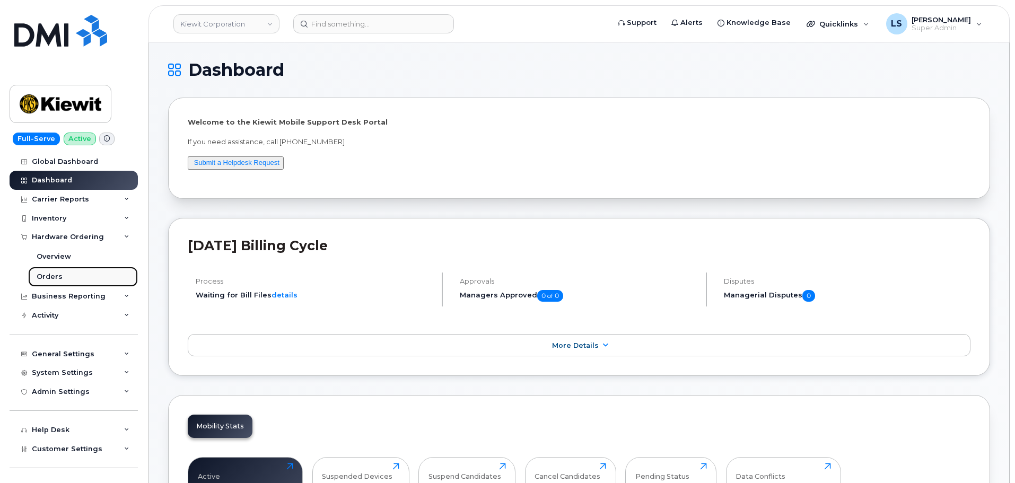
click at [65, 276] on link "Orders" at bounding box center [83, 277] width 110 height 20
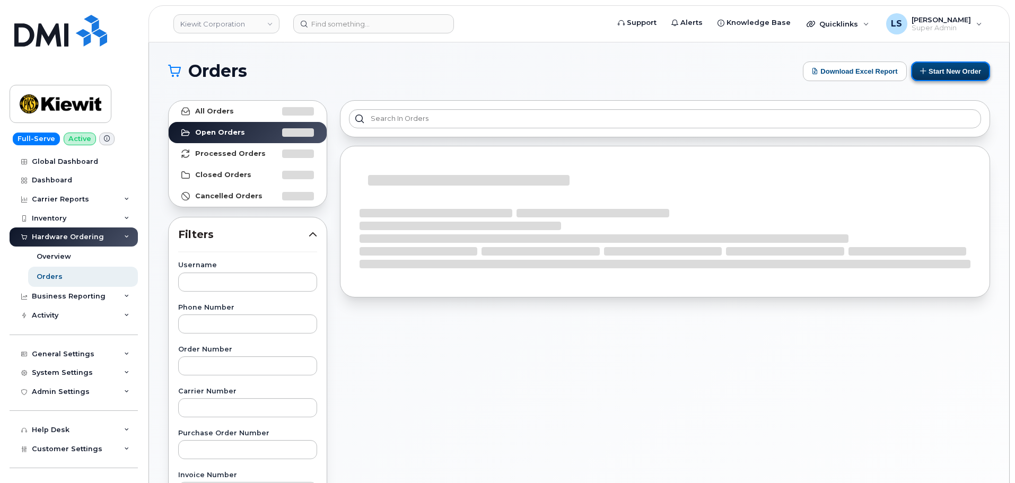
click at [978, 64] on button "Start New Order" at bounding box center [950, 72] width 79 height 20
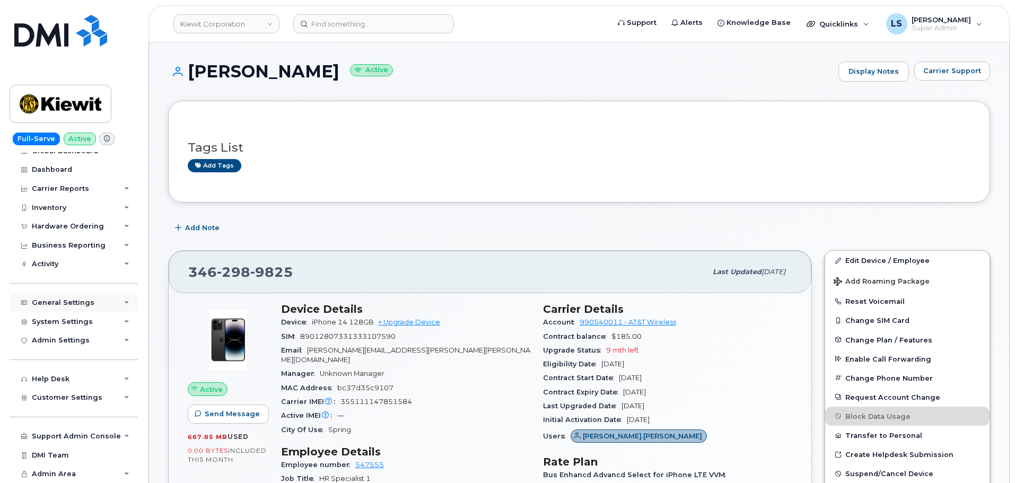
click at [113, 307] on div "General Settings" at bounding box center [74, 302] width 128 height 19
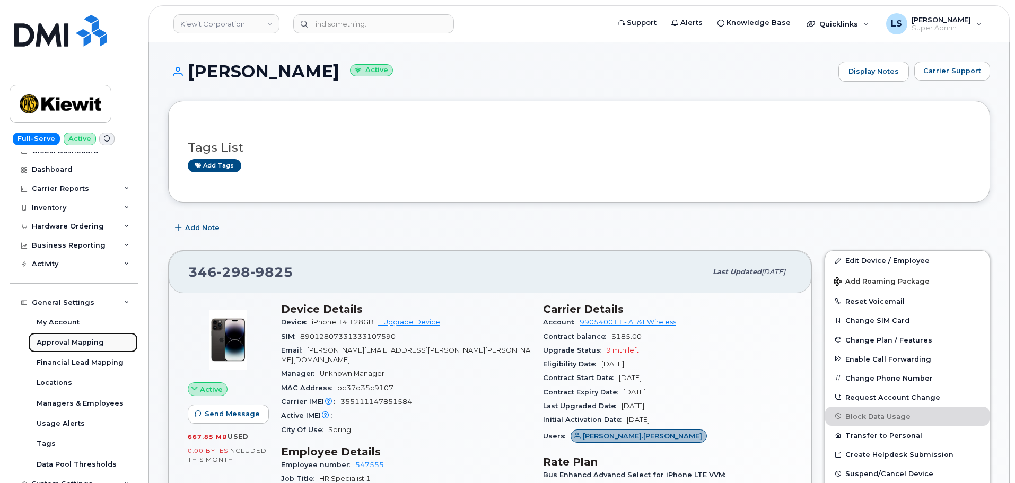
drag, startPoint x: 79, startPoint y: 341, endPoint x: 87, endPoint y: 338, distance: 8.8
click at [79, 341] on div "Approval Mapping" at bounding box center [70, 343] width 67 height 10
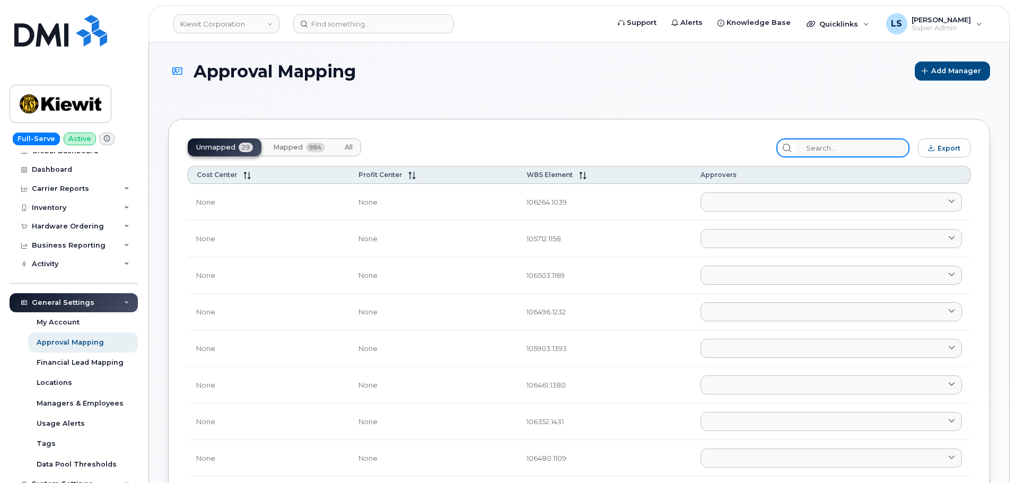
click at [850, 142] on input "search" at bounding box center [852, 147] width 113 height 19
paste input "106058.1069"
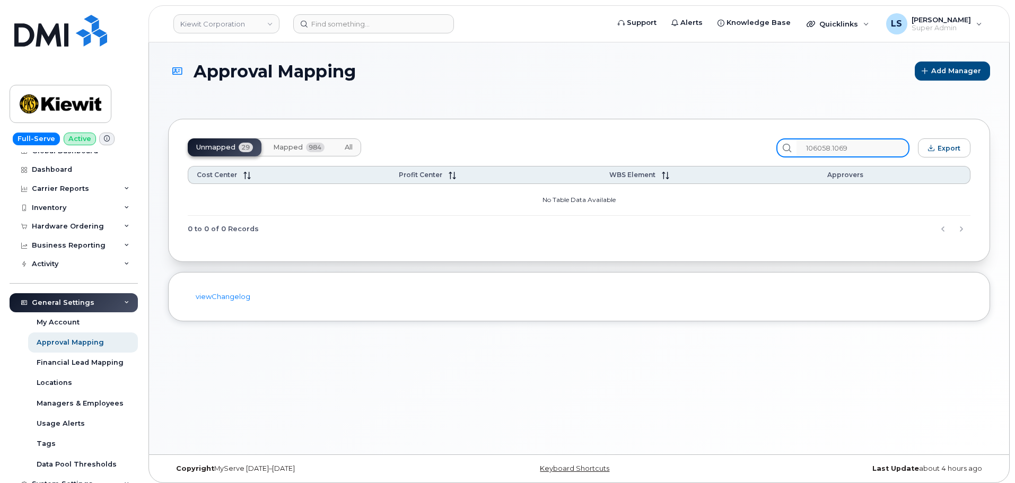
type input "106058.1069"
click at [354, 154] on button "All" at bounding box center [348, 147] width 25 height 18
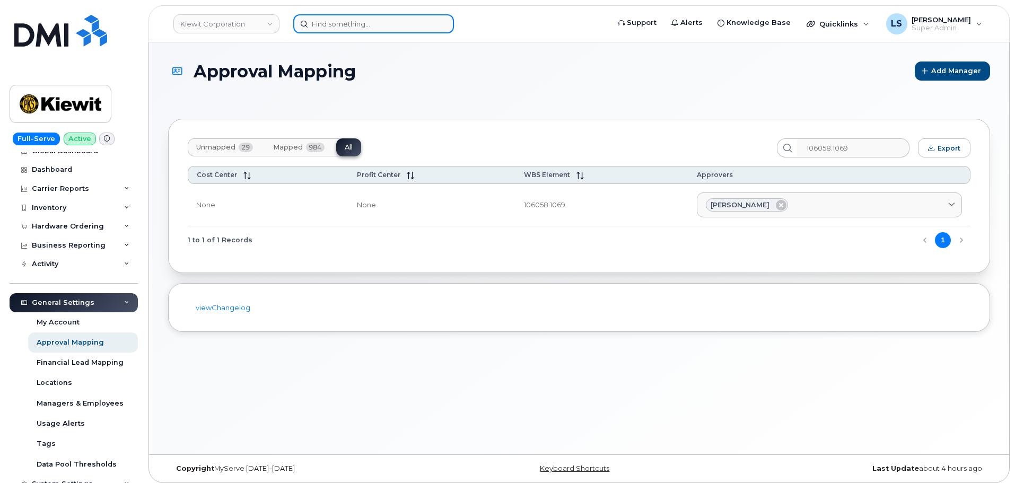
click at [367, 32] on input at bounding box center [373, 23] width 161 height 19
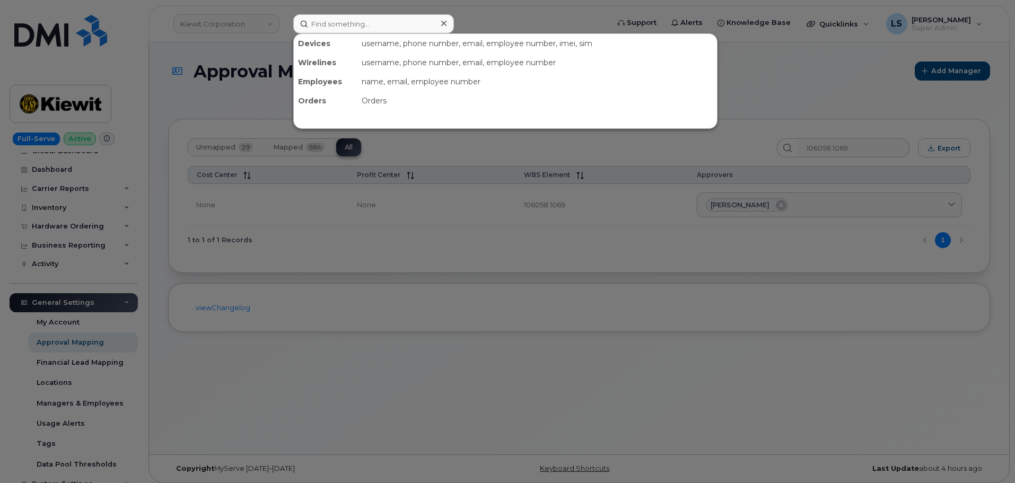
click at [504, 15] on div at bounding box center [507, 241] width 1015 height 483
click at [355, 29] on input at bounding box center [373, 23] width 161 height 19
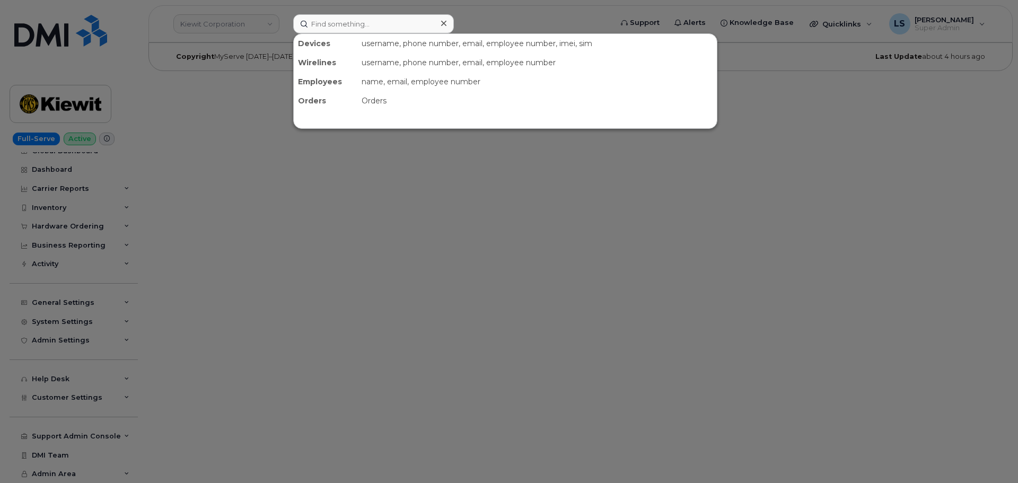
click at [285, 157] on div at bounding box center [509, 241] width 1018 height 483
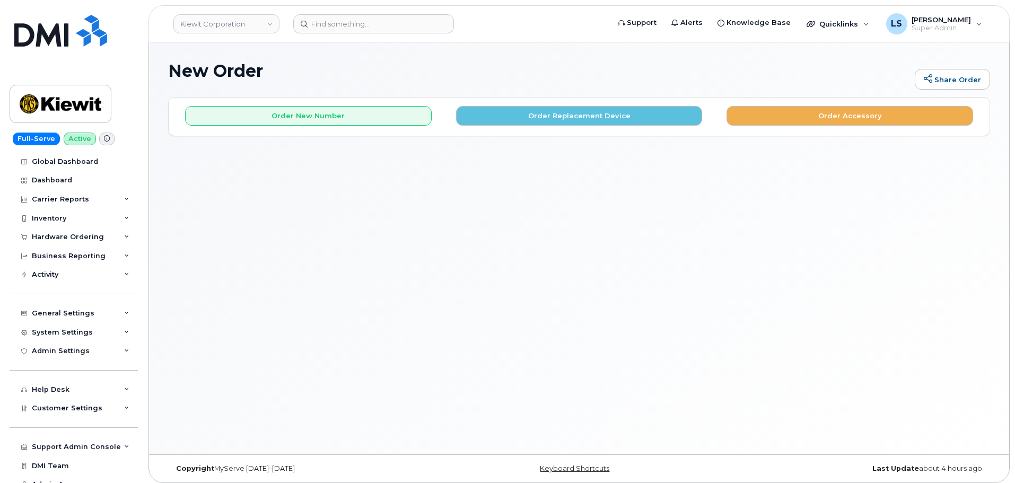
click at [359, 73] on h1 "New Order" at bounding box center [538, 71] width 741 height 19
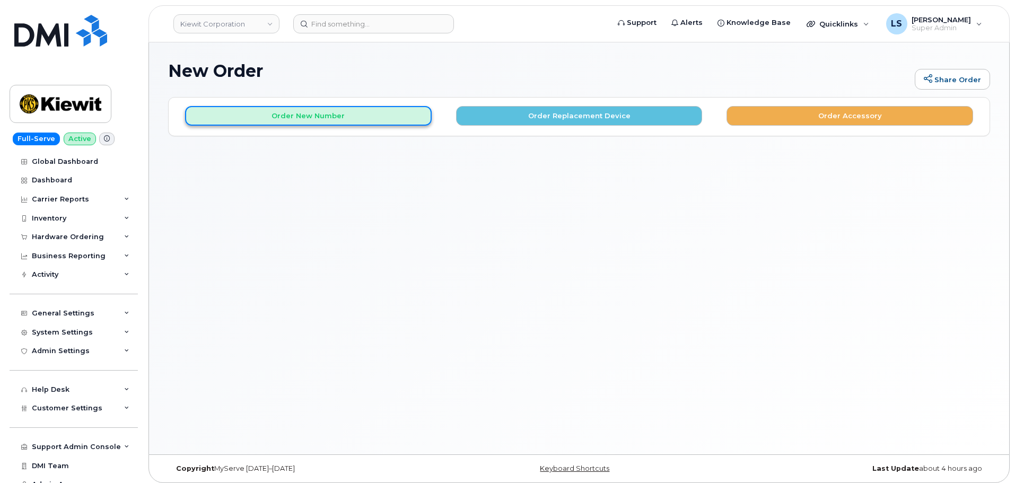
click at [374, 120] on button "Order New Number" at bounding box center [308, 116] width 247 height 20
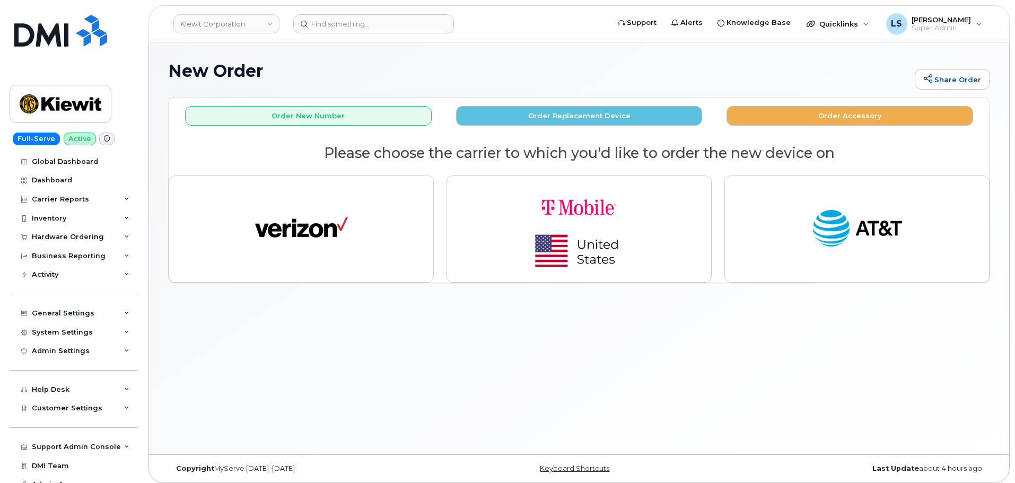
click at [442, 154] on h2 "Please choose the carrier to which you'd like to order the new device on" at bounding box center [579, 153] width 821 height 16
click at [443, 154] on h2 "Please choose the carrier to which you'd like to order the new device on" at bounding box center [579, 153] width 821 height 16
click at [467, 156] on h2 "Please choose the carrier to which you'd like to order the new device on" at bounding box center [579, 153] width 821 height 16
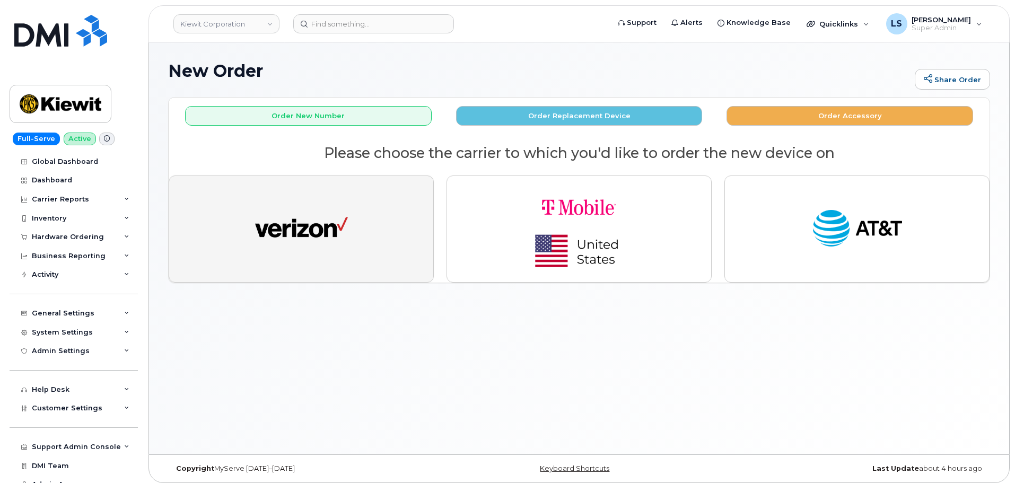
click at [365, 213] on button "button" at bounding box center [301, 229] width 265 height 107
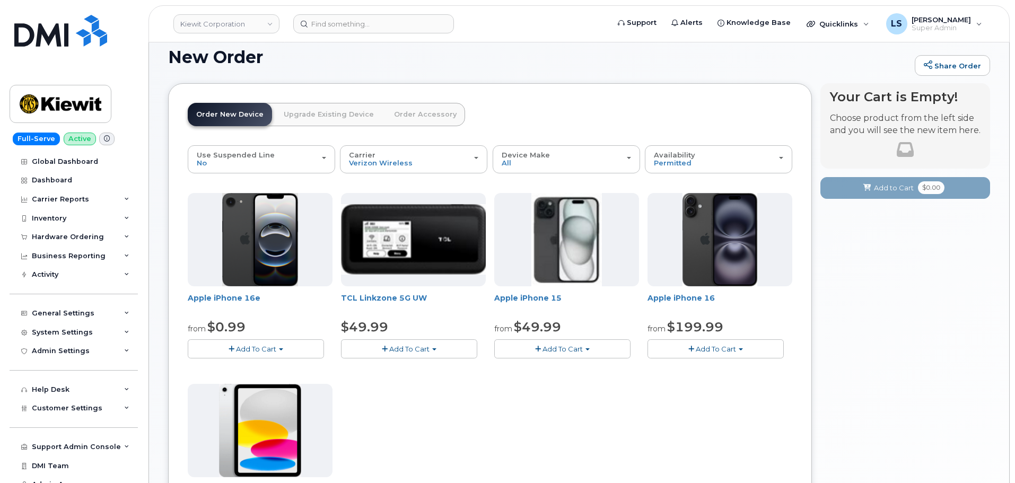
scroll to position [53, 0]
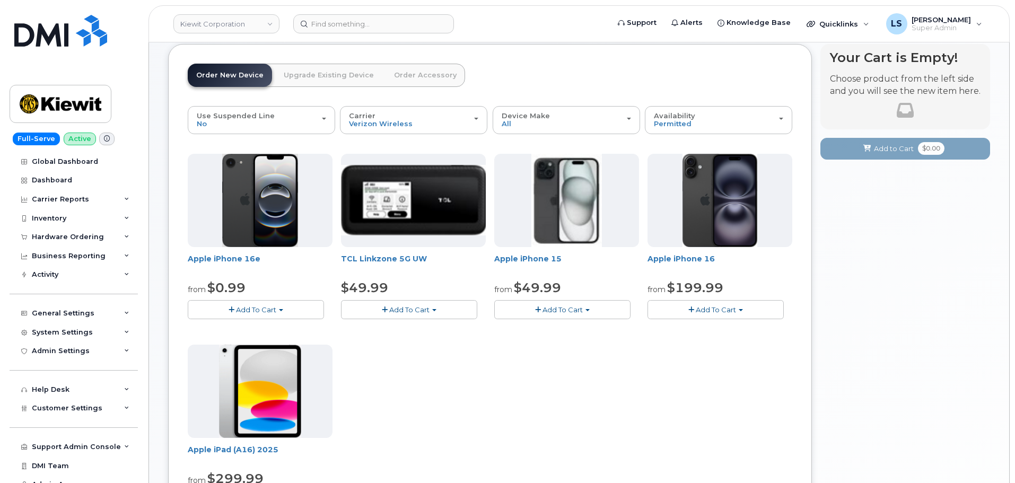
click at [565, 304] on button "Add To Cart" at bounding box center [562, 309] width 136 height 19
click at [564, 329] on link "$49.99 - 2 Year Activation (128GB)" at bounding box center [568, 329] width 142 height 13
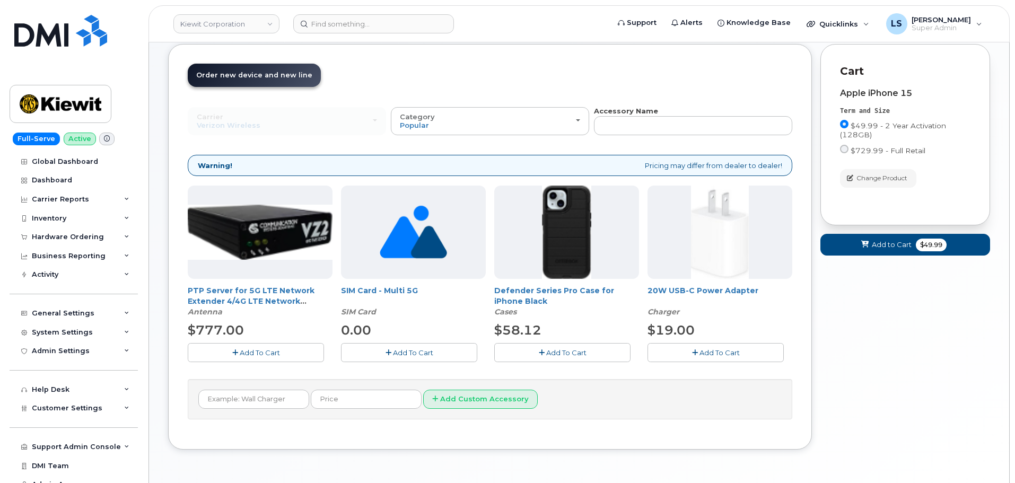
click at [561, 352] on span "Add To Cart" at bounding box center [566, 352] width 40 height 8
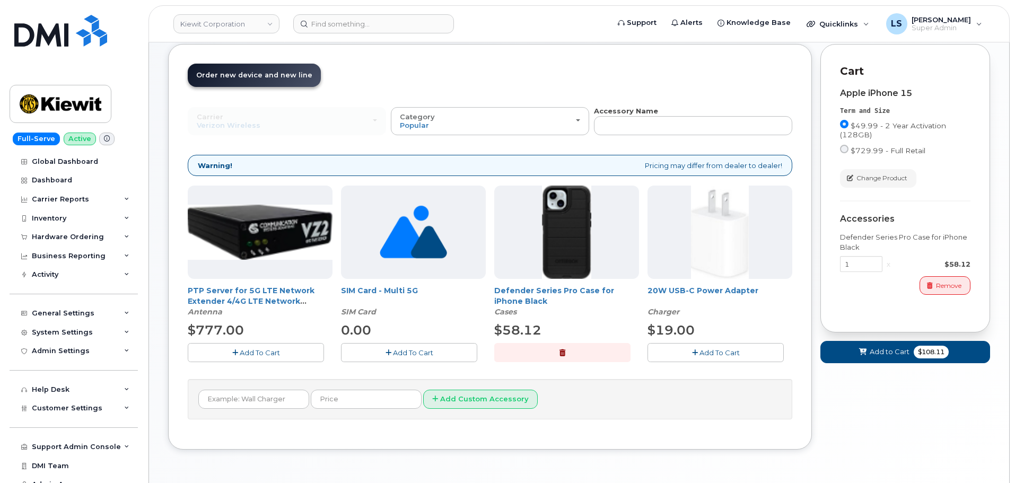
drag, startPoint x: 682, startPoint y: 351, endPoint x: 813, endPoint y: 361, distance: 131.9
click at [684, 351] on button "Add To Cart" at bounding box center [715, 352] width 136 height 19
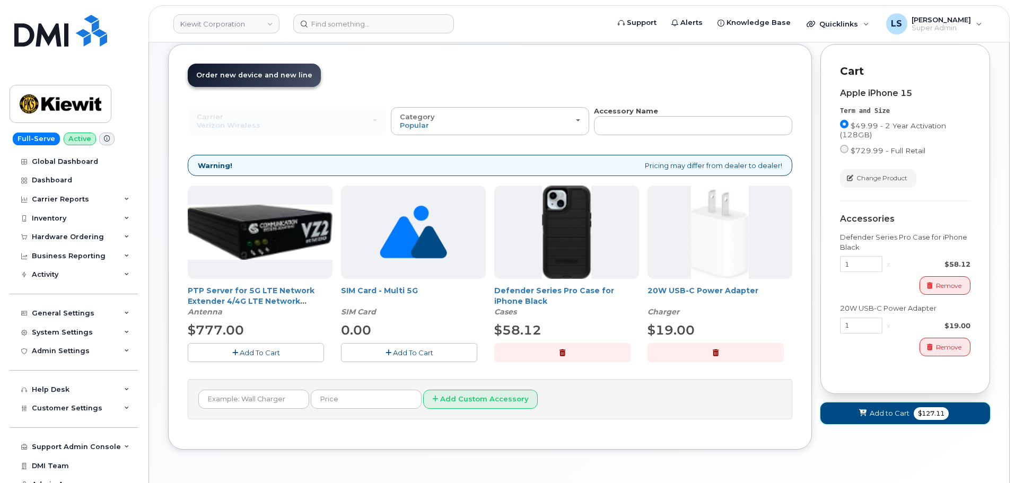
click at [911, 407] on button "Add to Cart $127.11" at bounding box center [905, 413] width 170 height 22
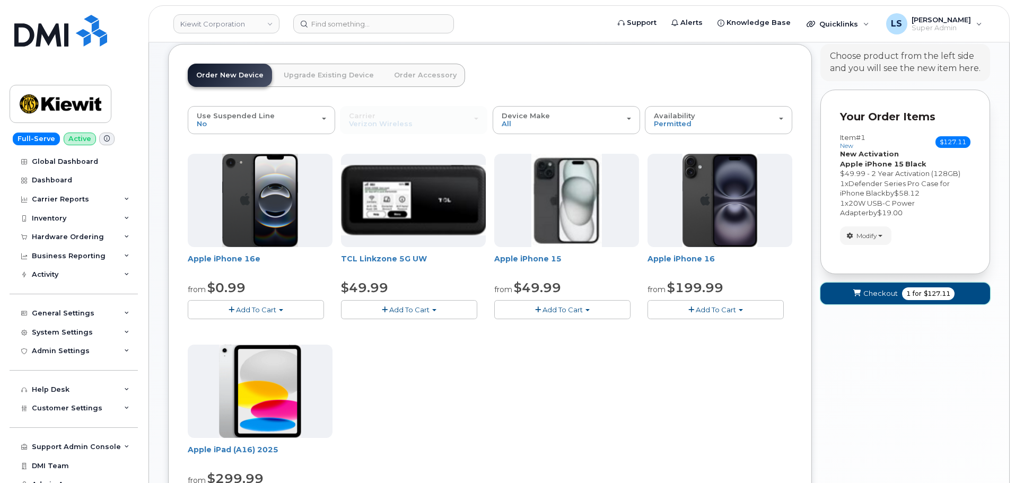
click at [928, 293] on span "$127.11" at bounding box center [937, 294] width 27 height 10
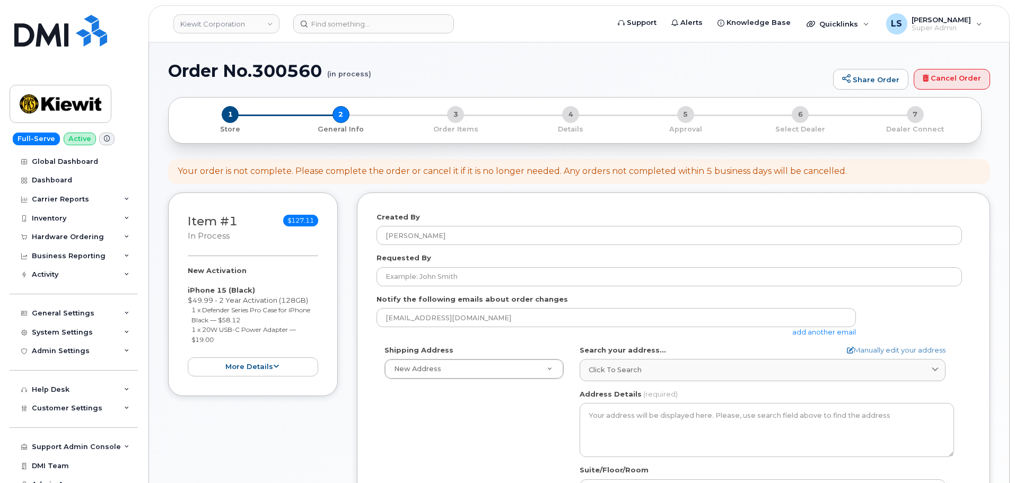
select select
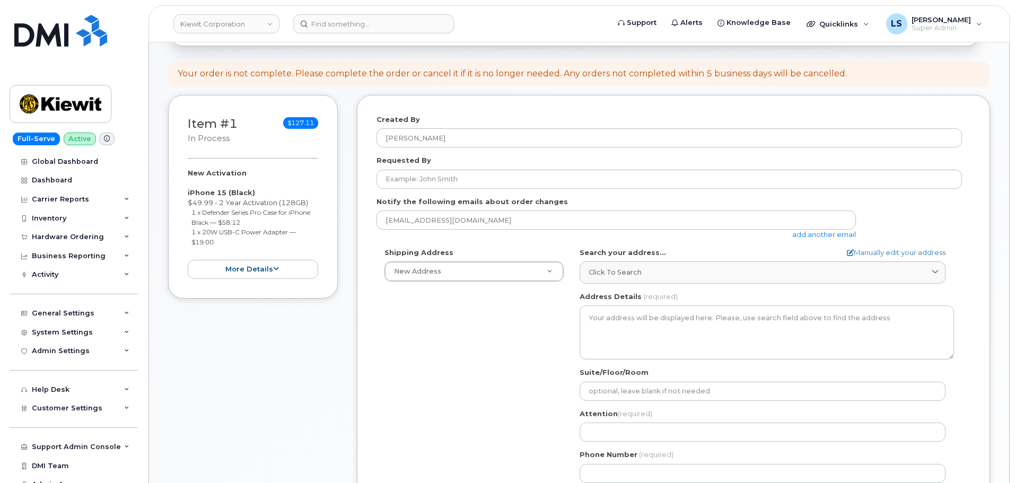
scroll to position [106, 0]
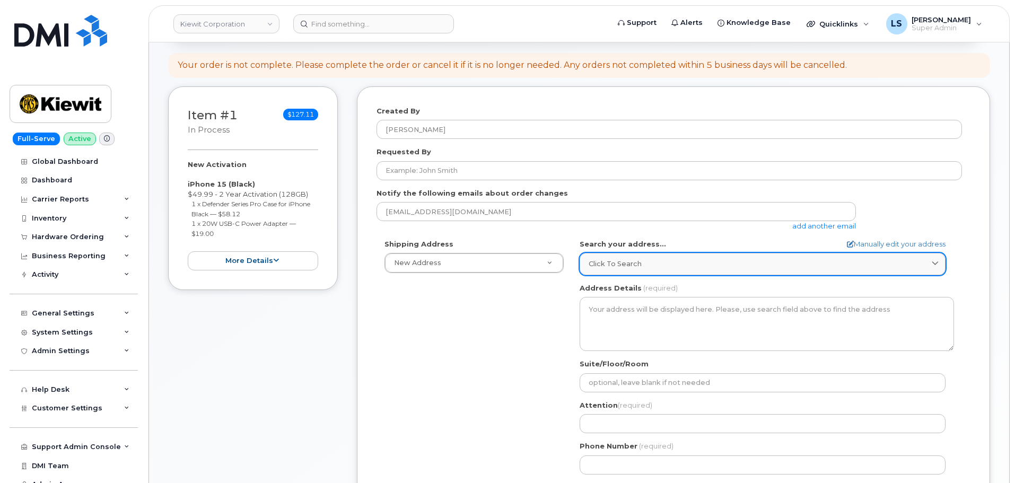
click at [620, 261] on span "Click to search" at bounding box center [615, 264] width 53 height 10
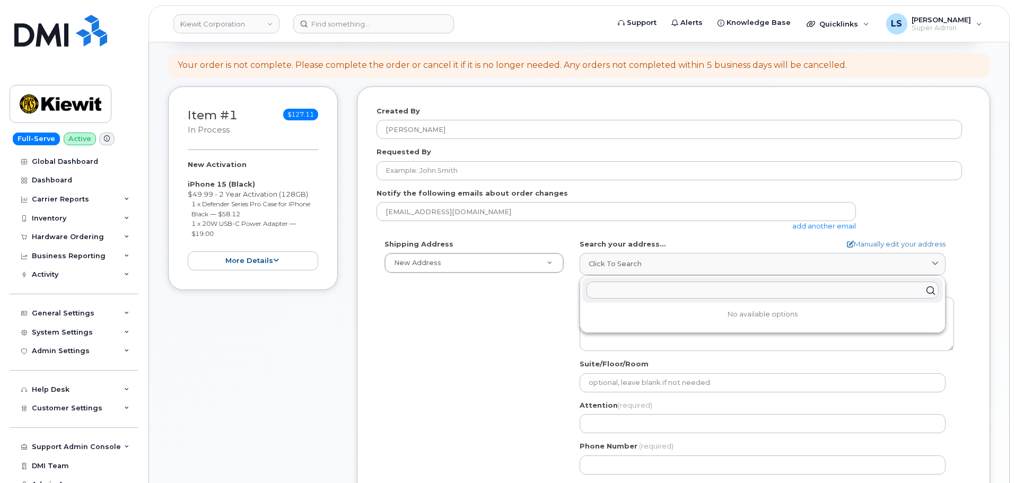
paste input "2008 H O Mills Blvd, Port Arthur, TX 77640"
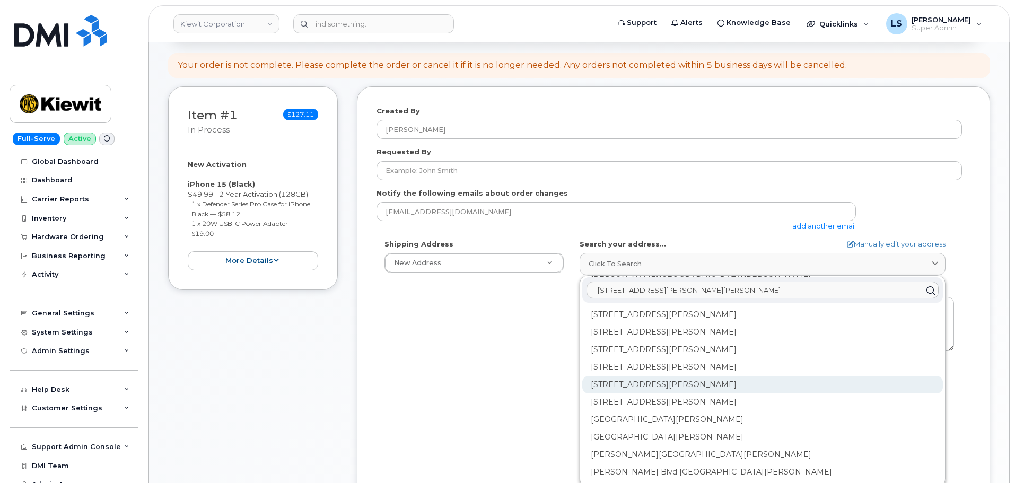
scroll to position [0, 0]
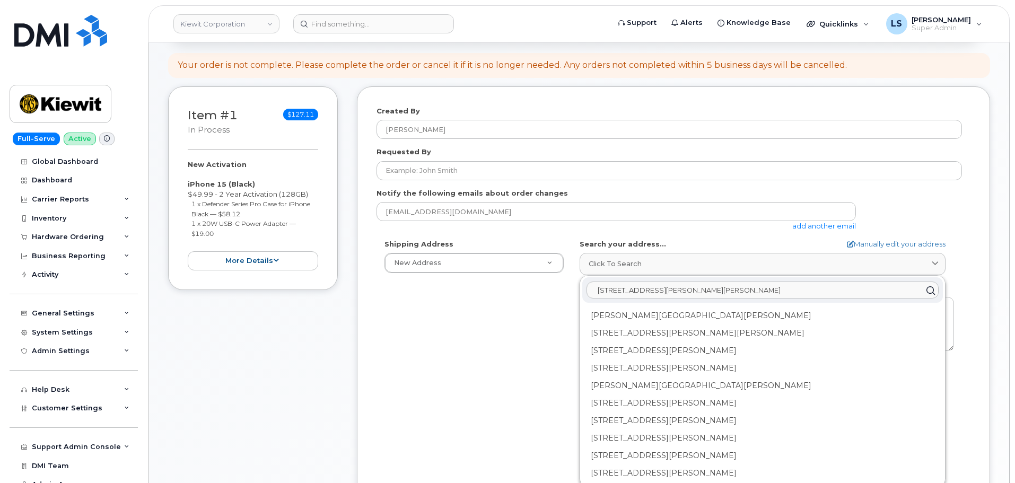
type input "2008 H O Mills Blvd, Port Arthur, TX 77640"
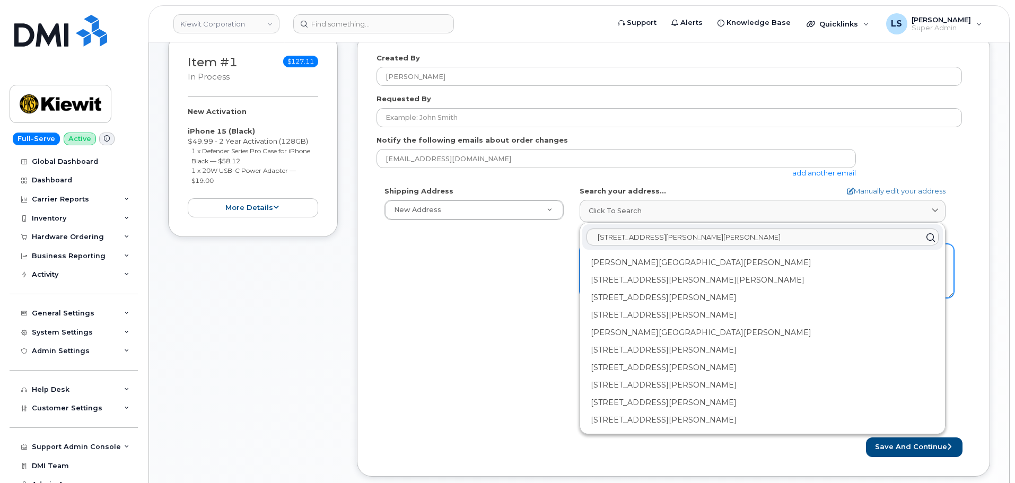
drag, startPoint x: 479, startPoint y: 292, endPoint x: 613, endPoint y: 294, distance: 134.2
click at [479, 291] on div "Shipping Address New Address New Address 6200 Lee Vista Blvd 206 Mcgavock Pike …" at bounding box center [668, 307] width 585 height 243
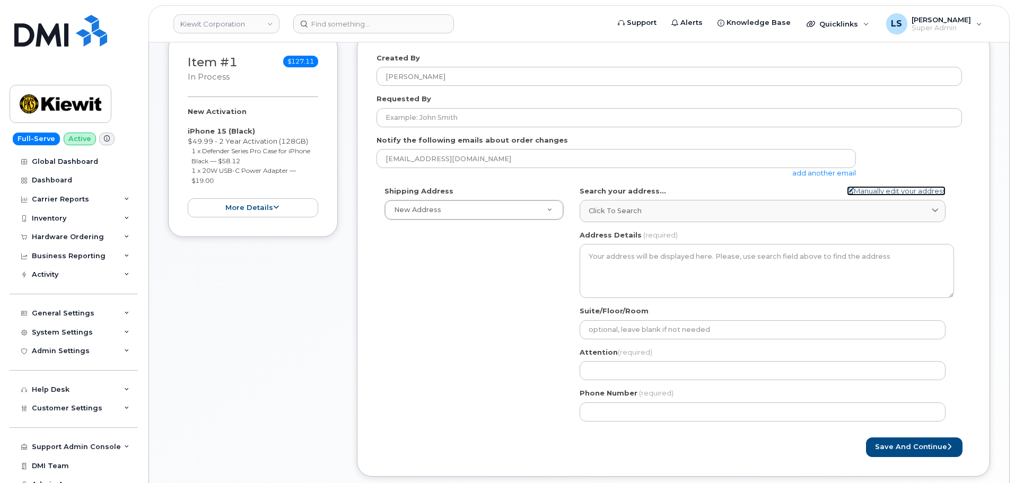
click at [891, 187] on link "Manually edit your address" at bounding box center [896, 191] width 99 height 10
select select
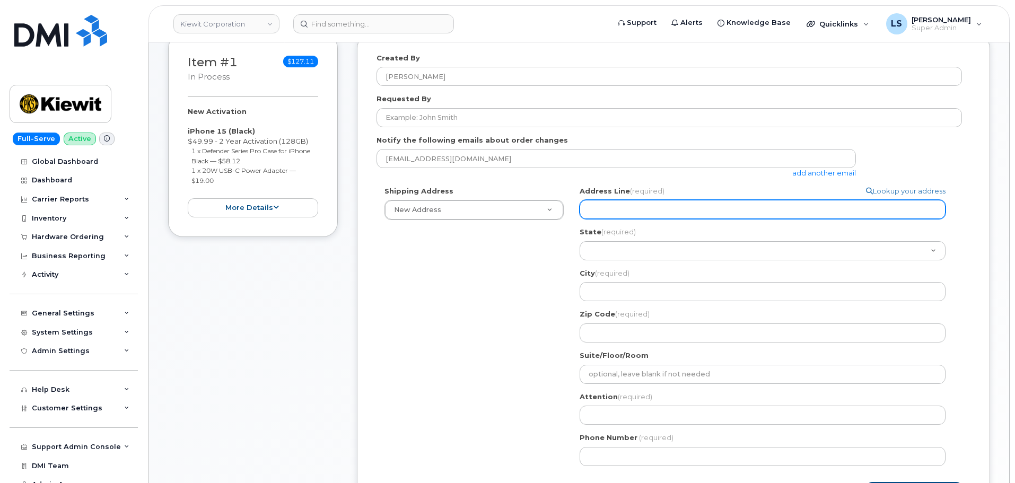
click at [630, 211] on input "Address Line (required)" at bounding box center [763, 209] width 366 height 19
paste input "2008 H O Mills Blvd, Port Arthur, TX 77640"
select select
type input "2008 H O Mills Blvd, Port Arthur, TX 77640"
drag, startPoint x: 656, startPoint y: 211, endPoint x: 698, endPoint y: 208, distance: 42.5
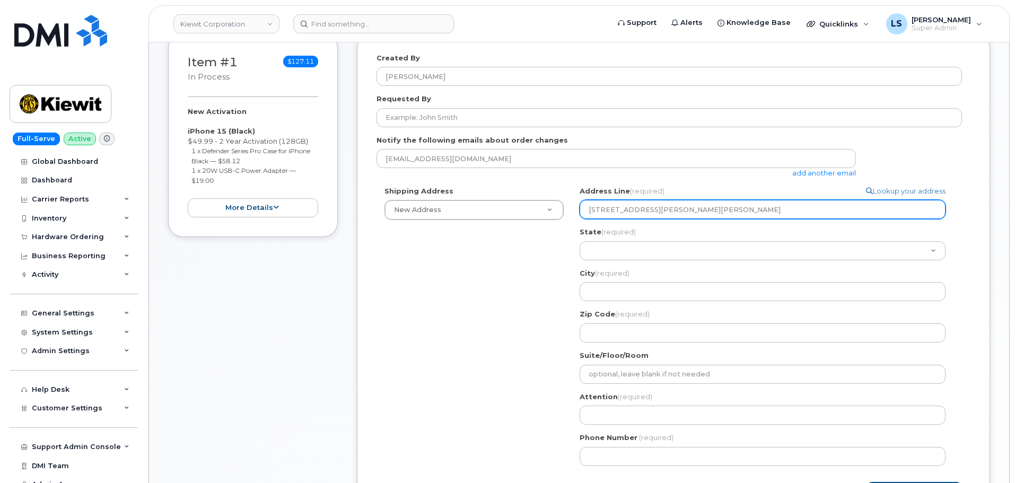
click at [698, 208] on input "2008 H O Mills Blvd, Port Arthur, TX 77640" at bounding box center [763, 209] width 366 height 19
select select
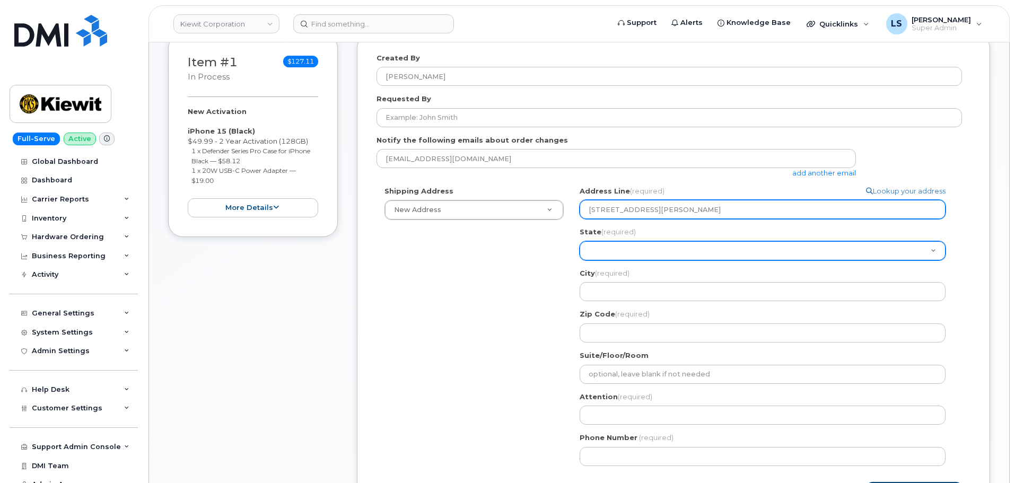
type input "2008 H O Mills Blvd, TX 77640"
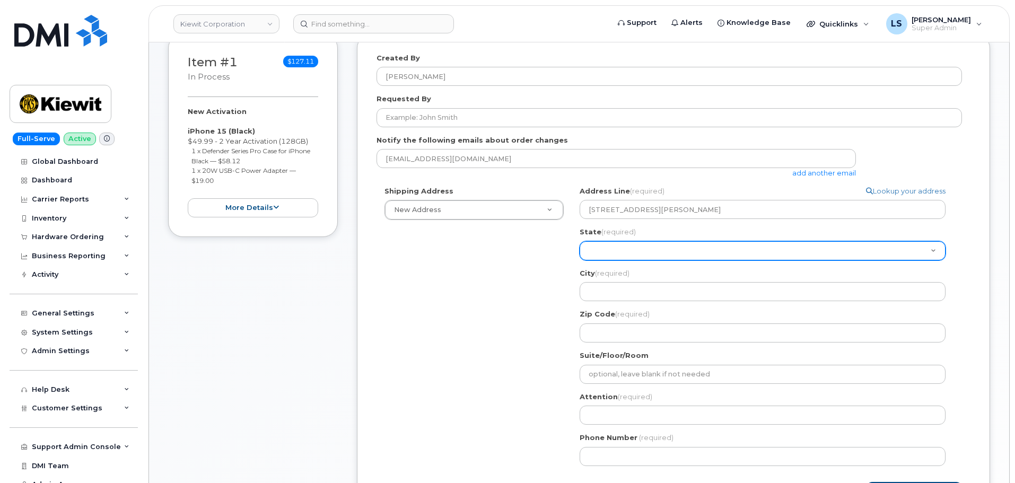
click at [652, 246] on select "Alabama Alaska American Samoa Arizona Arkansas California Colorado Connecticut …" at bounding box center [763, 250] width 366 height 19
select select "TX"
click at [580, 241] on select "Alabama Alaska American Samoa Arizona Arkansas California Colorado Connecticut …" at bounding box center [763, 250] width 366 height 19
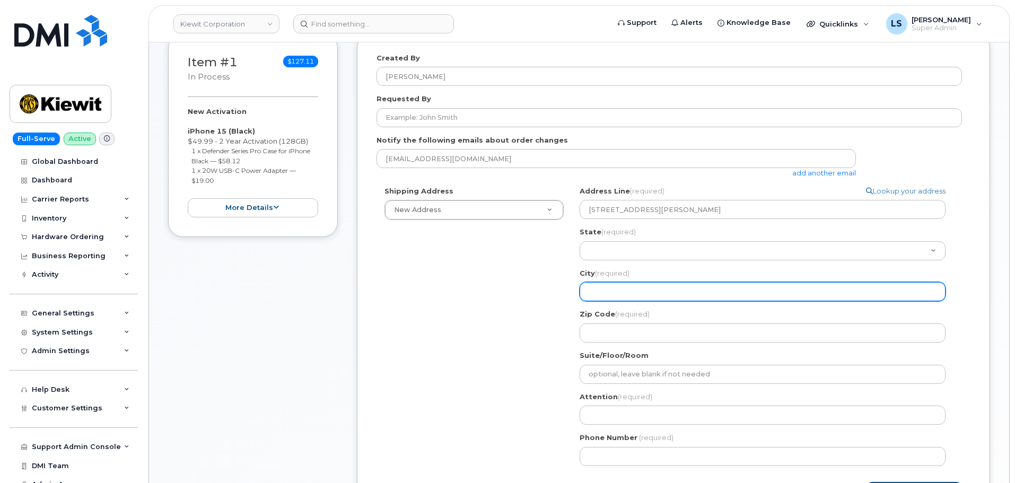
click at [612, 294] on input "City (required)" at bounding box center [763, 291] width 366 height 19
paste input ", Port Arthur"
select select
type input ", Port Arthur"
drag, startPoint x: 592, startPoint y: 291, endPoint x: 569, endPoint y: 295, distance: 23.2
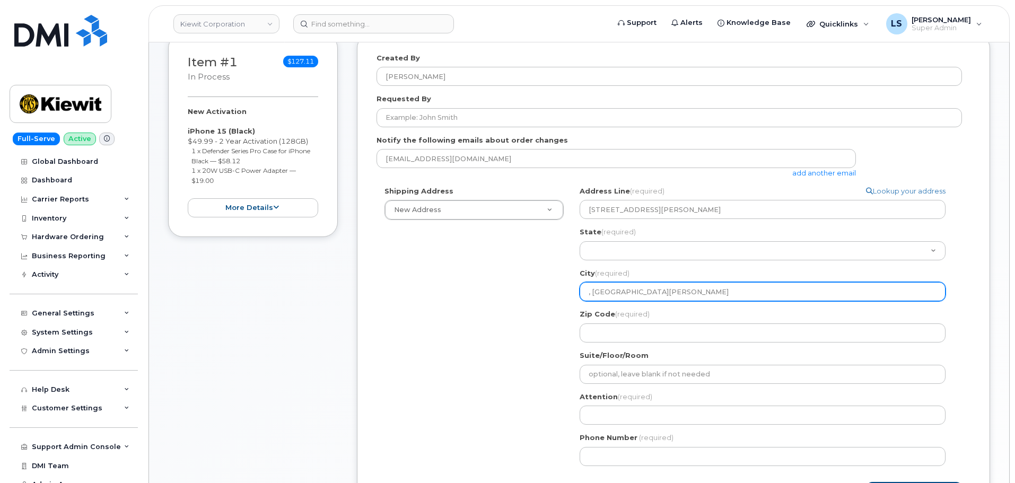
click at [569, 293] on div "Shipping Address New Address New Address 6200 Lee Vista Blvd 206 Mcgavock Pike …" at bounding box center [668, 330] width 585 height 288
select select
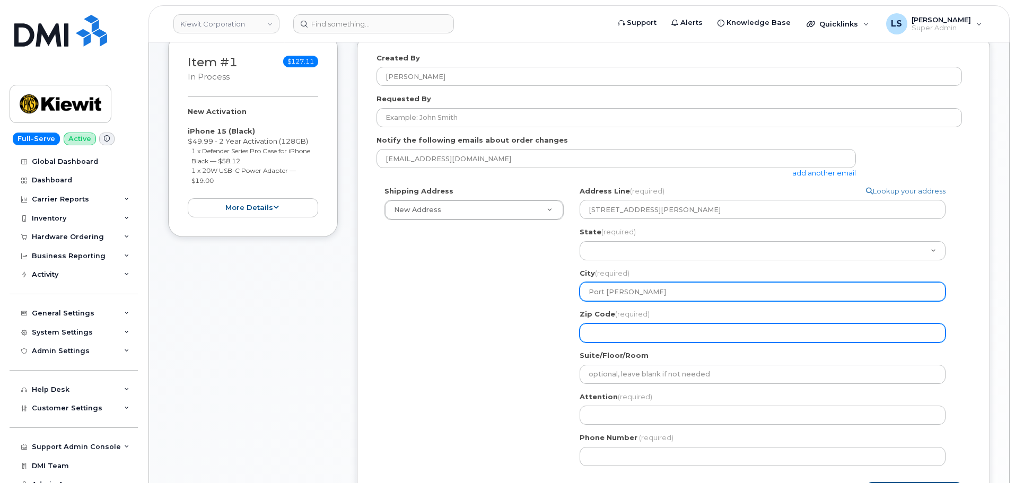
type input "Port Arthur"
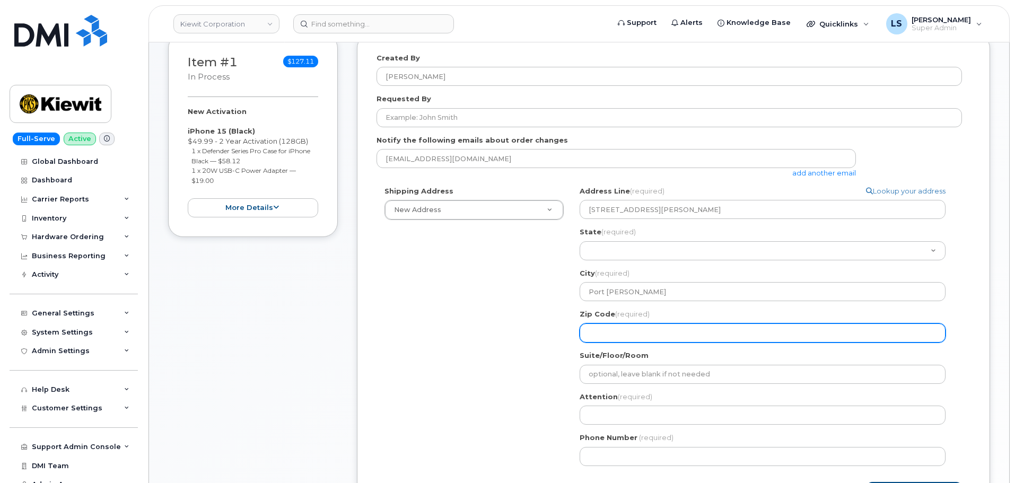
click at [624, 331] on input "Zip Code (required)" at bounding box center [763, 332] width 366 height 19
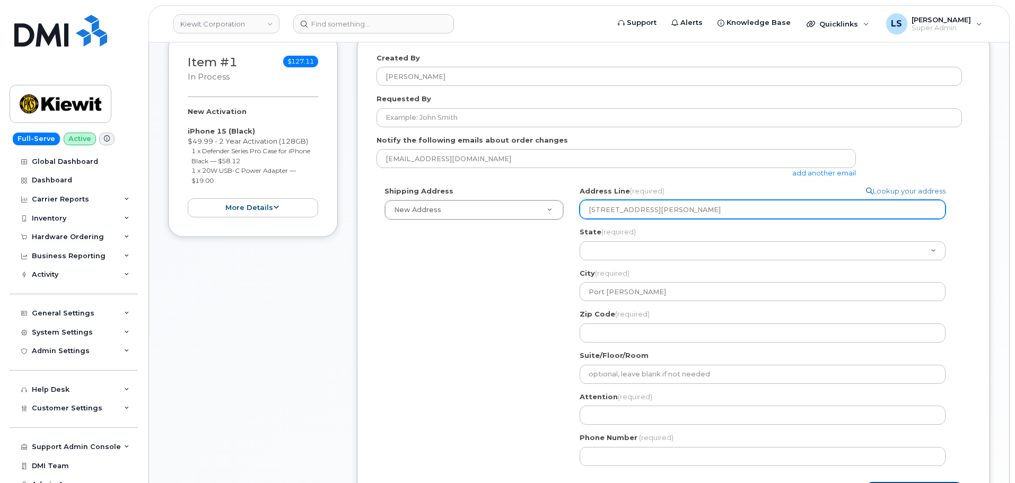
click at [677, 208] on input "2008 H O Mills Blvd, TX 77640" at bounding box center [763, 209] width 366 height 19
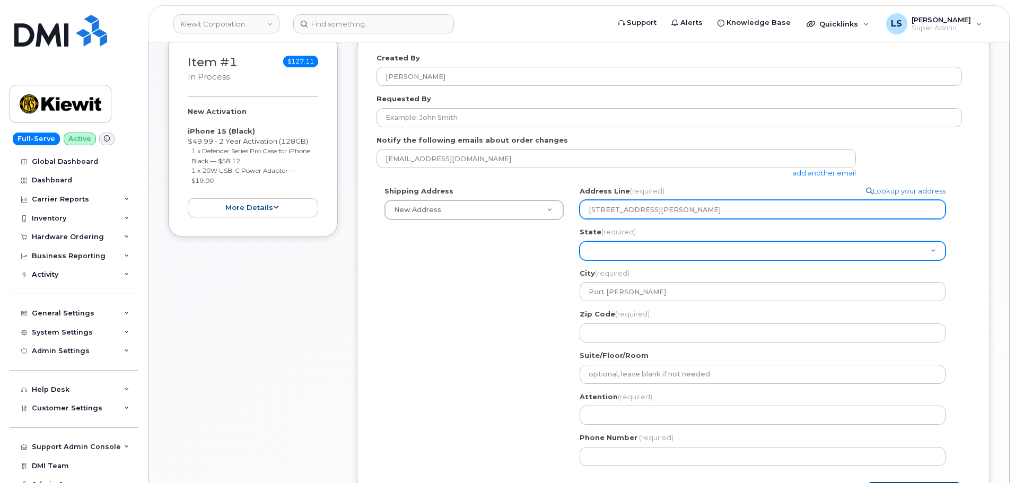
select select
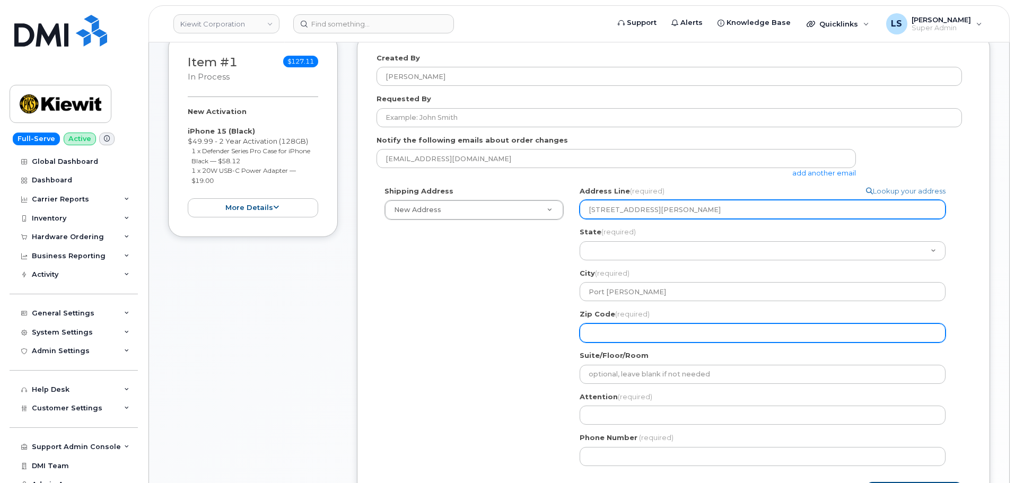
type input "2008 H O Mills Blvd, TX"
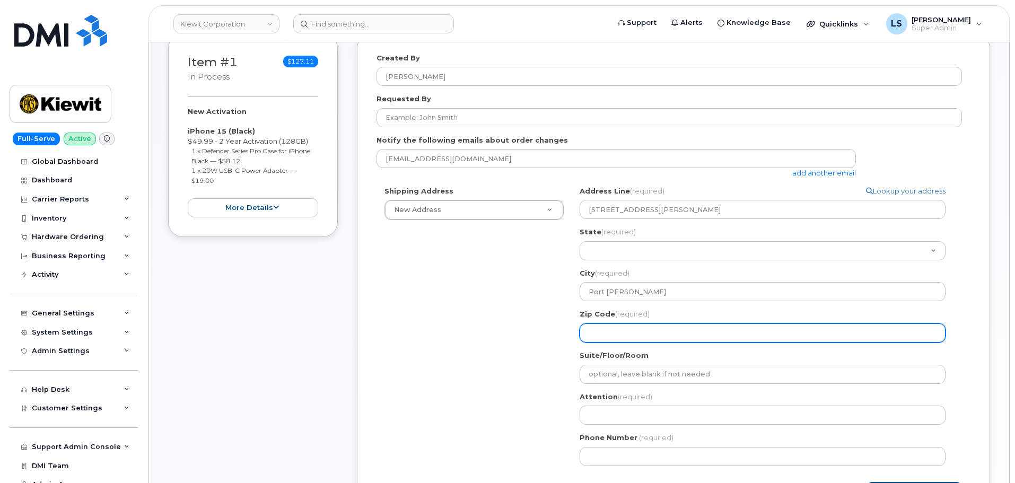
click at [654, 332] on input "Zip Code (required)" at bounding box center [763, 332] width 366 height 19
paste input "77640"
select select
type input "77640"
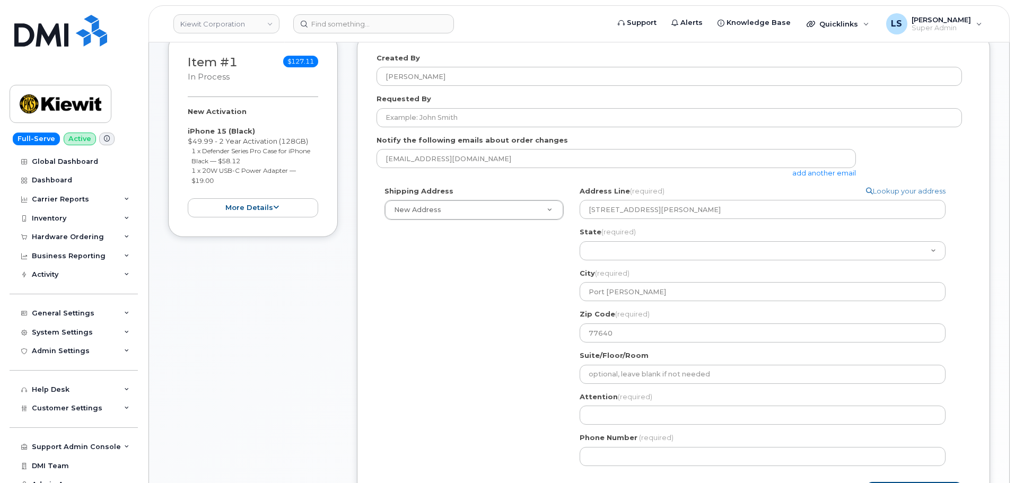
click at [430, 335] on div "Shipping Address New Address New Address 6200 Lee Vista Blvd 206 Mcgavock Pike …" at bounding box center [668, 330] width 585 height 288
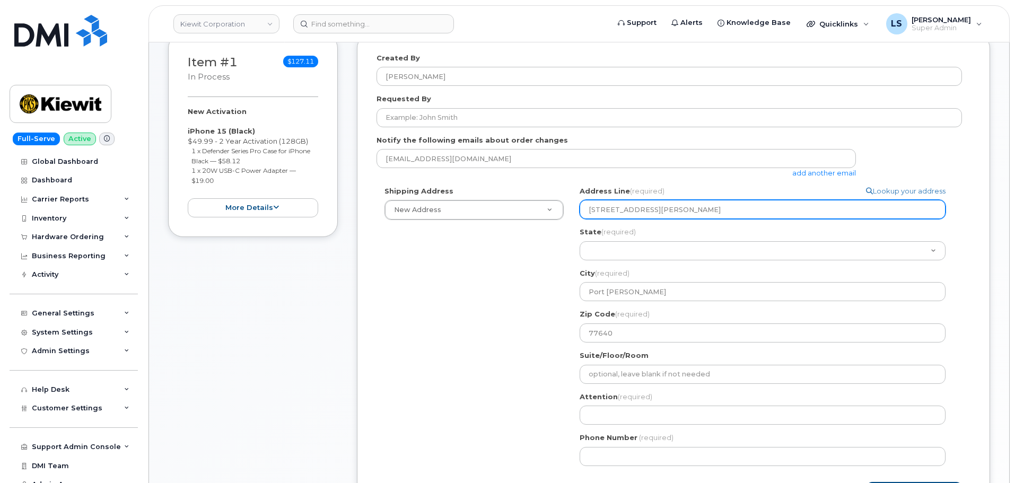
drag, startPoint x: 667, startPoint y: 212, endPoint x: 657, endPoint y: 213, distance: 9.7
click at [657, 213] on input "2008 H O Mills Blvd, TX" at bounding box center [763, 209] width 366 height 19
select select
type input "2008 H O Mills Blvd"
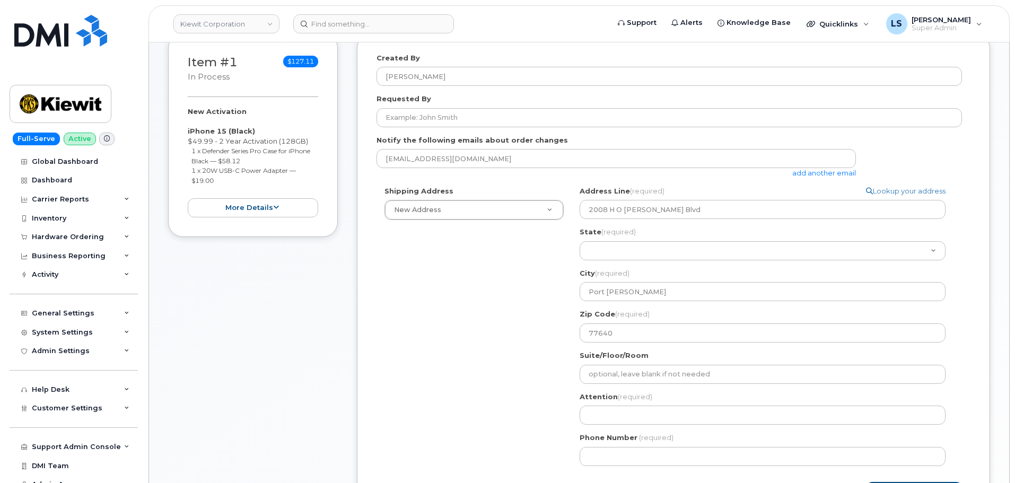
click at [514, 311] on div "Shipping Address New Address New Address 6200 Lee Vista Blvd 206 Mcgavock Pike …" at bounding box center [668, 330] width 585 height 288
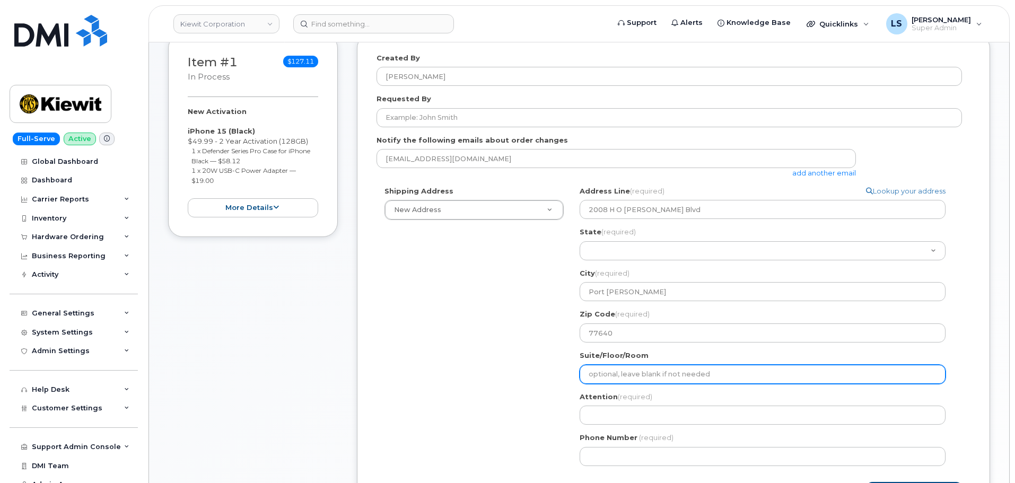
click at [658, 379] on input "Suite/Floor/Room" at bounding box center [763, 374] width 366 height 19
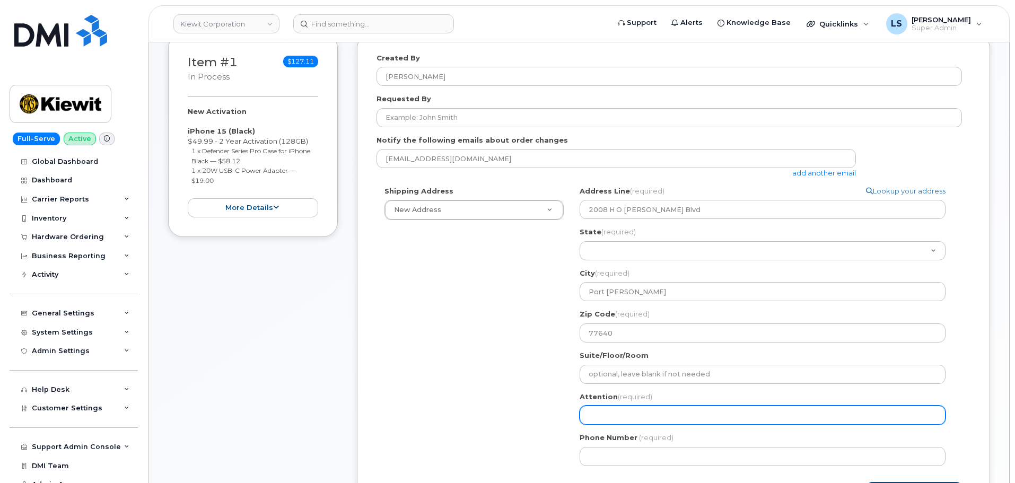
click at [588, 413] on input "Attention (required)" at bounding box center [763, 415] width 366 height 19
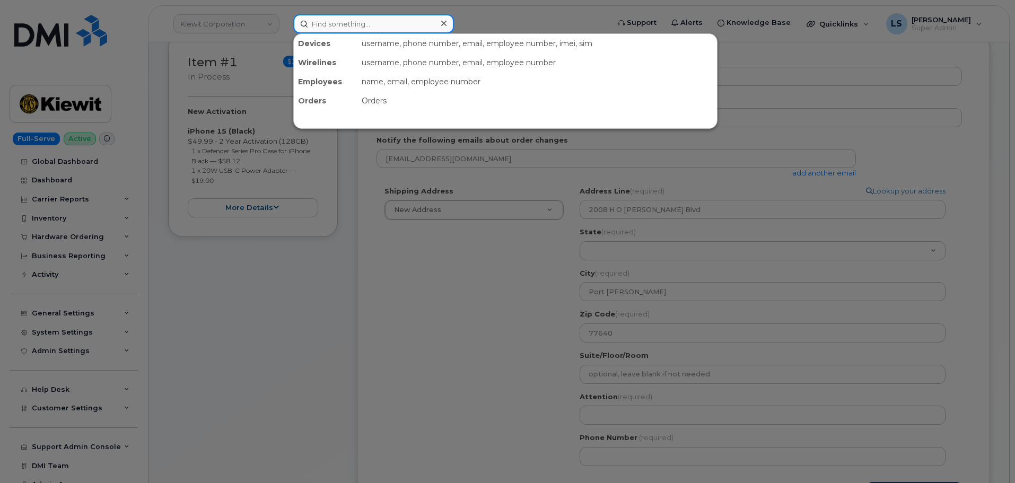
click at [398, 27] on input at bounding box center [373, 23] width 161 height 19
click at [221, 16] on div at bounding box center [507, 241] width 1015 height 483
click at [341, 24] on input at bounding box center [373, 23] width 161 height 19
click at [246, 76] on div at bounding box center [507, 241] width 1015 height 483
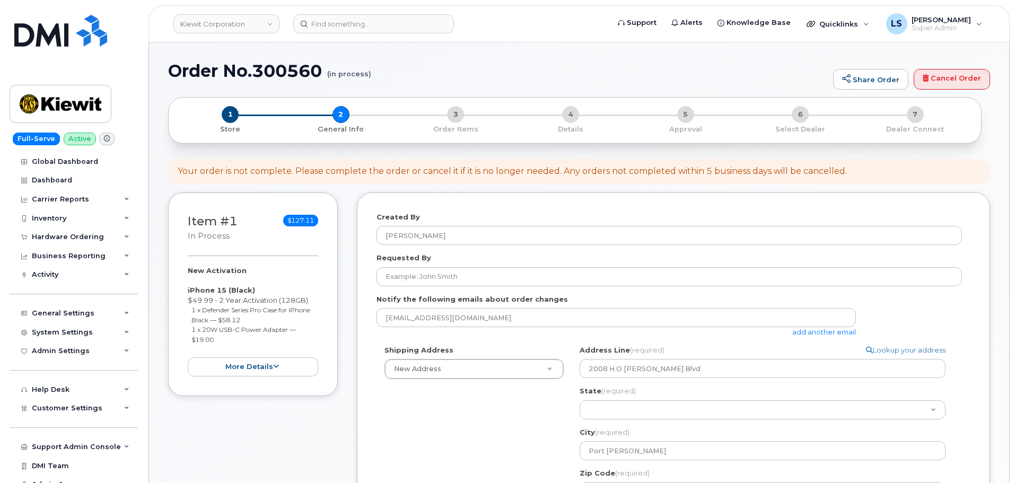
drag, startPoint x: 323, startPoint y: 69, endPoint x: 147, endPoint y: 88, distance: 177.1
drag, startPoint x: 170, startPoint y: 73, endPoint x: 325, endPoint y: 67, distance: 154.4
click at [325, 67] on h1 "Order No.300560 (in process)" at bounding box center [498, 71] width 660 height 19
copy h1 "Order No.300560"
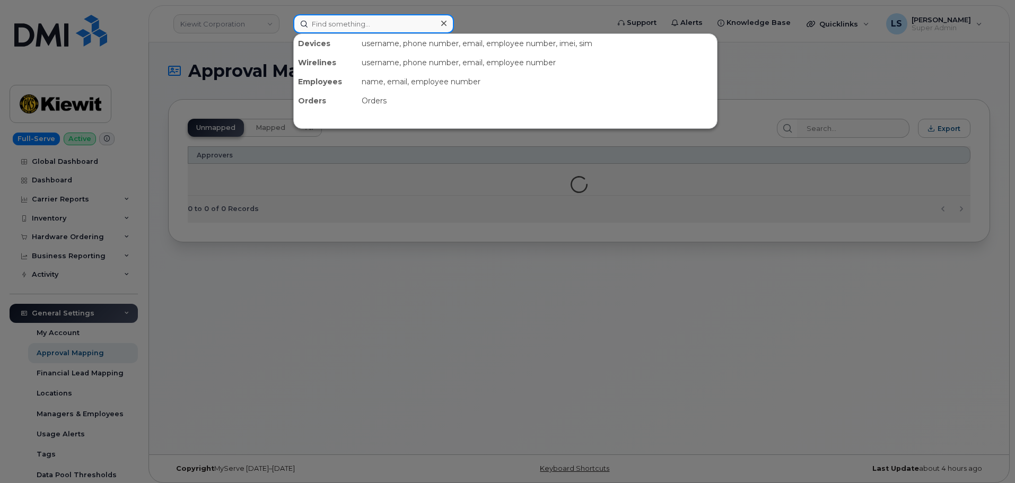
click at [338, 22] on input at bounding box center [373, 23] width 161 height 19
paste input "3462989825"
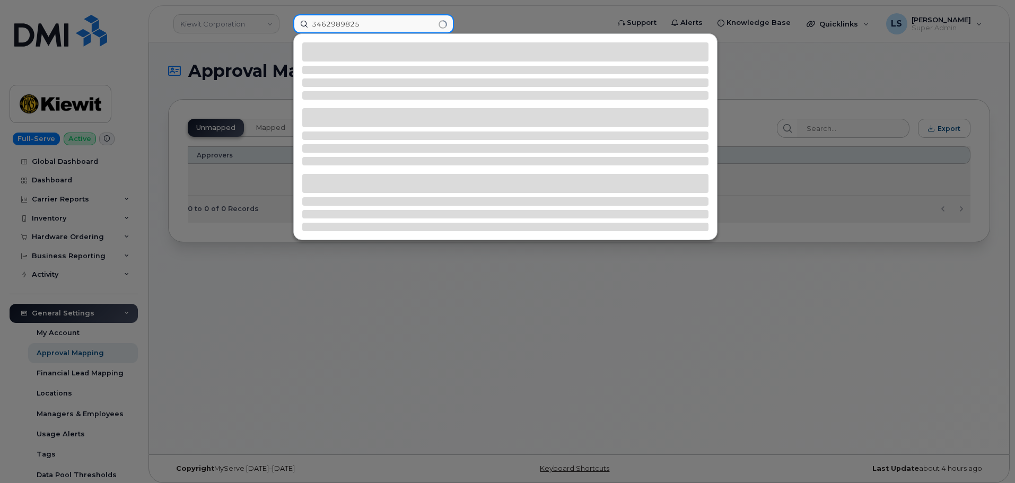
drag, startPoint x: 355, startPoint y: 31, endPoint x: 252, endPoint y: 30, distance: 102.9
click at [285, 24] on div "3462989825" at bounding box center [448, 23] width 326 height 19
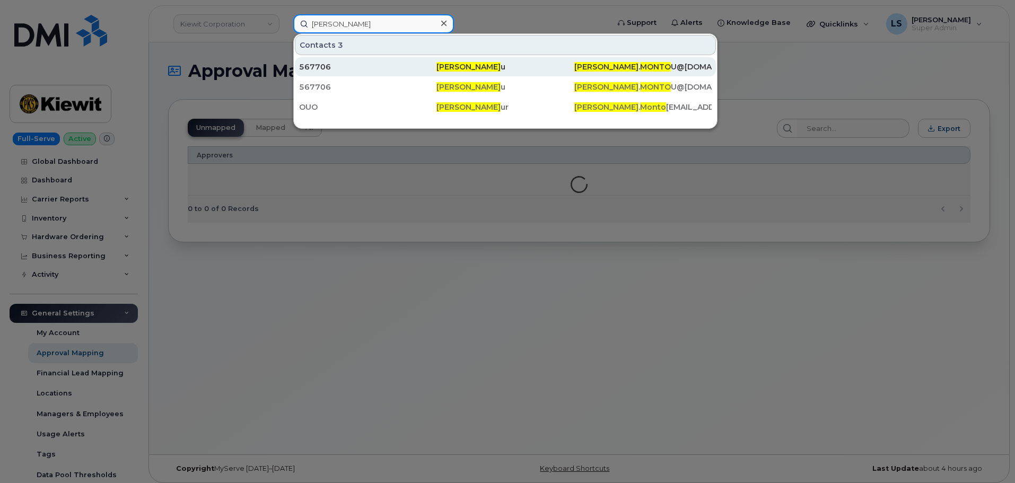
type input "jacob monto"
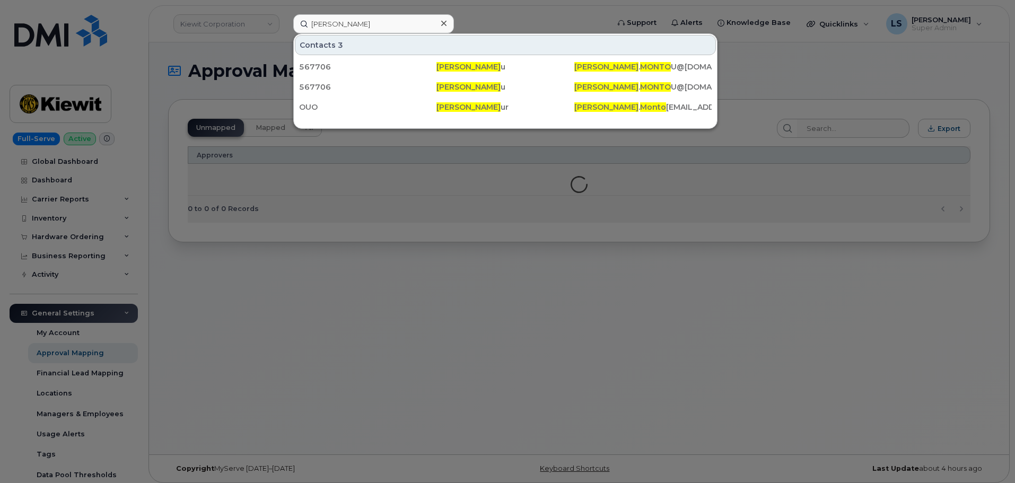
drag, startPoint x: 354, startPoint y: 68, endPoint x: 321, endPoint y: 15, distance: 62.4
click at [354, 68] on div "567706" at bounding box center [367, 67] width 137 height 11
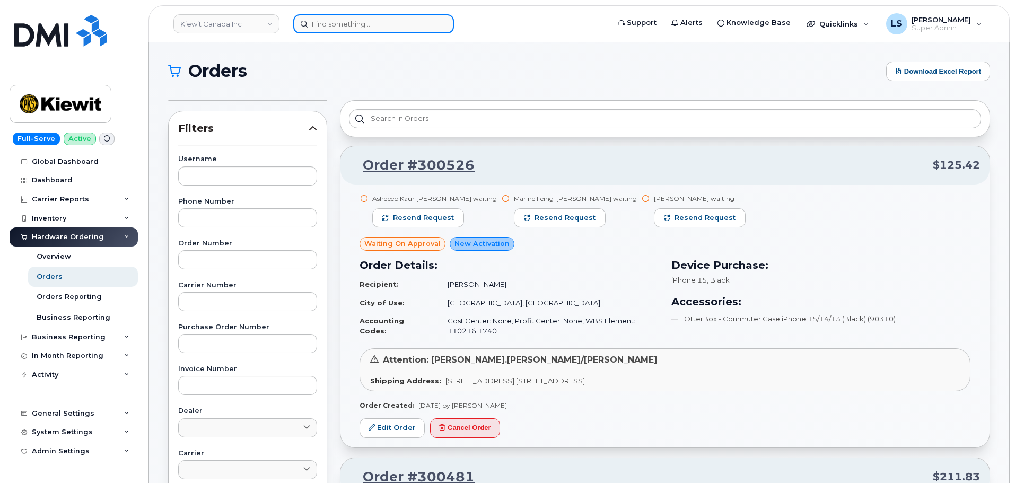
click at [316, 25] on input at bounding box center [373, 23] width 161 height 19
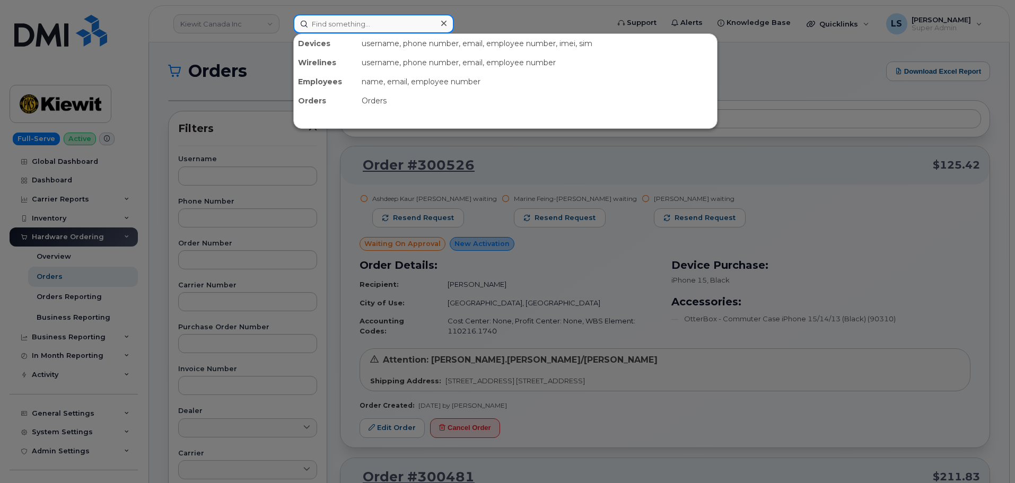
paste input "3462989825"
type input "3462989825"
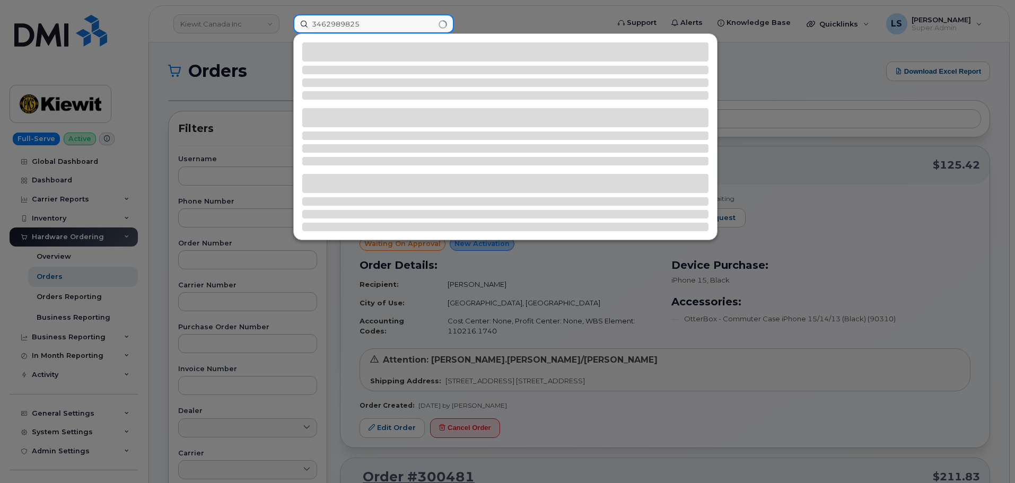
drag, startPoint x: 370, startPoint y: 20, endPoint x: 225, endPoint y: 39, distance: 146.0
click at [285, 14] on div "3462989825" at bounding box center [448, 23] width 326 height 19
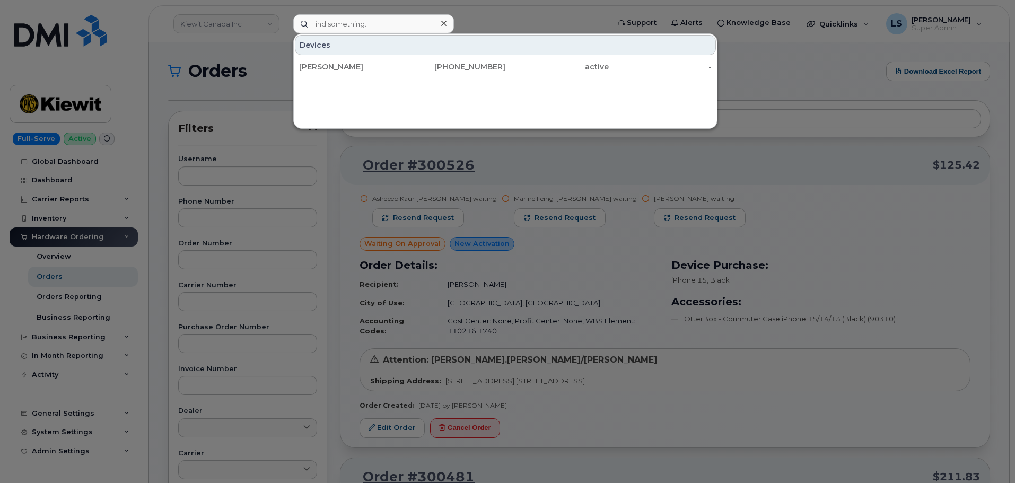
click at [220, 52] on div at bounding box center [507, 241] width 1015 height 483
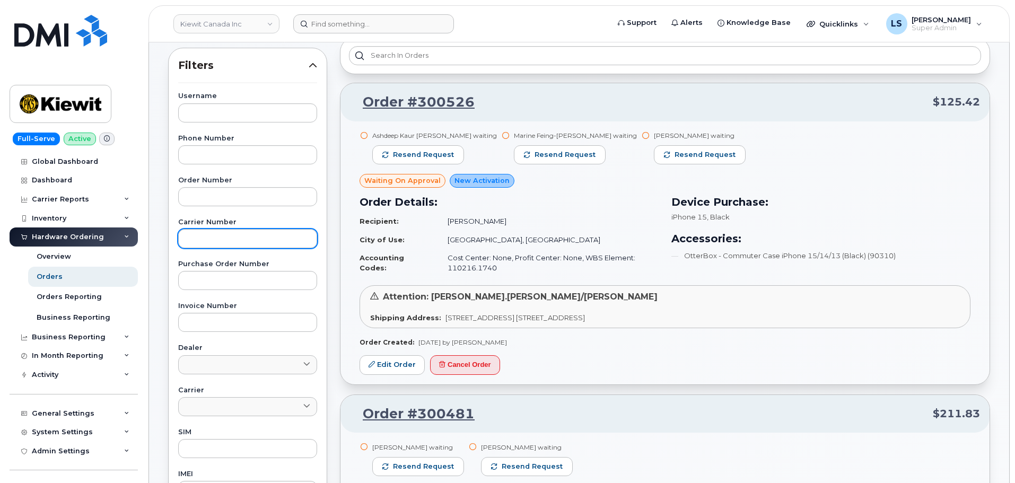
scroll to position [159, 0]
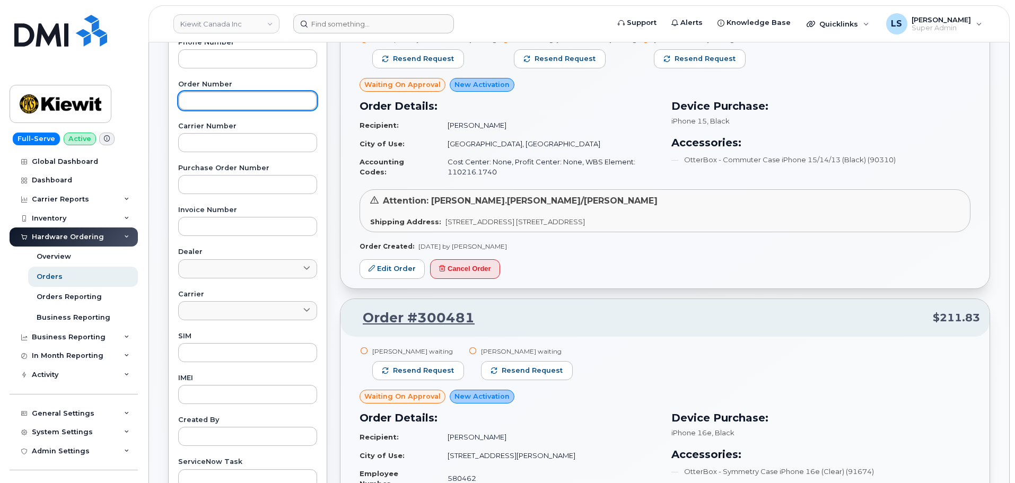
click at [225, 103] on input "text" at bounding box center [247, 100] width 139 height 19
paste input "300560"
type input "300560"
drag, startPoint x: 319, startPoint y: 88, endPoint x: 301, endPoint y: 101, distance: 22.4
click at [317, 87] on div "Username Phone Number Order Number 300560 Carrier Number Purchase Order Number …" at bounding box center [247, 242] width 164 height 491
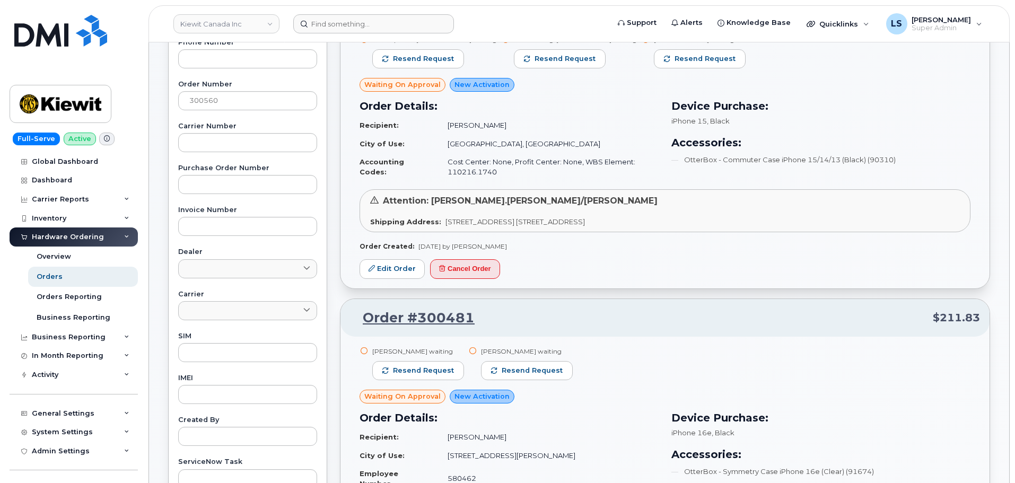
click at [258, 82] on label "Order Number" at bounding box center [247, 84] width 139 height 7
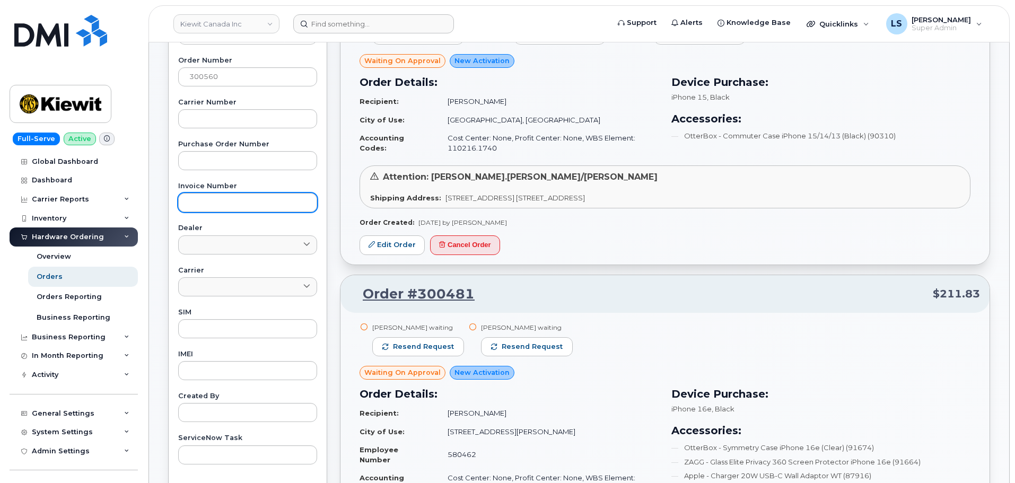
scroll to position [0, 0]
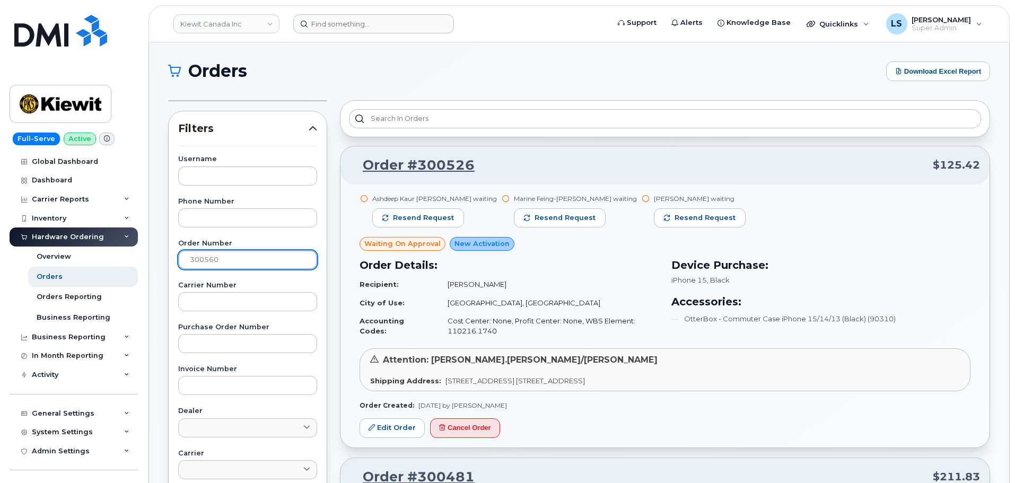
click at [230, 260] on input "300560" at bounding box center [247, 259] width 139 height 19
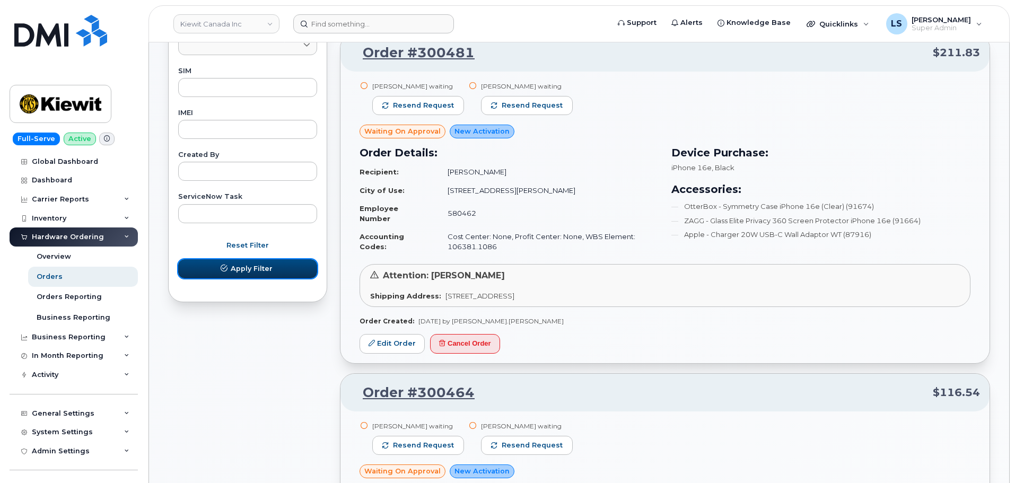
click at [249, 269] on span "Apply Filter" at bounding box center [252, 269] width 42 height 10
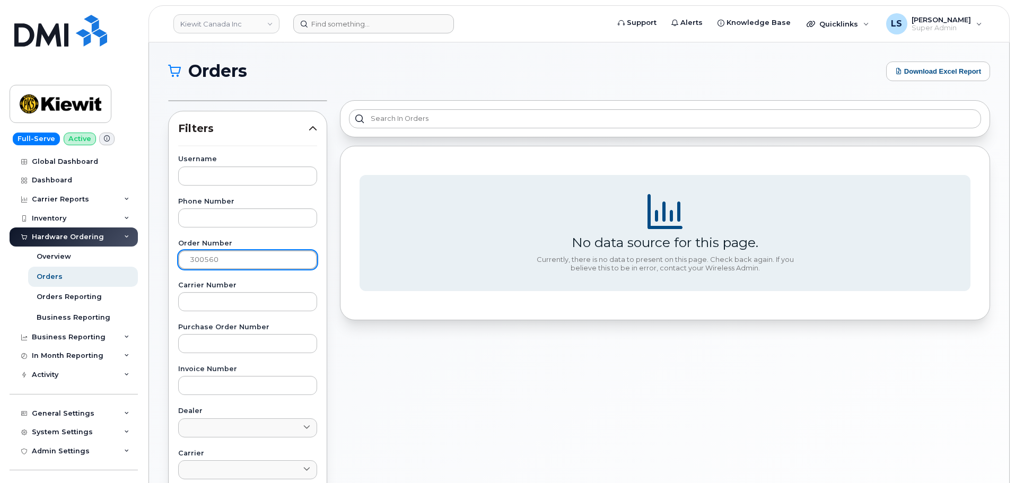
click at [246, 255] on input "300560" at bounding box center [247, 259] width 139 height 19
drag, startPoint x: 221, startPoint y: 264, endPoint x: 106, endPoint y: 248, distance: 116.6
click at [149, 248] on div "Kiewit Canada Inc Support Alerts Knowledge Base Quicklinks Suspend / Cancel Dev…" at bounding box center [579, 393] width 860 height 703
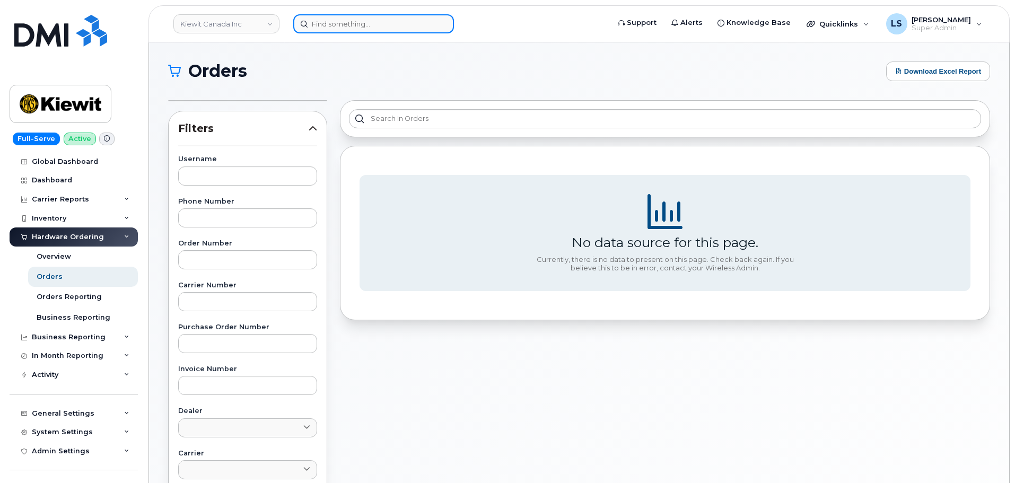
click at [336, 27] on input at bounding box center [373, 23] width 161 height 19
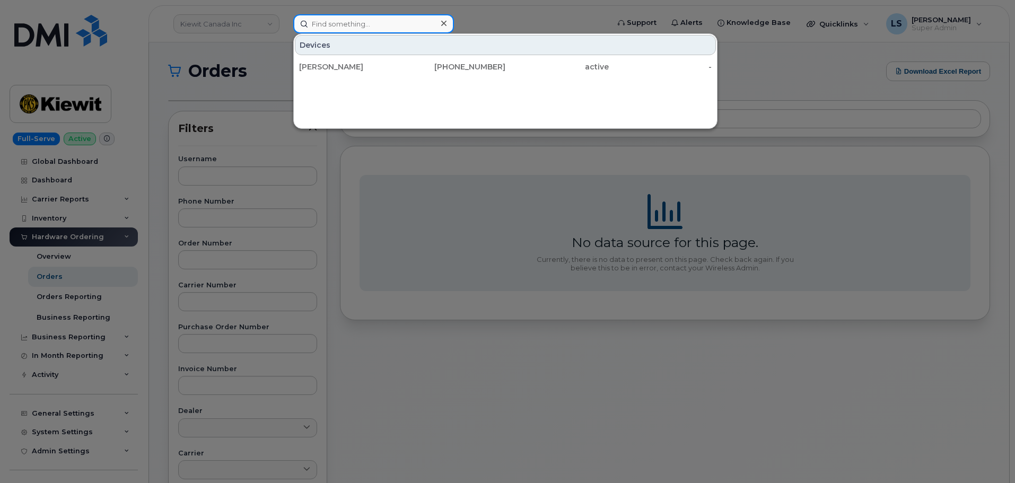
paste input "300560"
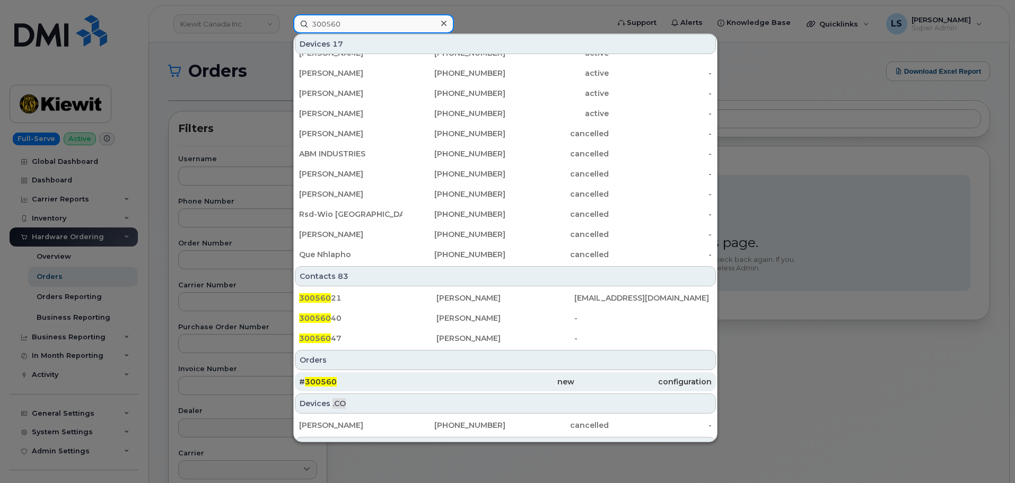
scroll to position [159, 0]
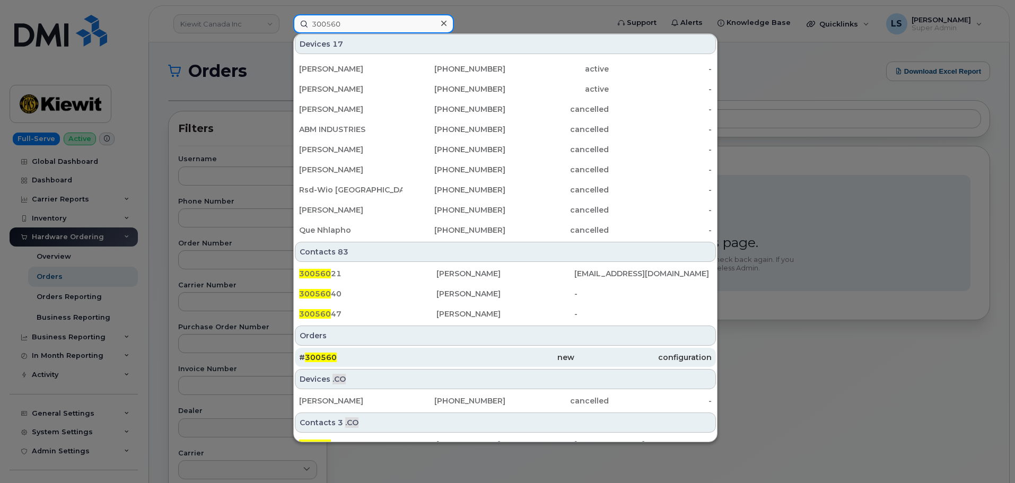
type input "300560"
drag, startPoint x: 376, startPoint y: 353, endPoint x: 386, endPoint y: 353, distance: 9.6
click at [376, 353] on div "# 300560" at bounding box center [367, 357] width 137 height 11
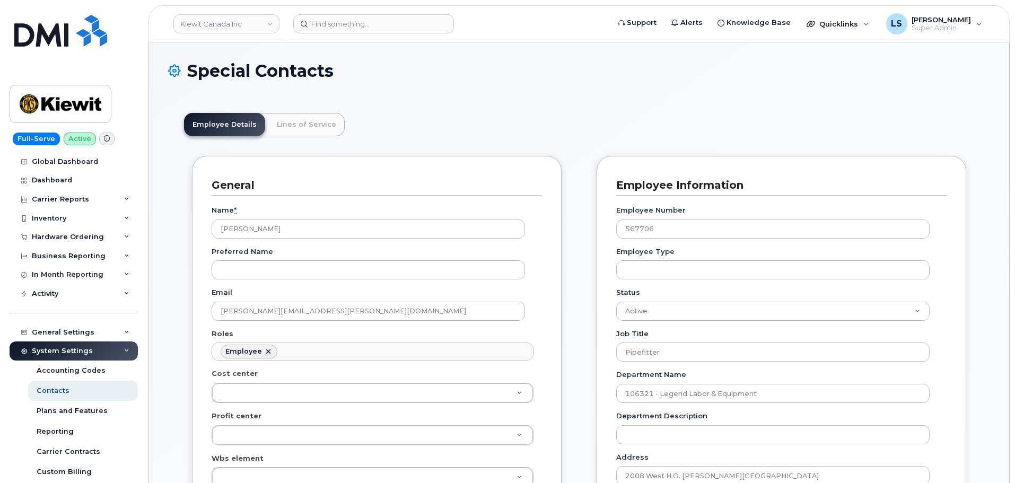
scroll to position [31, 0]
drag, startPoint x: 277, startPoint y: 226, endPoint x: 208, endPoint y: 238, distance: 69.8
click at [211, 233] on div "General Name * [PERSON_NAME] Preferred Name Email [PERSON_NAME][EMAIL_ADDRESS][…" at bounding box center [377, 446] width 370 height 581
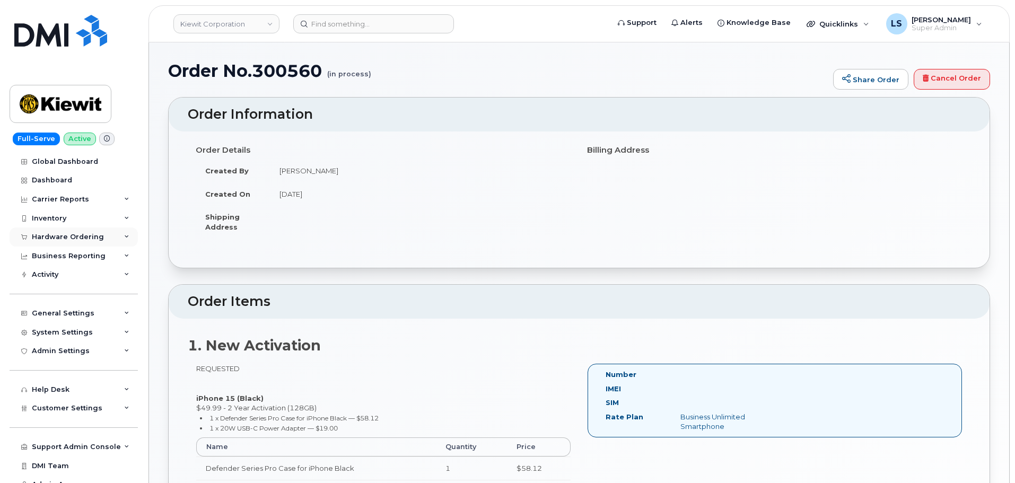
click at [104, 241] on div "Hardware Ordering" at bounding box center [74, 236] width 128 height 19
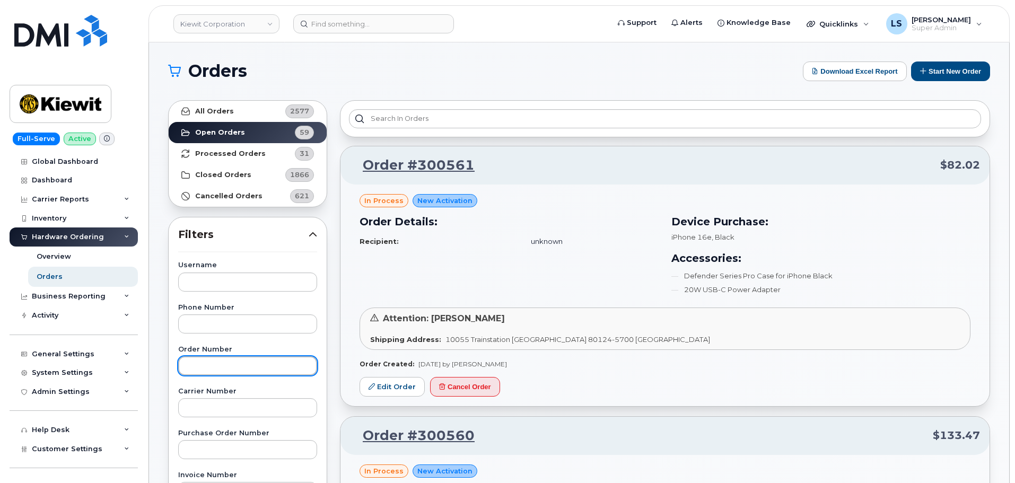
click at [238, 364] on input "text" at bounding box center [247, 365] width 139 height 19
paste input "300560"
type input "300560"
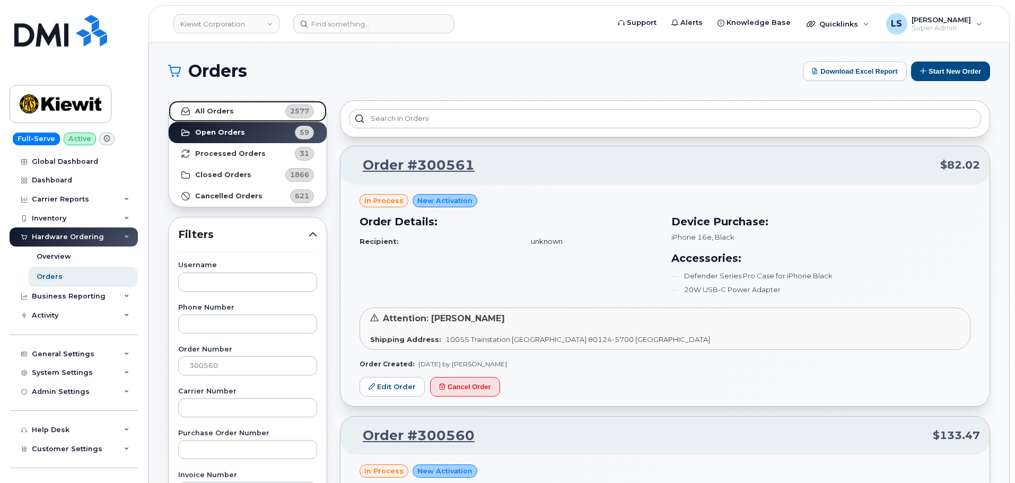
click at [271, 105] on link "All Orders 2577" at bounding box center [248, 111] width 158 height 21
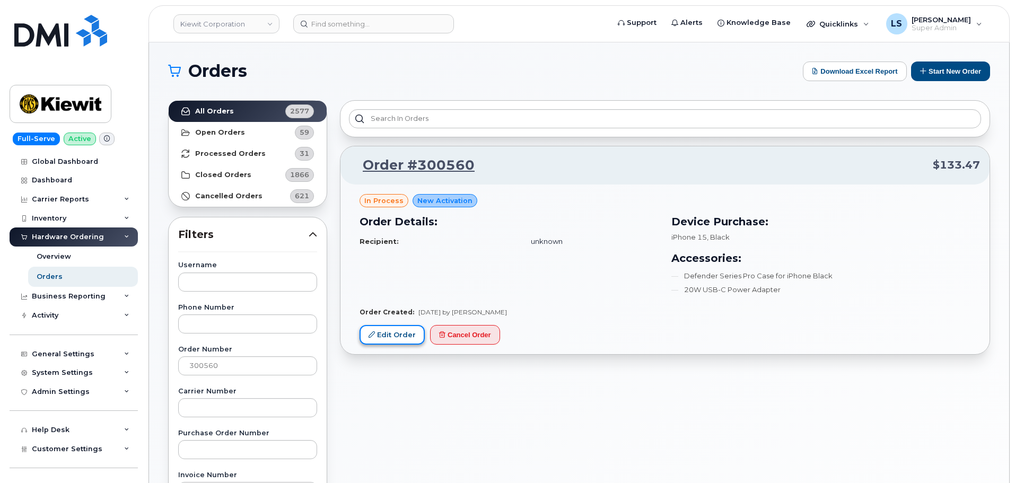
click at [384, 332] on link "Edit Order" at bounding box center [392, 335] width 65 height 20
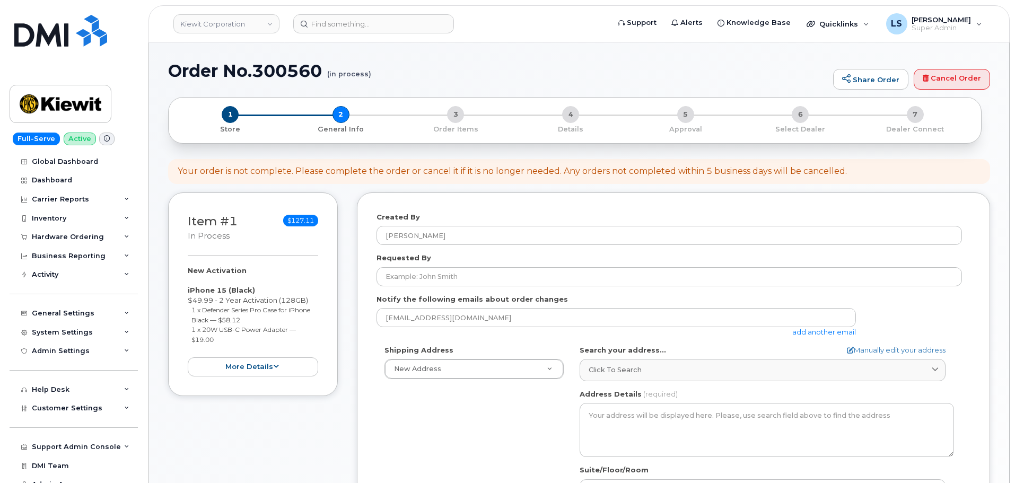
select select
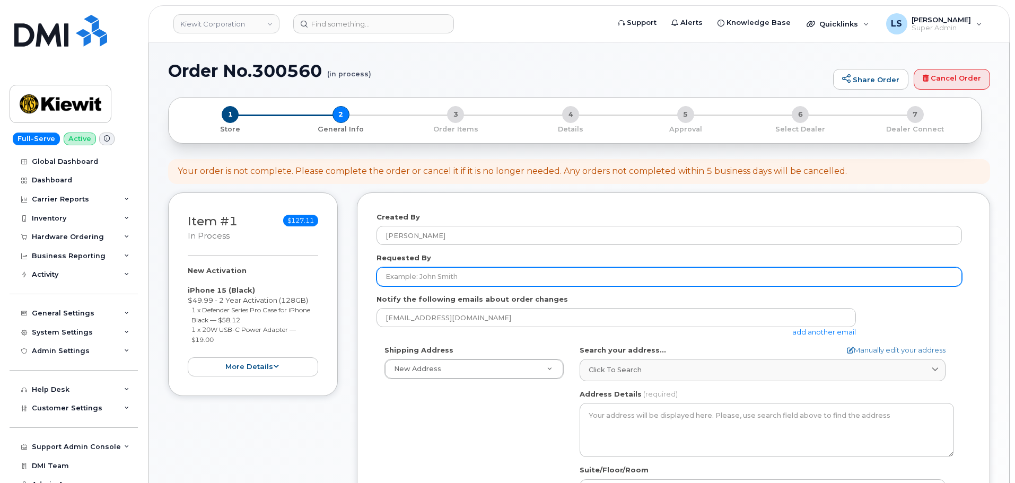
drag, startPoint x: 454, startPoint y: 278, endPoint x: 441, endPoint y: 260, distance: 22.5
click at [453, 278] on input "Requested By" at bounding box center [668, 276] width 585 height 19
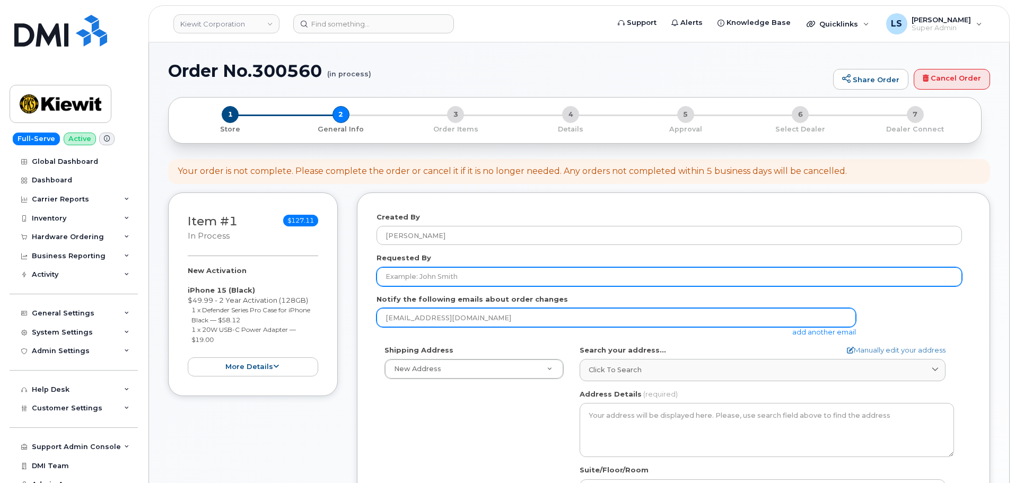
paste input "[PERSON_NAME]"
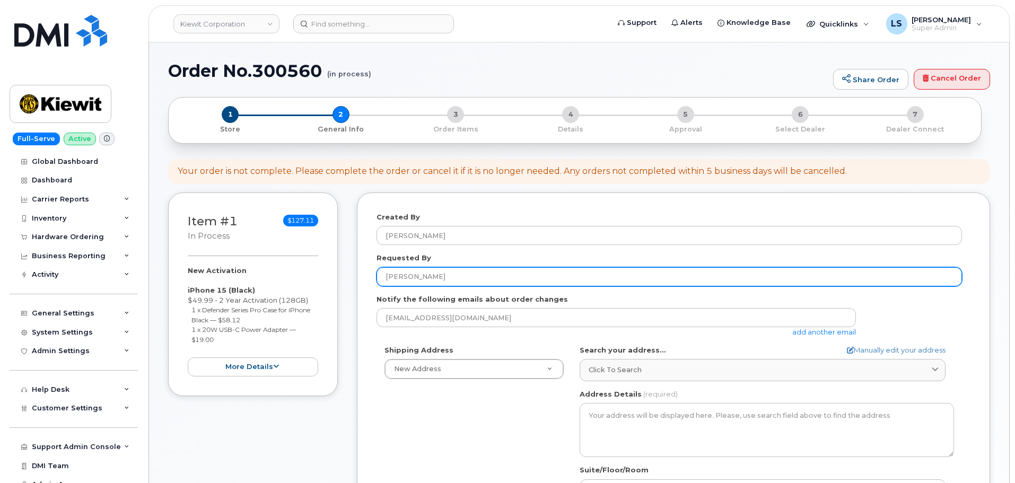
type input "[PERSON_NAME]"
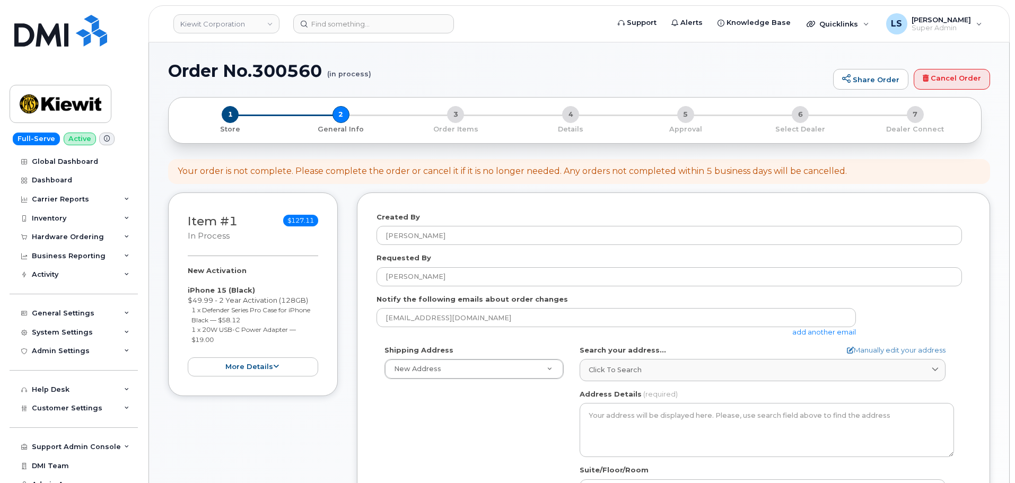
click at [467, 259] on div "Requested By [PERSON_NAME]" at bounding box center [673, 269] width 594 height 33
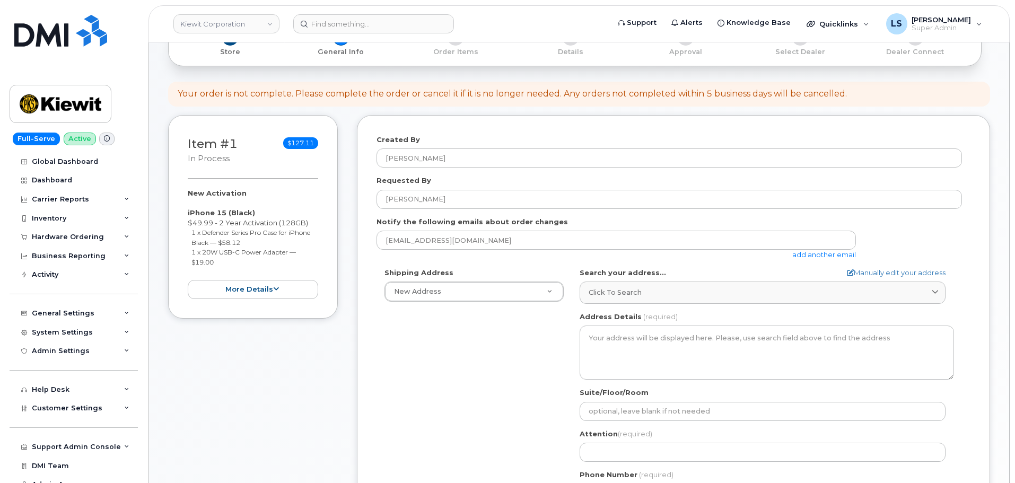
scroll to position [159, 0]
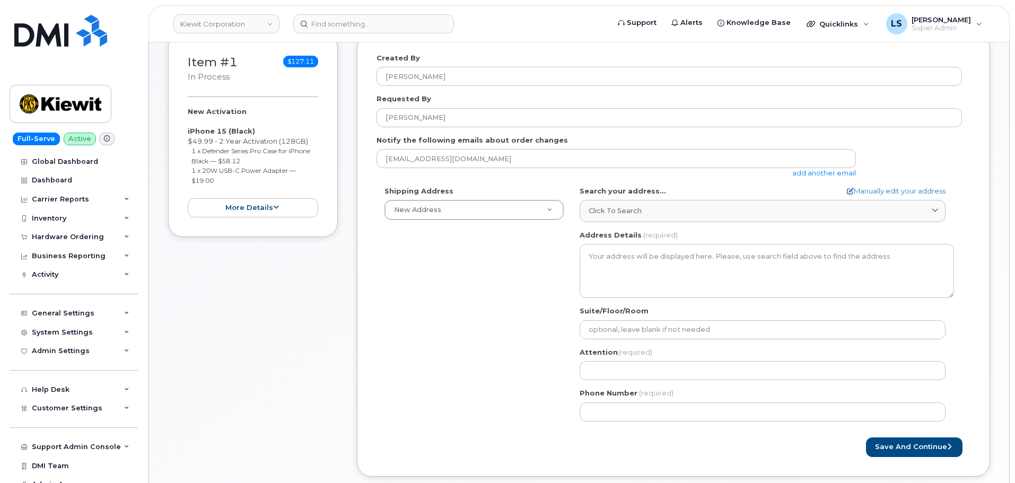
drag, startPoint x: 656, startPoint y: 212, endPoint x: 340, endPoint y: 36, distance: 362.0
click at [656, 211] on div "Click to search" at bounding box center [763, 211] width 348 height 10
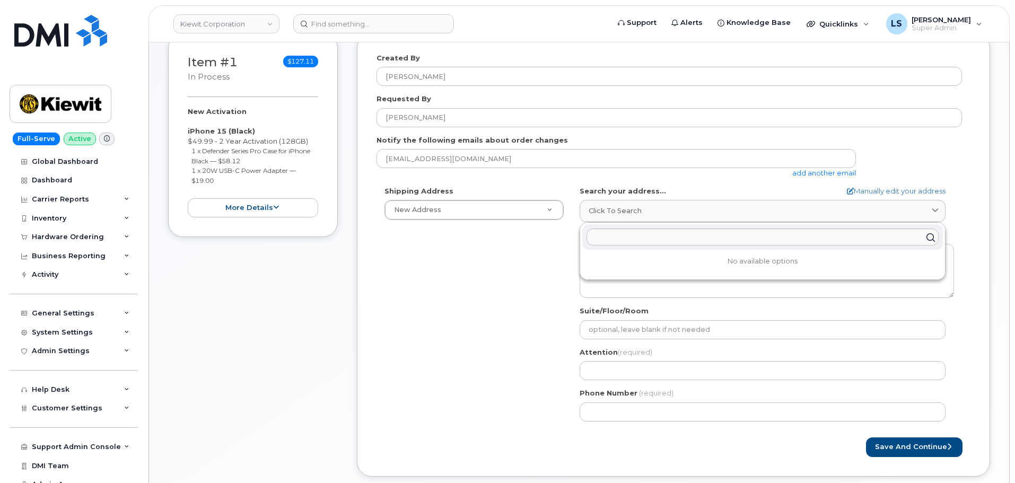
click at [533, 297] on div "Shipping Address New Address New Address 6200 Lee Vista Blvd 206 Mcgavock Pike …" at bounding box center [668, 307] width 585 height 243
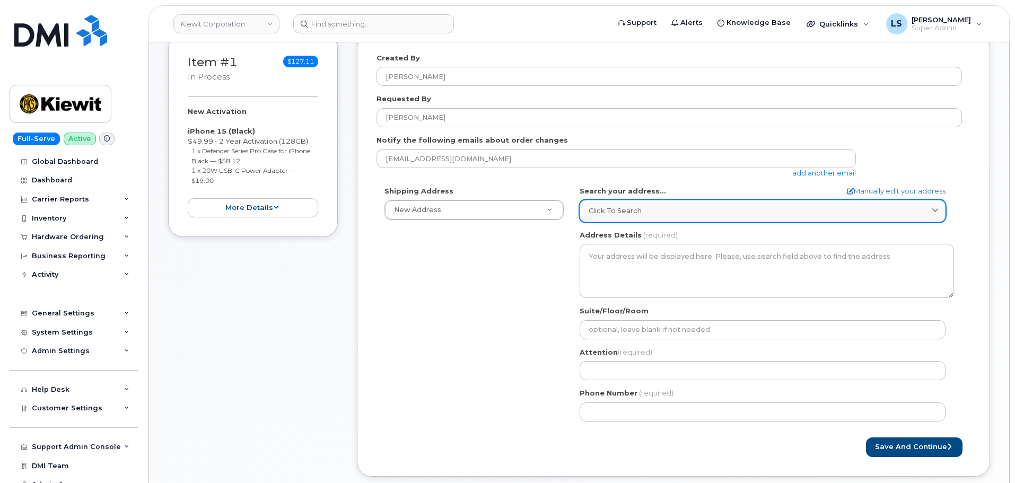
click at [648, 208] on div "Click to search" at bounding box center [763, 211] width 348 height 10
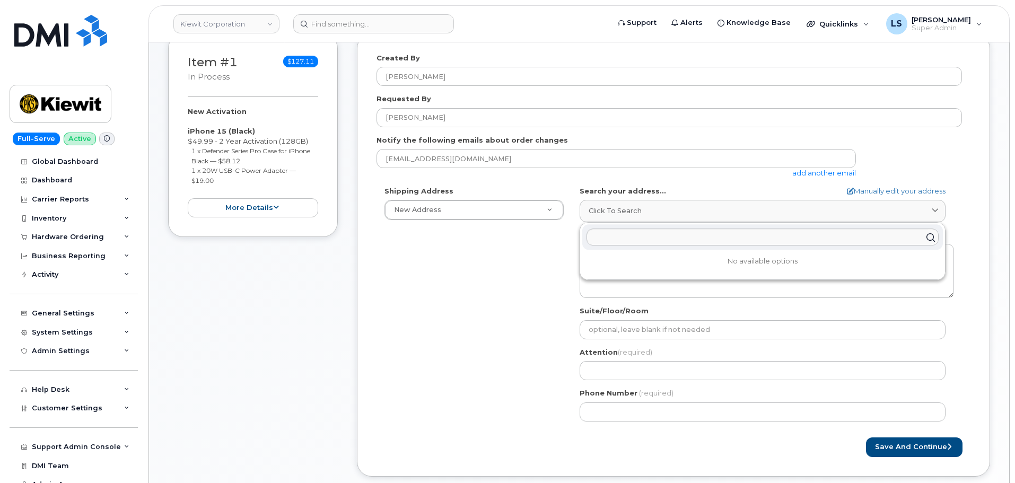
click at [461, 270] on div "Shipping Address New Address New Address 6200 Lee Vista Blvd 206 Mcgavock Pike …" at bounding box center [668, 307] width 585 height 243
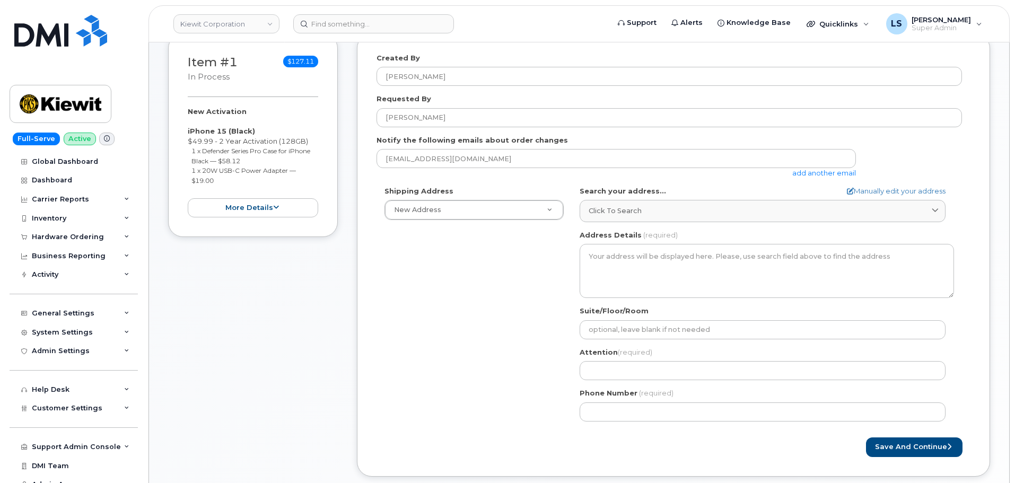
click at [891, 182] on form "Created By Luke Schroeder Requested By Keenan Veillon Notify the following emai…" at bounding box center [673, 255] width 594 height 404
click at [893, 189] on link "Manually edit your address" at bounding box center [896, 191] width 99 height 10
select select
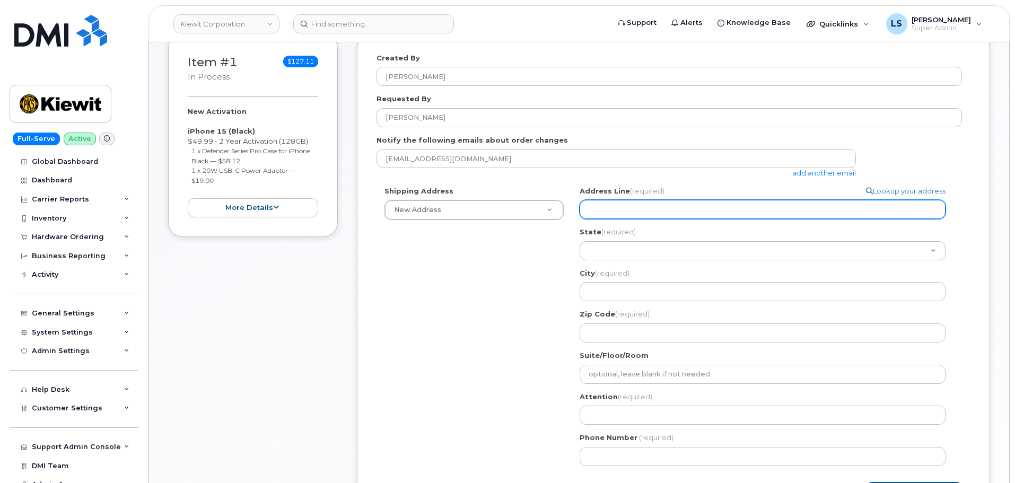
click at [687, 214] on input "Address Line (required)" at bounding box center [763, 209] width 366 height 19
paste input "2008 H O Mills Blvd"
select select
type input "2008 H O Mills Blvd"
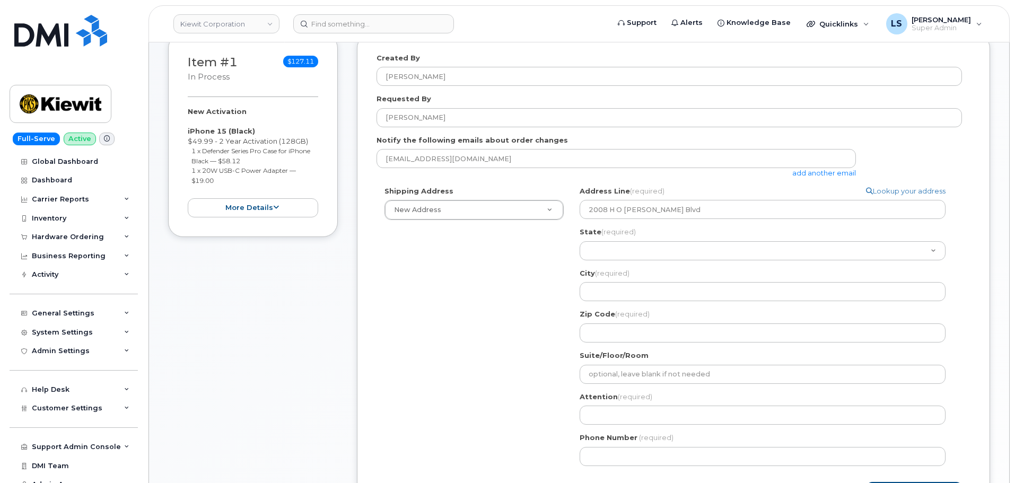
click at [530, 259] on div "Shipping Address New Address New Address 6200 Lee Vista Blvd 206 Mcgavock Pike …" at bounding box center [668, 330] width 585 height 288
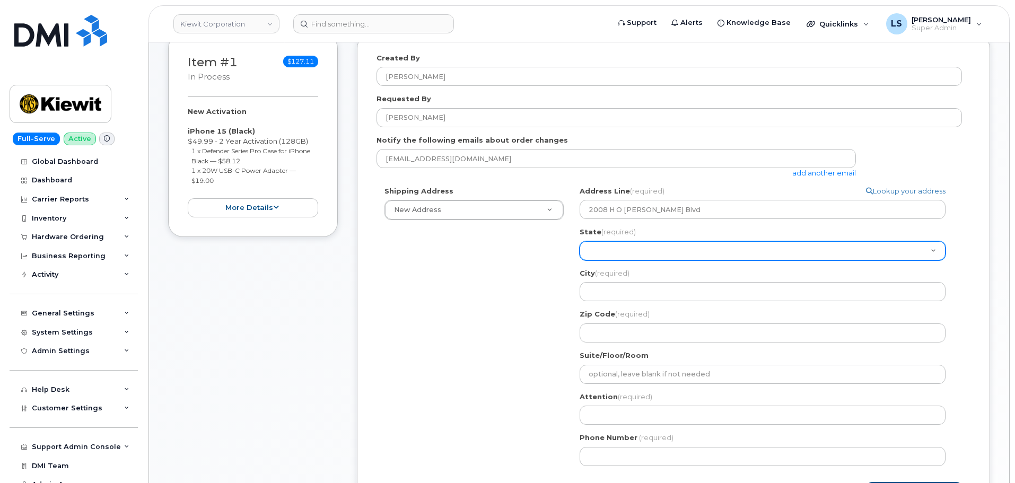
click at [616, 257] on select "Alabama Alaska American Samoa Arizona Arkansas California Colorado Connecticut …" at bounding box center [763, 250] width 366 height 19
select select "TX"
click at [580, 241] on select "Alabama Alaska American Samoa Arizona Arkansas California Colorado Connecticut …" at bounding box center [763, 250] width 366 height 19
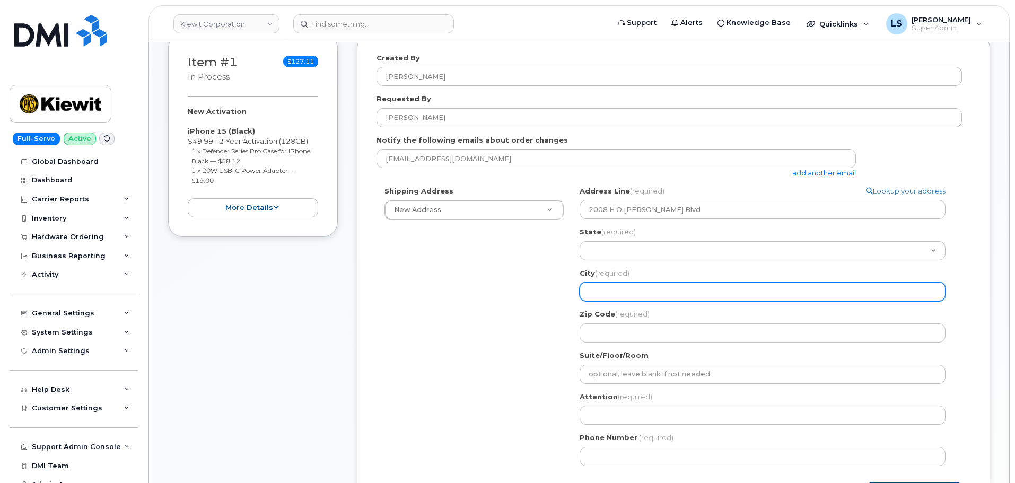
drag, startPoint x: 496, startPoint y: 316, endPoint x: 643, endPoint y: 298, distance: 148.0
click at [495, 315] on div "Shipping Address New Address New Address 6200 Lee Vista Blvd 206 Mcgavock Pike …" at bounding box center [668, 330] width 585 height 288
drag, startPoint x: 653, startPoint y: 288, endPoint x: 646, endPoint y: 283, distance: 8.8
click at [652, 287] on input "City (required)" at bounding box center [763, 291] width 366 height 19
paste input "Port Arthur"
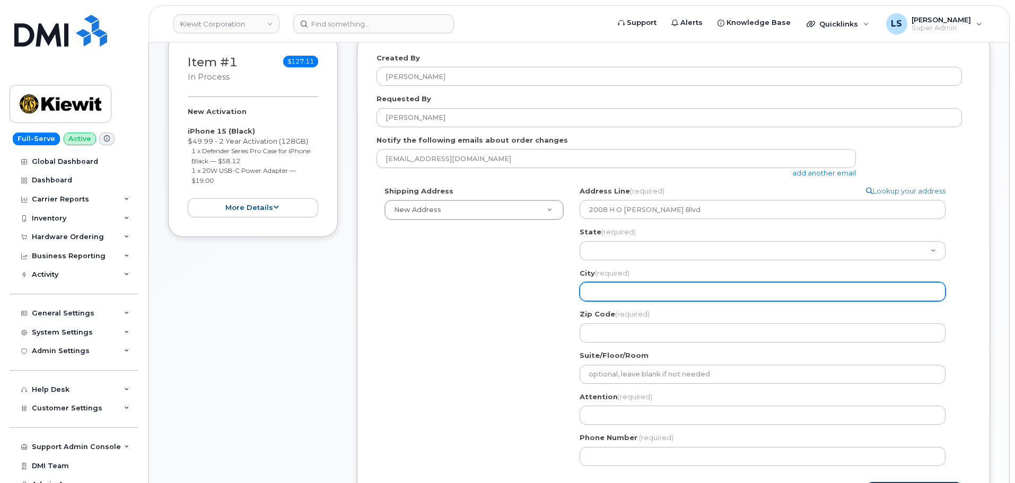
select select
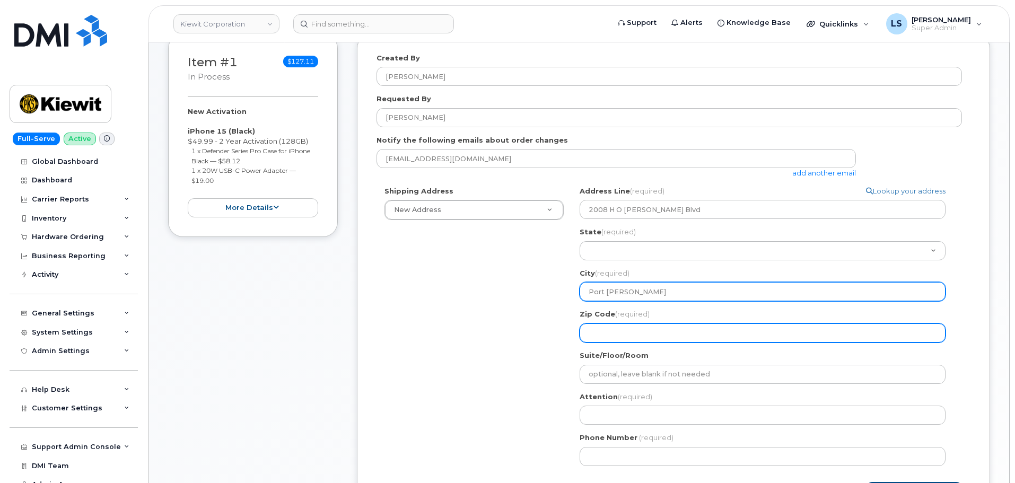
type input "Port Arthur"
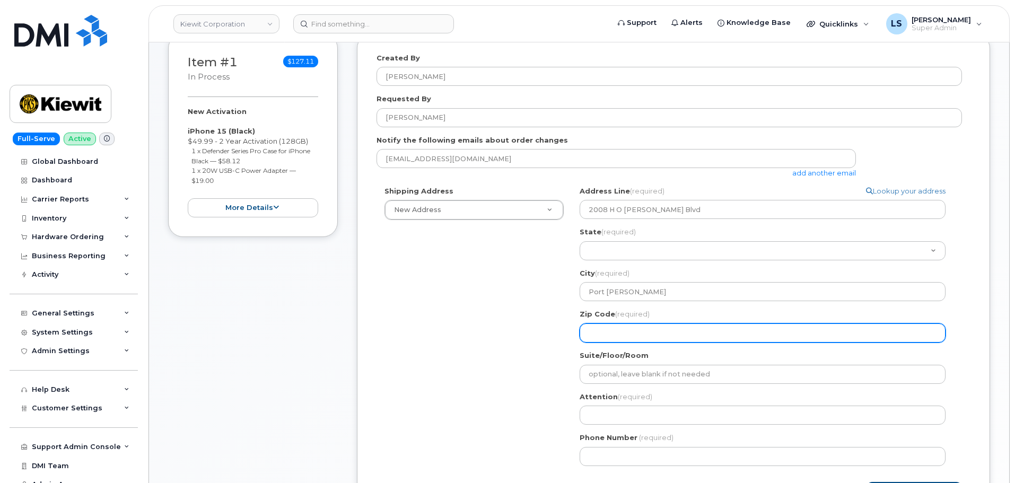
click at [628, 331] on input "Zip Code (required)" at bounding box center [763, 332] width 366 height 19
paste input "77640"
select select
type input "77640"
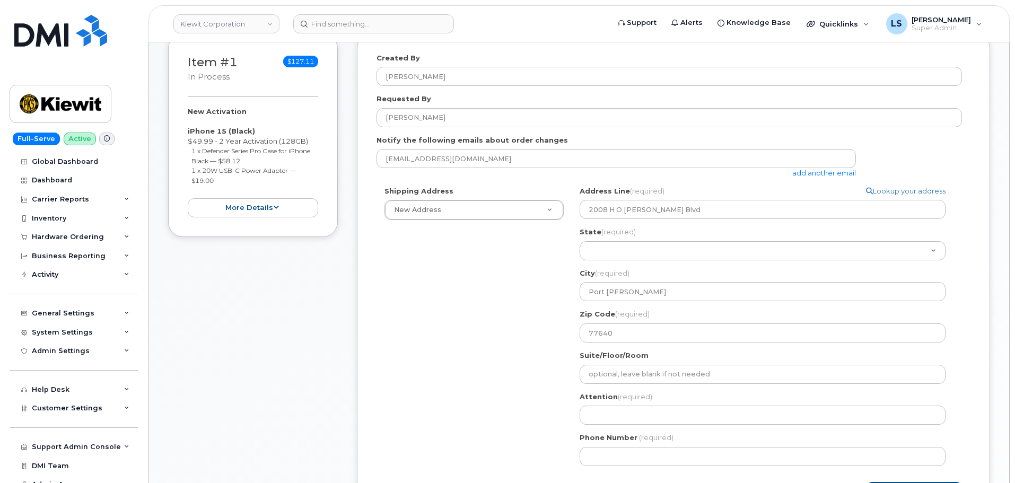
click at [500, 388] on div "Shipping Address New Address New Address 6200 Lee Vista Blvd 206 Mcgavock Pike …" at bounding box center [668, 330] width 585 height 288
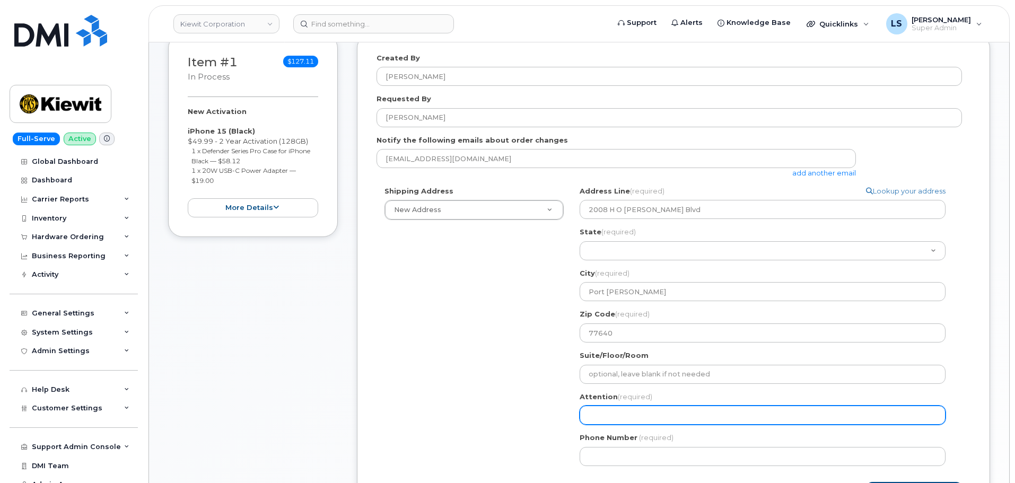
click at [616, 415] on input "Attention (required)" at bounding box center [763, 415] width 366 height 19
paste input "[PERSON_NAME]"
select select
type input "[PERSON_NAME]"
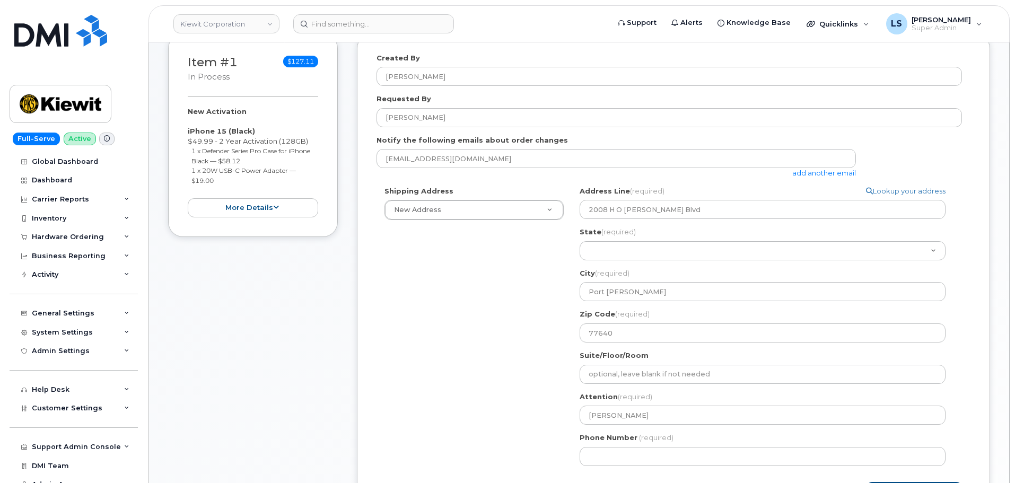
click at [619, 477] on form "Created By Luke Schroeder Requested By Keenan Veillon Notify the following emai…" at bounding box center [673, 277] width 594 height 449
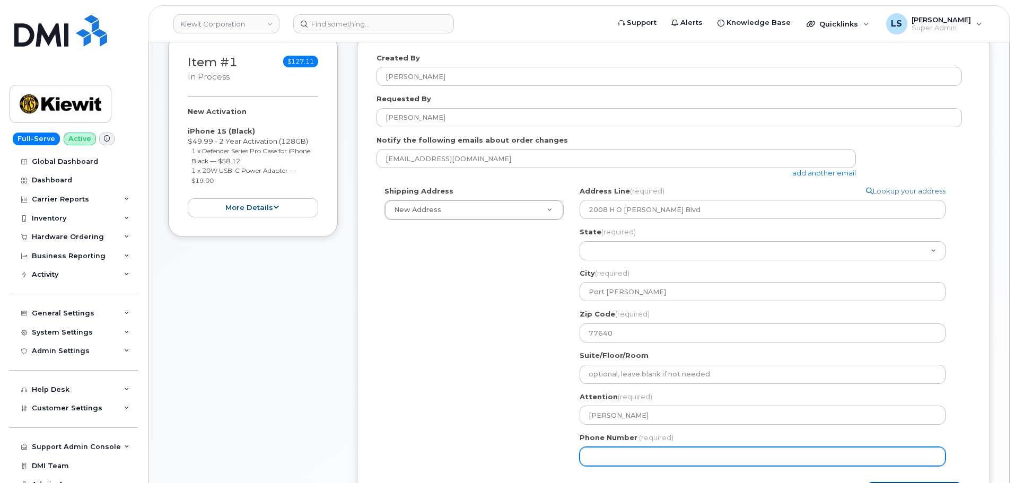
drag, startPoint x: 615, startPoint y: 467, endPoint x: 612, endPoint y: 459, distance: 7.9
click at [615, 467] on div "TX Port Arthur Search your address... Manually edit your address Click to searc…" at bounding box center [767, 330] width 390 height 288
click at [612, 458] on input "Phone Number" at bounding box center [763, 456] width 366 height 19
paste input "3462989825"
select select
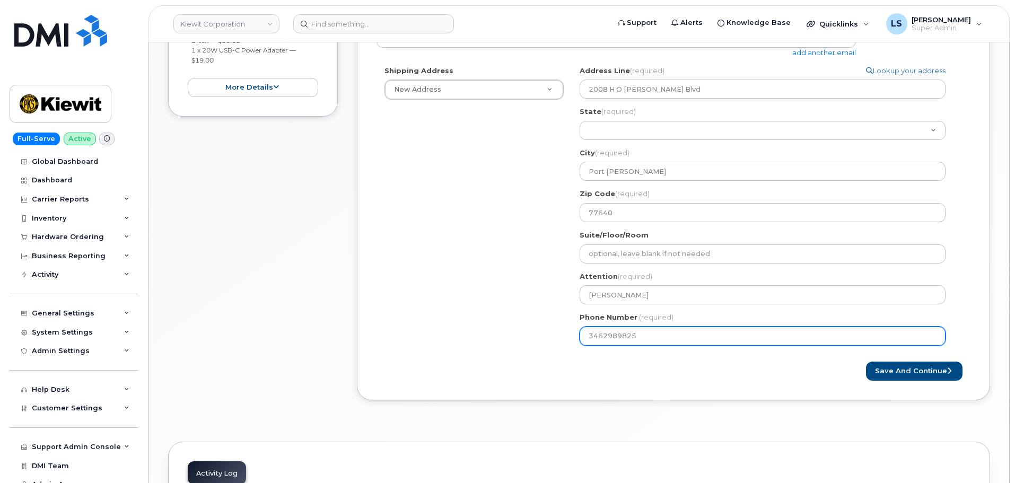
scroll to position [371, 0]
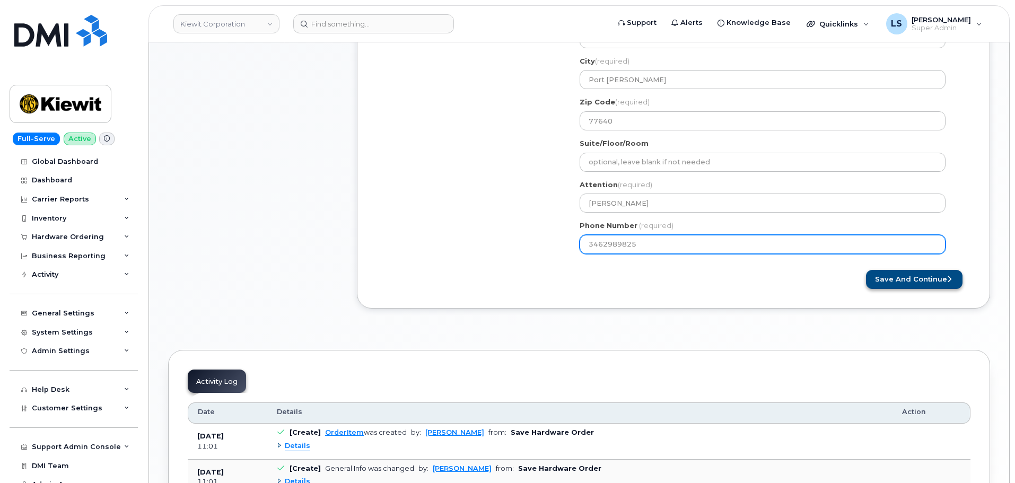
type input "3462989825"
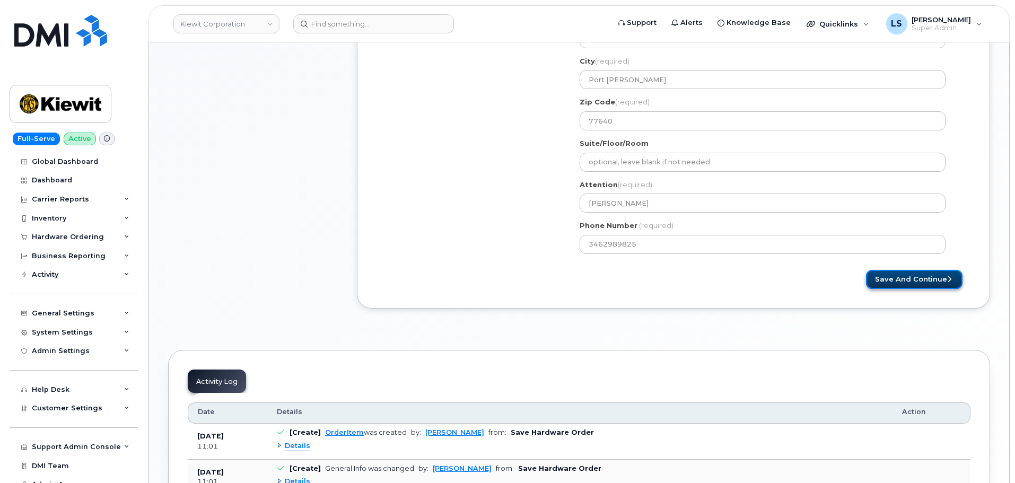
click at [886, 278] on button "Save and Continue" at bounding box center [914, 280] width 97 height 20
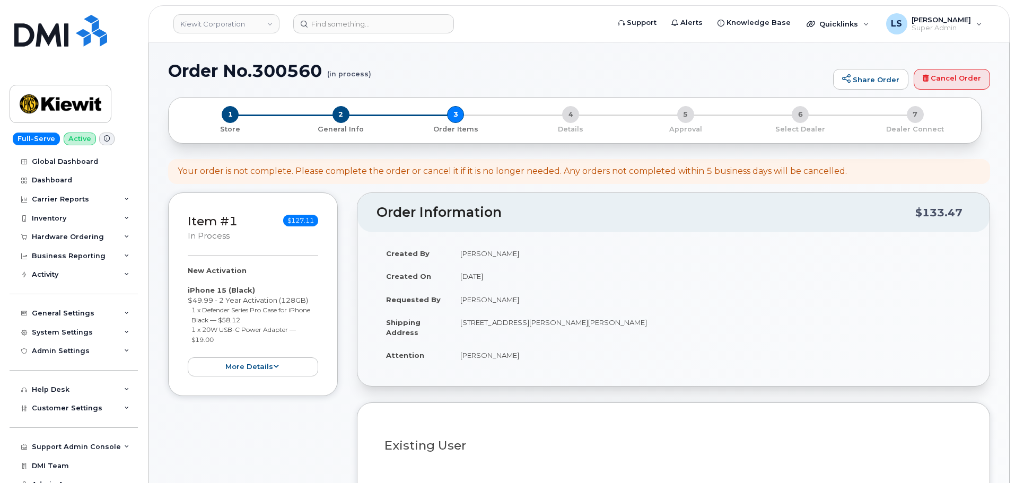
select select
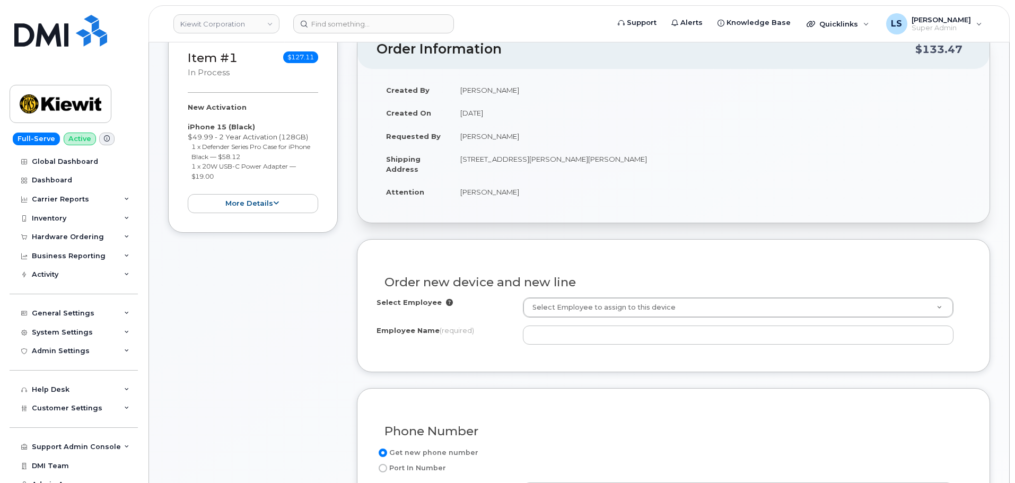
scroll to position [318, 0]
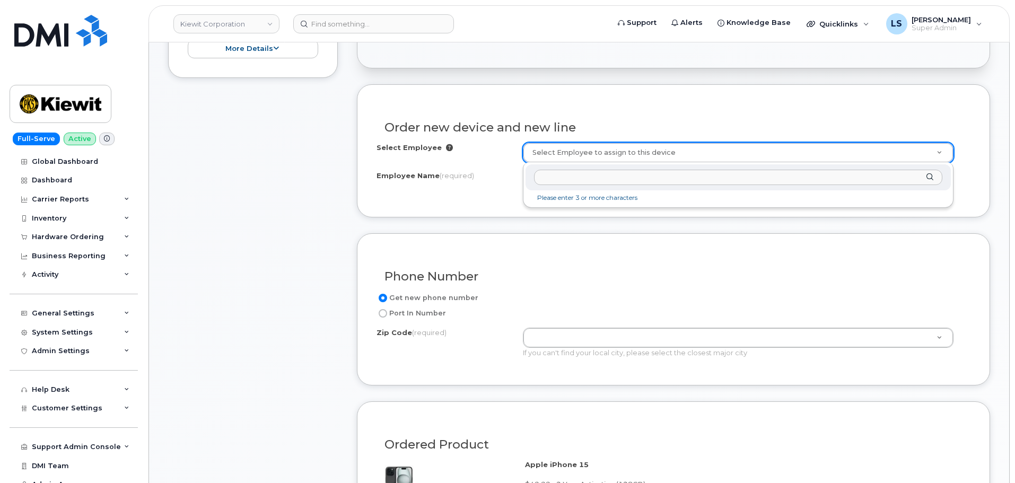
paste input "[PERSON_NAME]"
drag, startPoint x: 585, startPoint y: 177, endPoint x: 483, endPoint y: 164, distance: 103.7
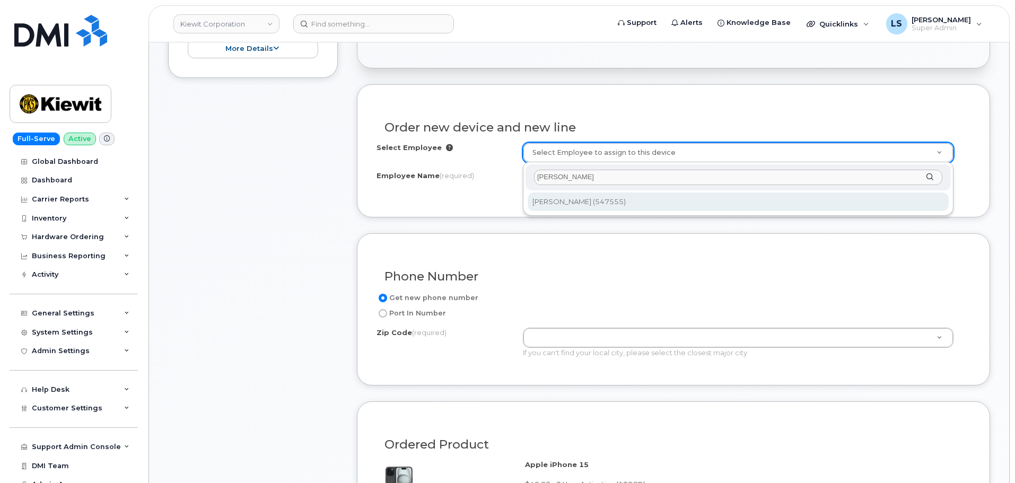
paste input "[PERSON_NAME]"
type input "[PERSON_NAME]"
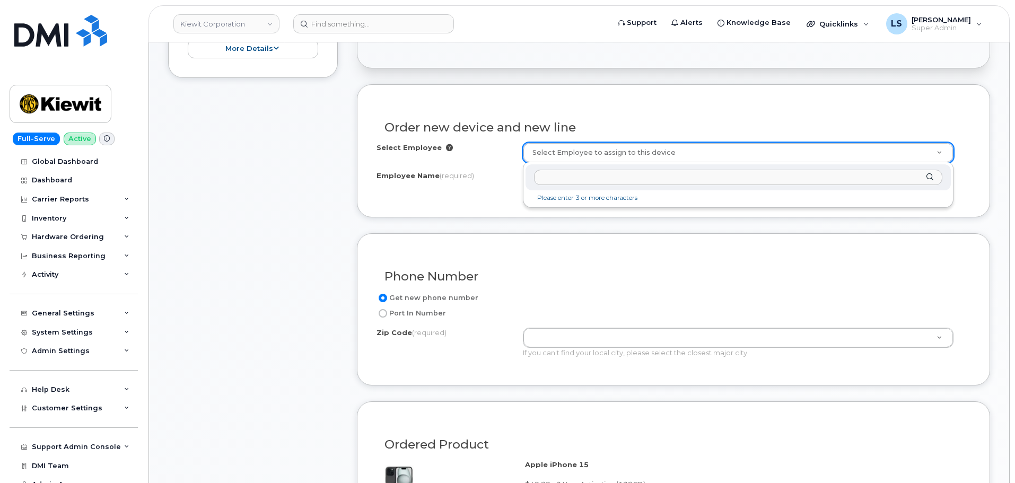
paste input "[PERSON_NAME]"
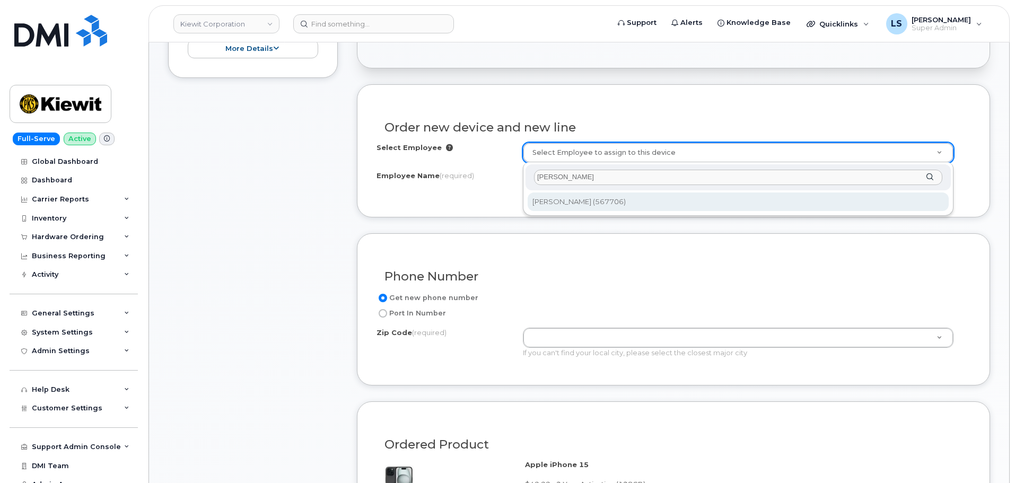
type input "[PERSON_NAME]"
type input "2391356"
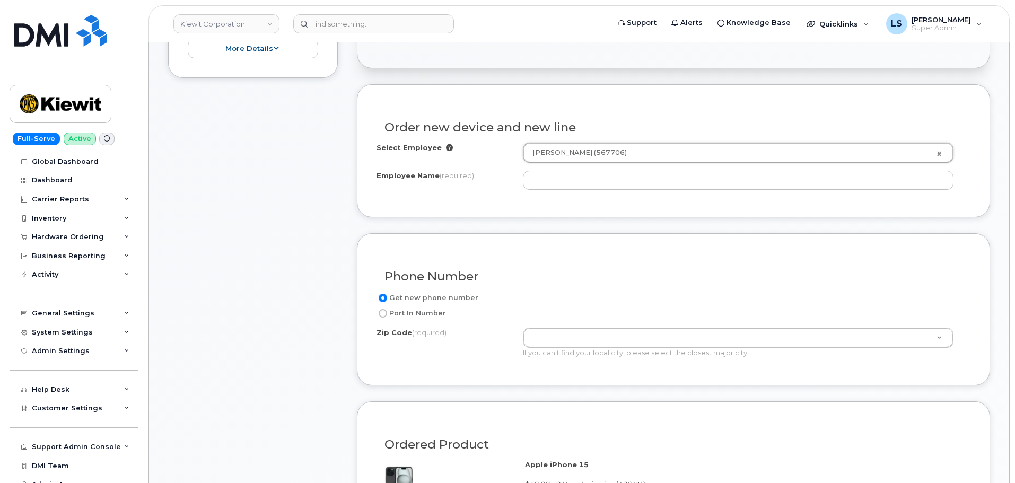
type input "[PERSON_NAME]"
type input "2008 West H.O. Mills Boulevard"
drag, startPoint x: 436, startPoint y: 179, endPoint x: 445, endPoint y: 231, distance: 52.7
click at [436, 179] on label "Employee Name (required)" at bounding box center [425, 176] width 98 height 10
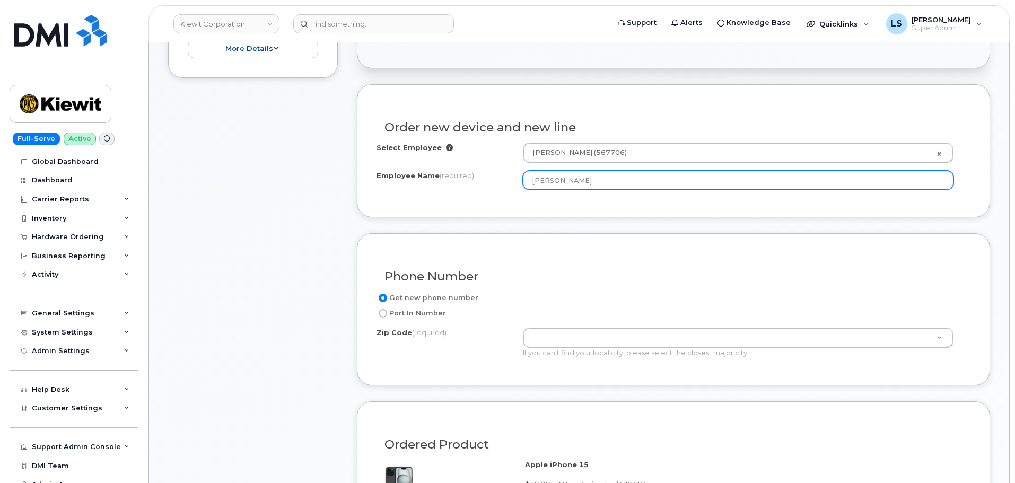
click at [523, 179] on input "[PERSON_NAME]" at bounding box center [738, 180] width 431 height 19
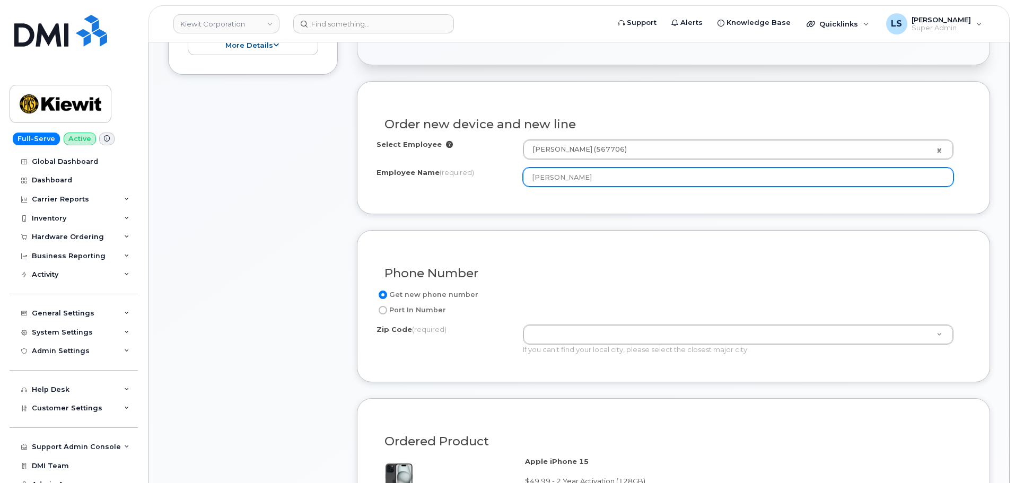
scroll to position [424, 0]
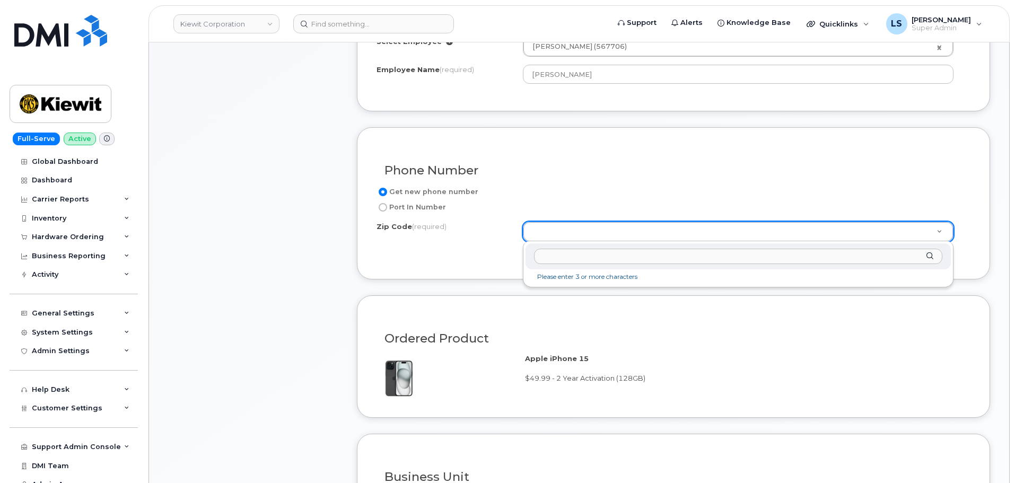
paste input "77640"
type input "77640"
click at [596, 293] on div "Zip Code (required) 77640 77640 (Port Arthur, TX)" at bounding box center [738, 268] width 431 height 54
type input "77640 (Port Arthur, TX)"
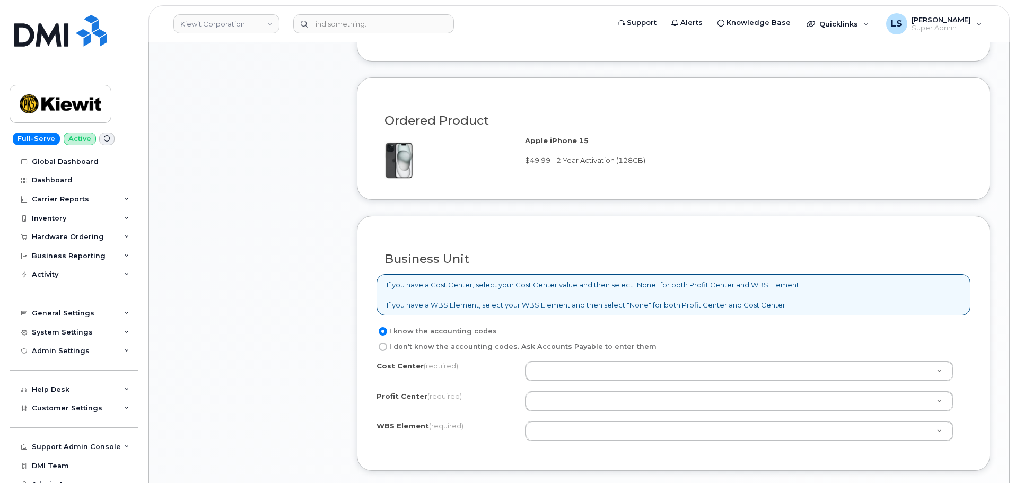
scroll to position [742, 0]
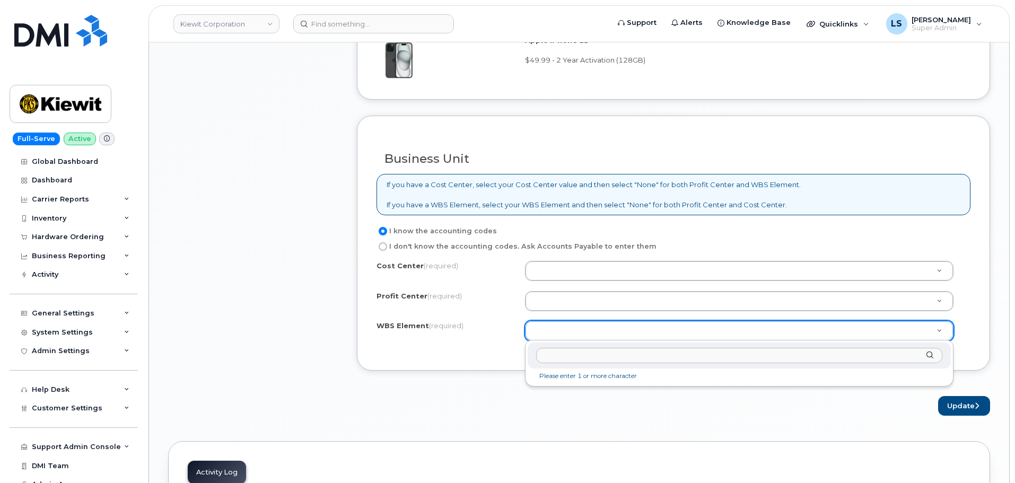
paste input "106058.1069"
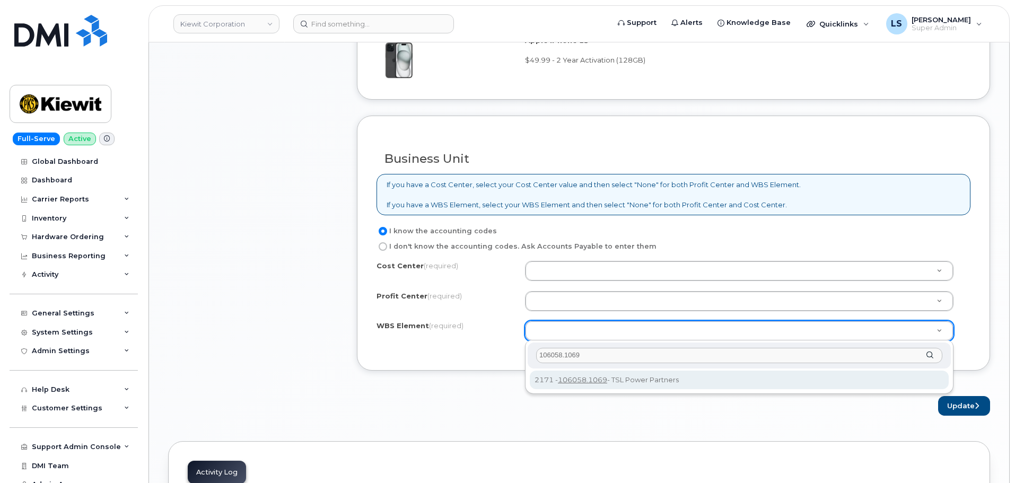
type input "106058.1069"
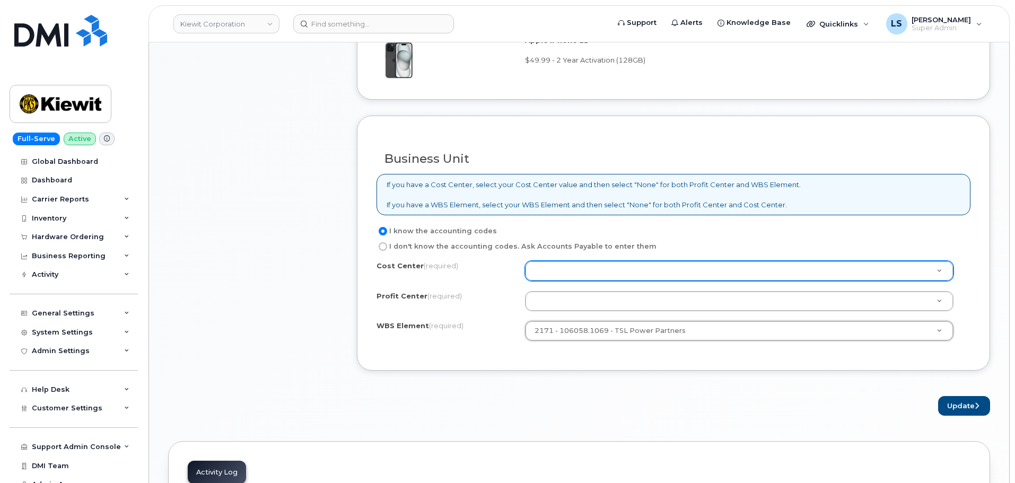
drag, startPoint x: 572, startPoint y: 268, endPoint x: 571, endPoint y: 285, distance: 17.0
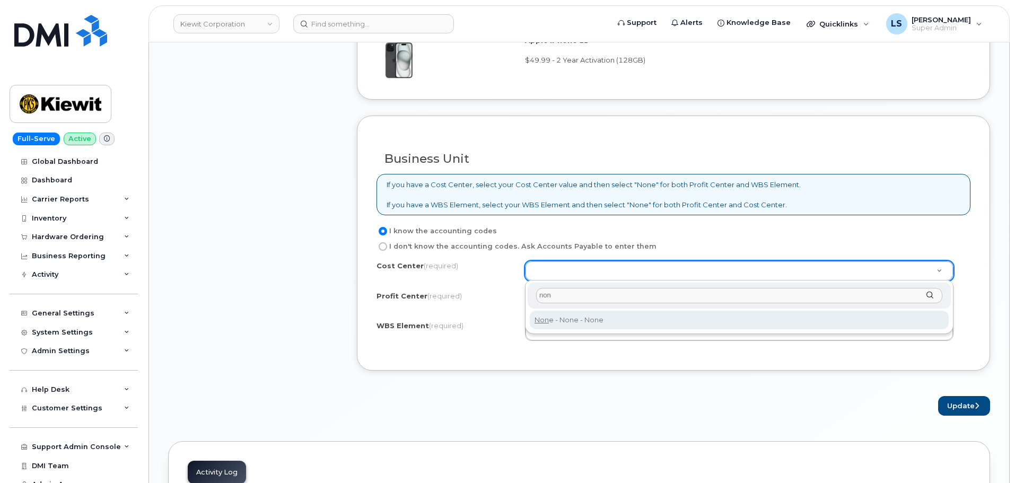
type input "non"
type input "None"
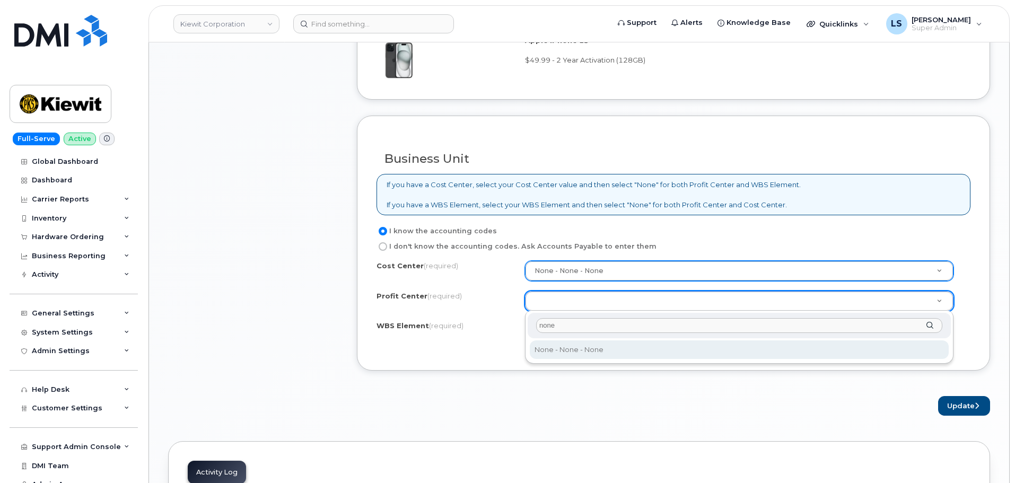
type input "none"
select select "None"
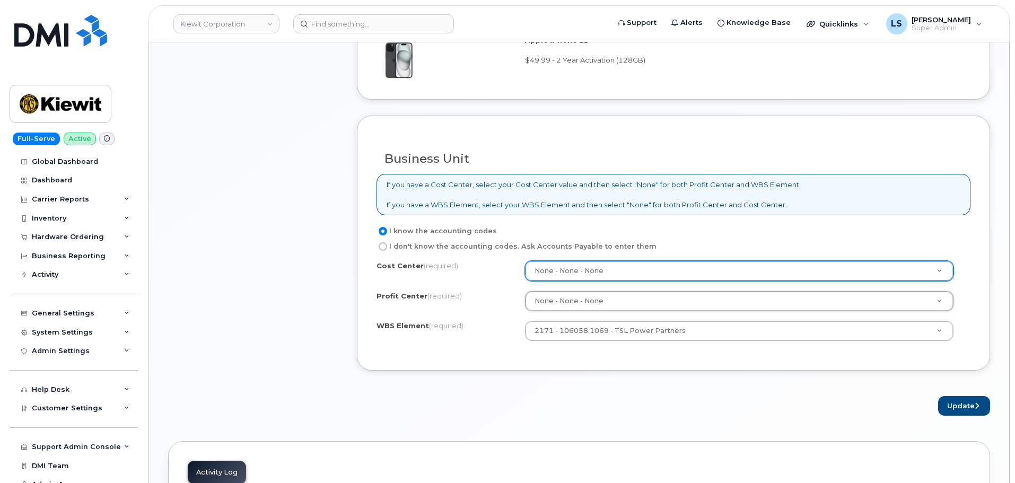
click at [975, 396] on form "Existing User Additional cost to upgrading the device Selected device is Eligib…" at bounding box center [673, 38] width 633 height 756
click at [976, 400] on button "Update" at bounding box center [964, 406] width 52 height 20
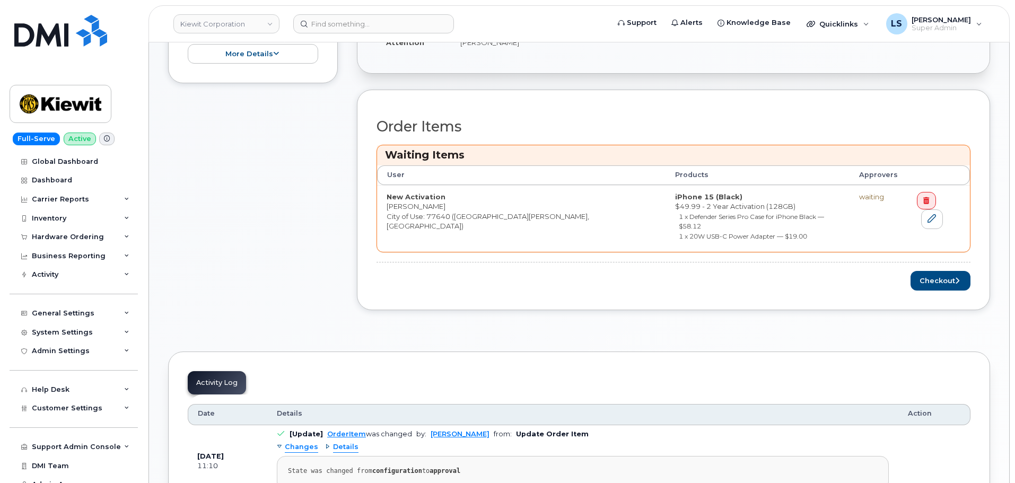
scroll to position [371, 0]
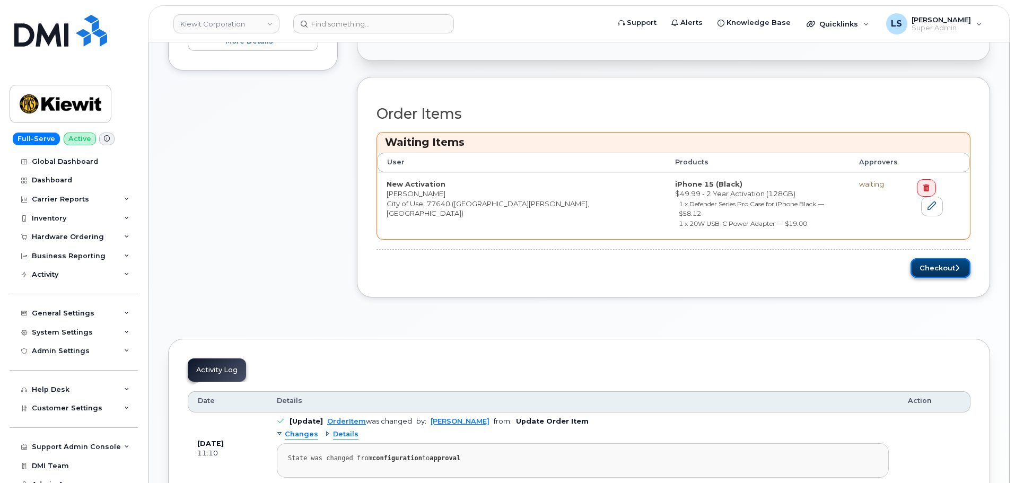
click at [929, 262] on button "Checkout" at bounding box center [940, 268] width 60 height 20
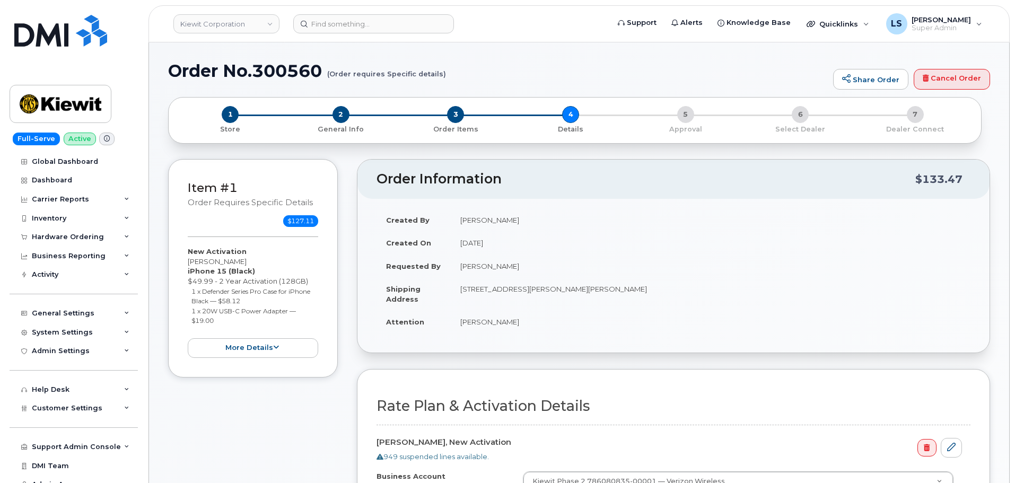
scroll to position [318, 0]
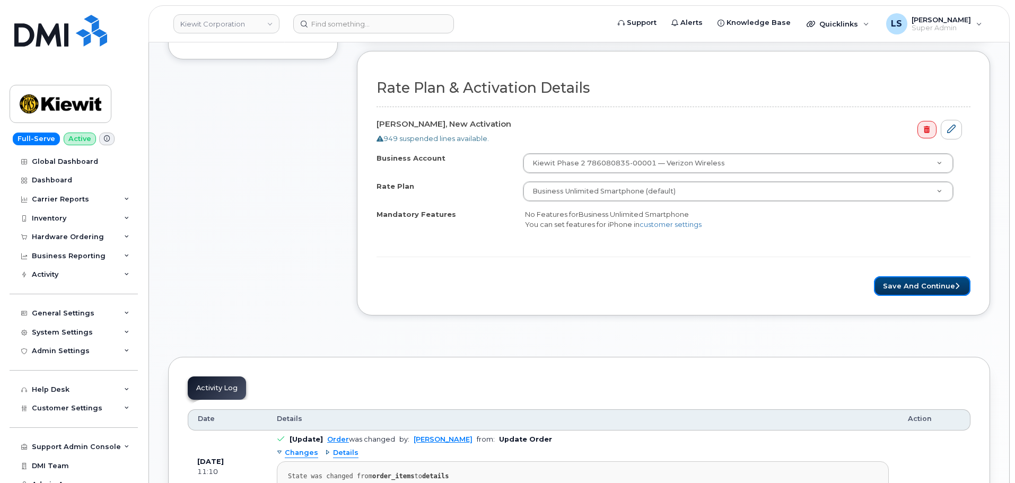
drag, startPoint x: 919, startPoint y: 282, endPoint x: 868, endPoint y: 295, distance: 53.3
click at [919, 281] on button "Save and Continue" at bounding box center [922, 286] width 97 height 20
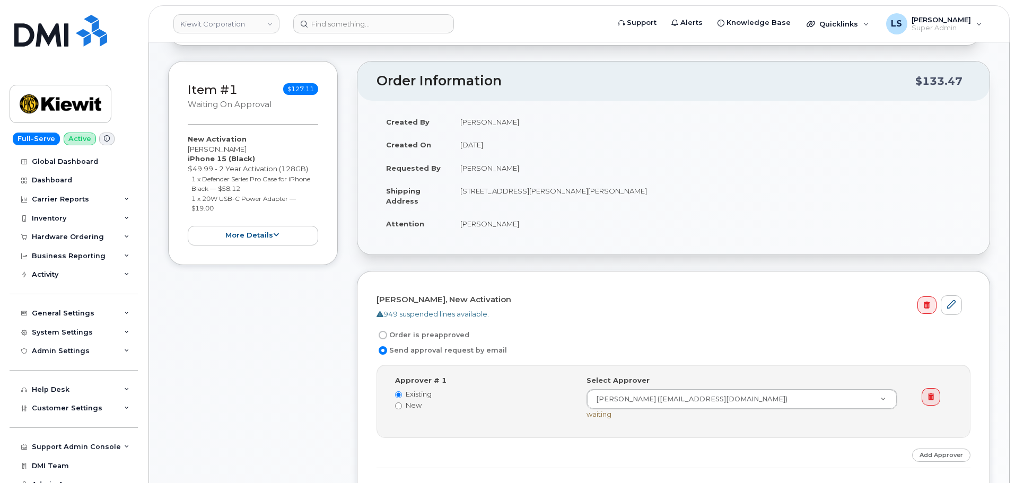
scroll to position [265, 0]
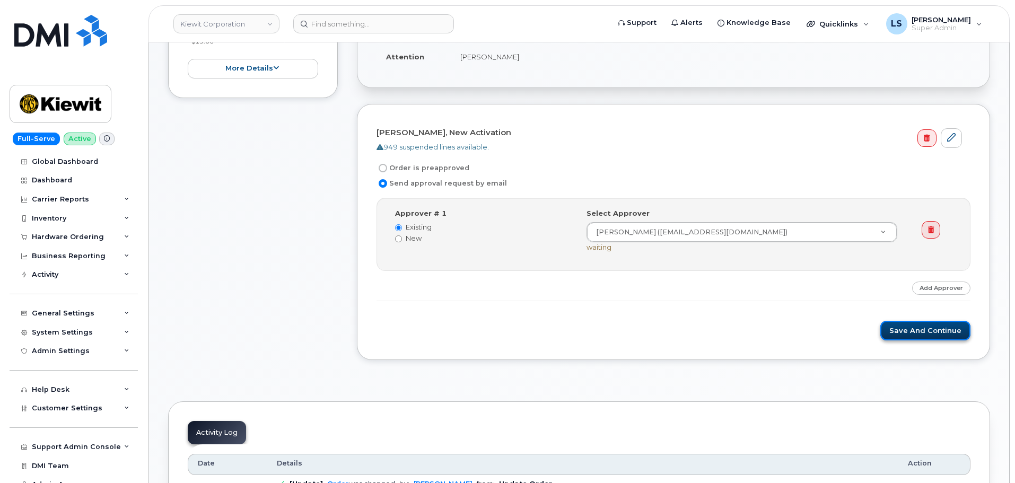
click at [923, 331] on button "Save and Continue" at bounding box center [925, 331] width 90 height 20
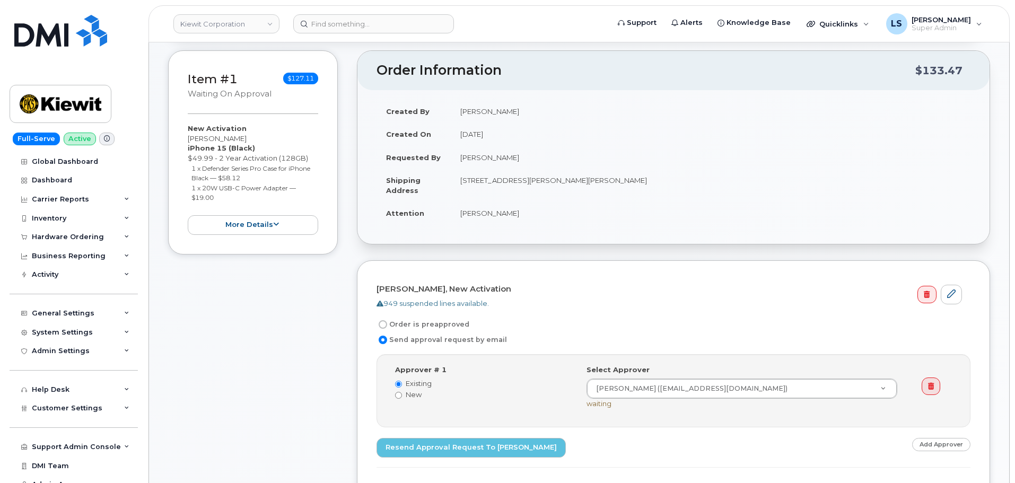
scroll to position [53, 0]
